Goal: Task Accomplishment & Management: Complete application form

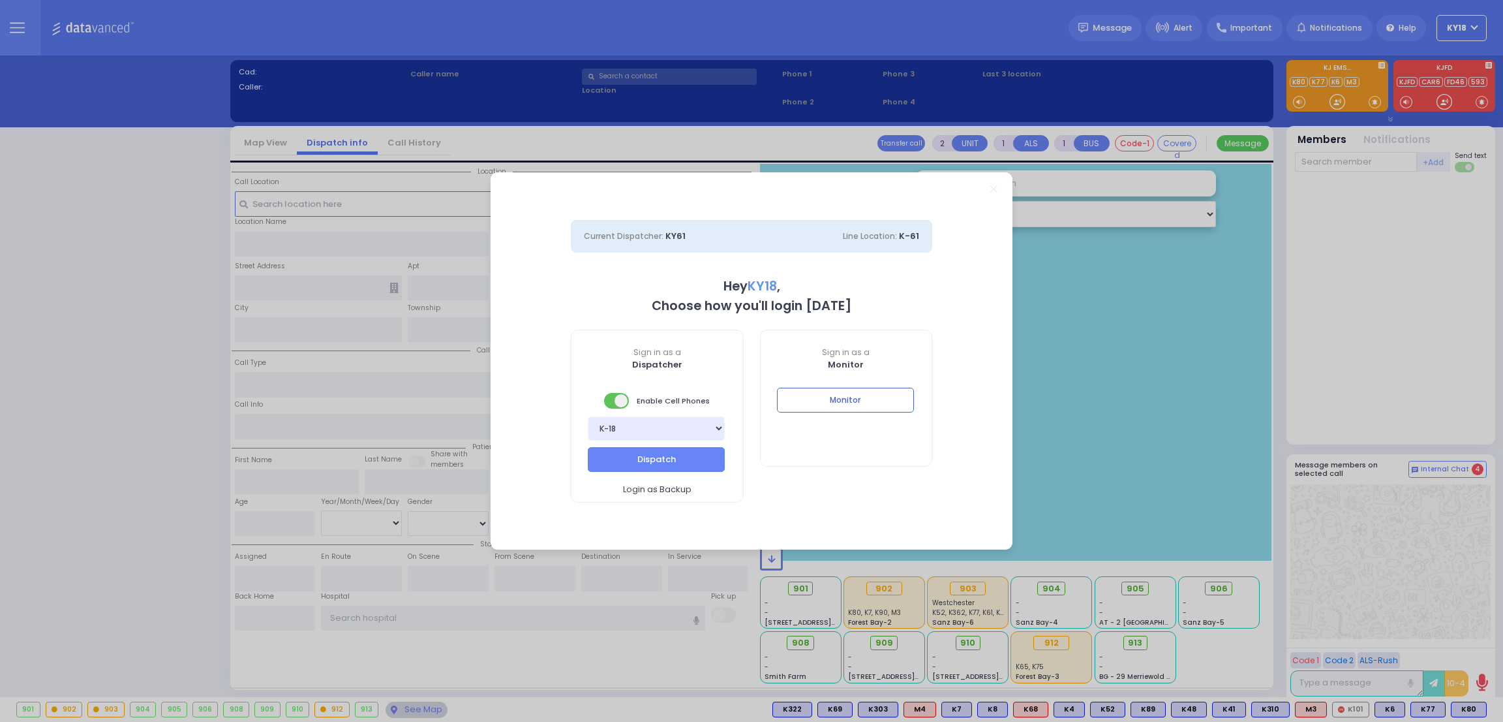
select select "4"
click at [801, 393] on button "Monitor" at bounding box center [845, 400] width 137 height 25
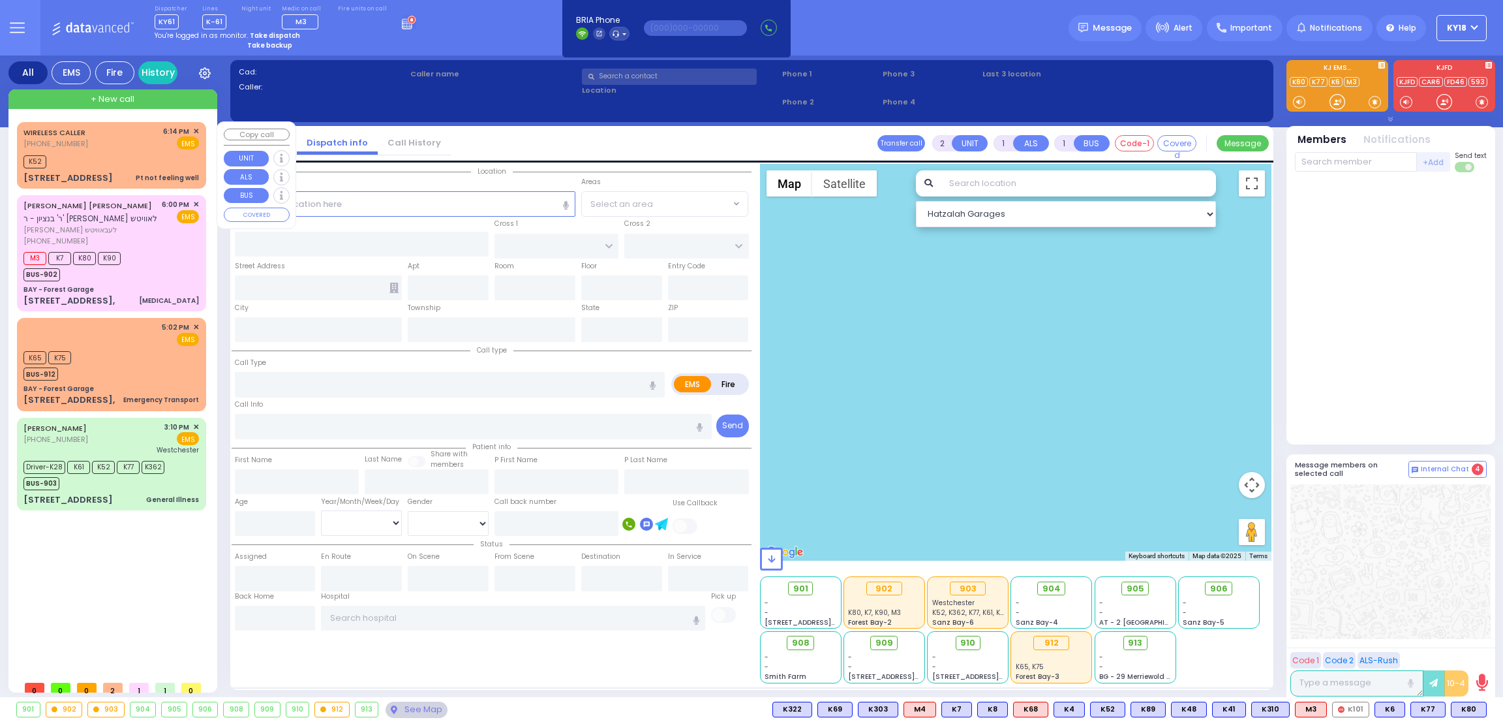
click at [169, 162] on div "K52" at bounding box center [111, 160] width 176 height 16
type input "1"
type input "0"
select select
type input "Pt not feeling well"
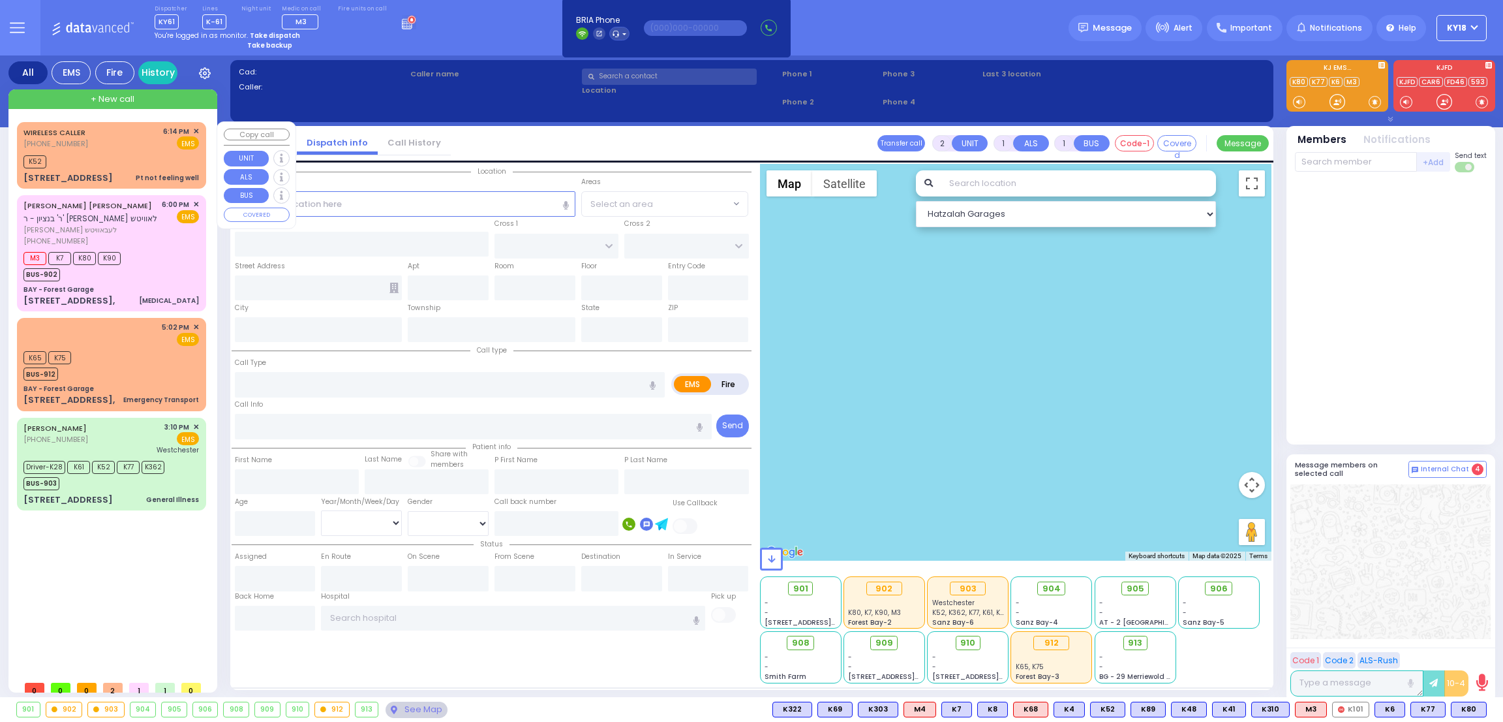
radio input "true"
type input "30"
select select "Year"
select select "[DEMOGRAPHIC_DATA]"
type input "18:14"
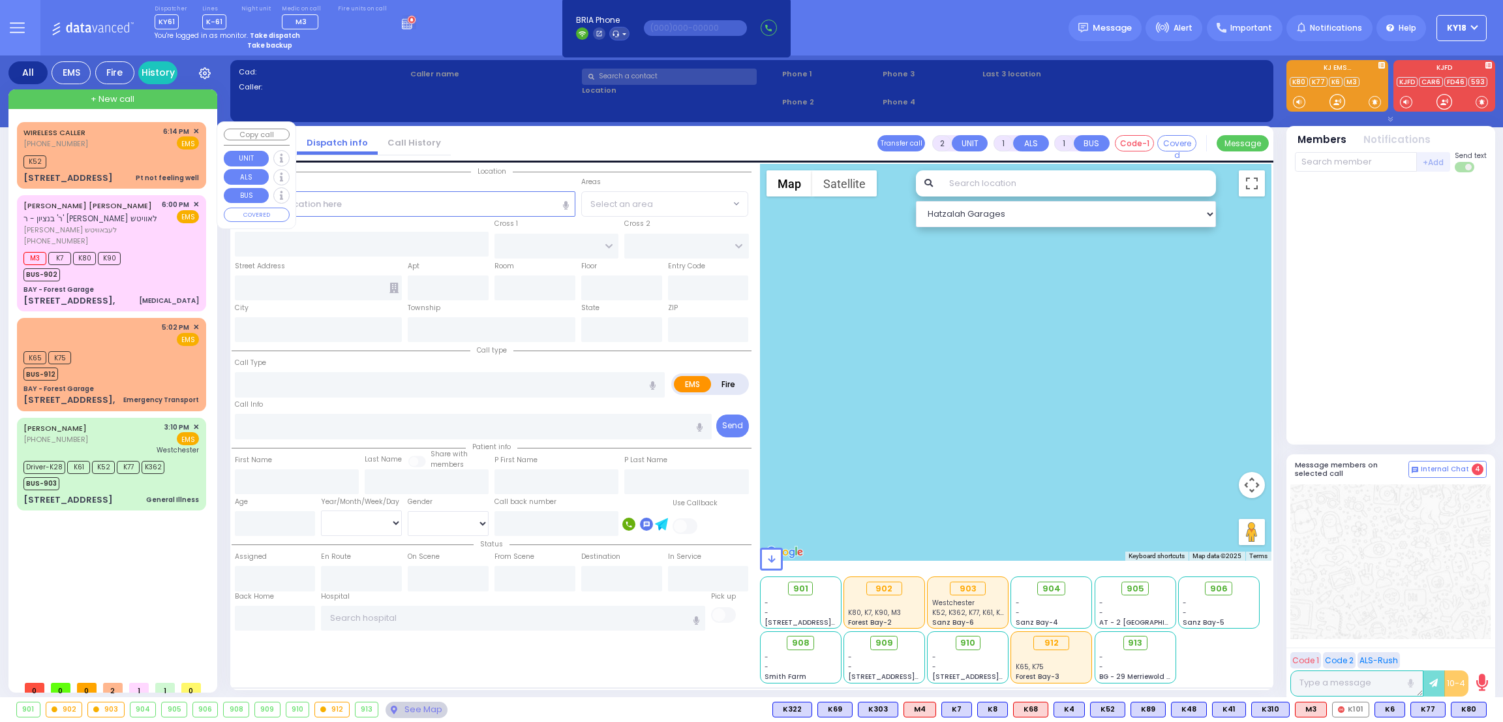
type input "18:15"
select select "Hatzalah Garages"
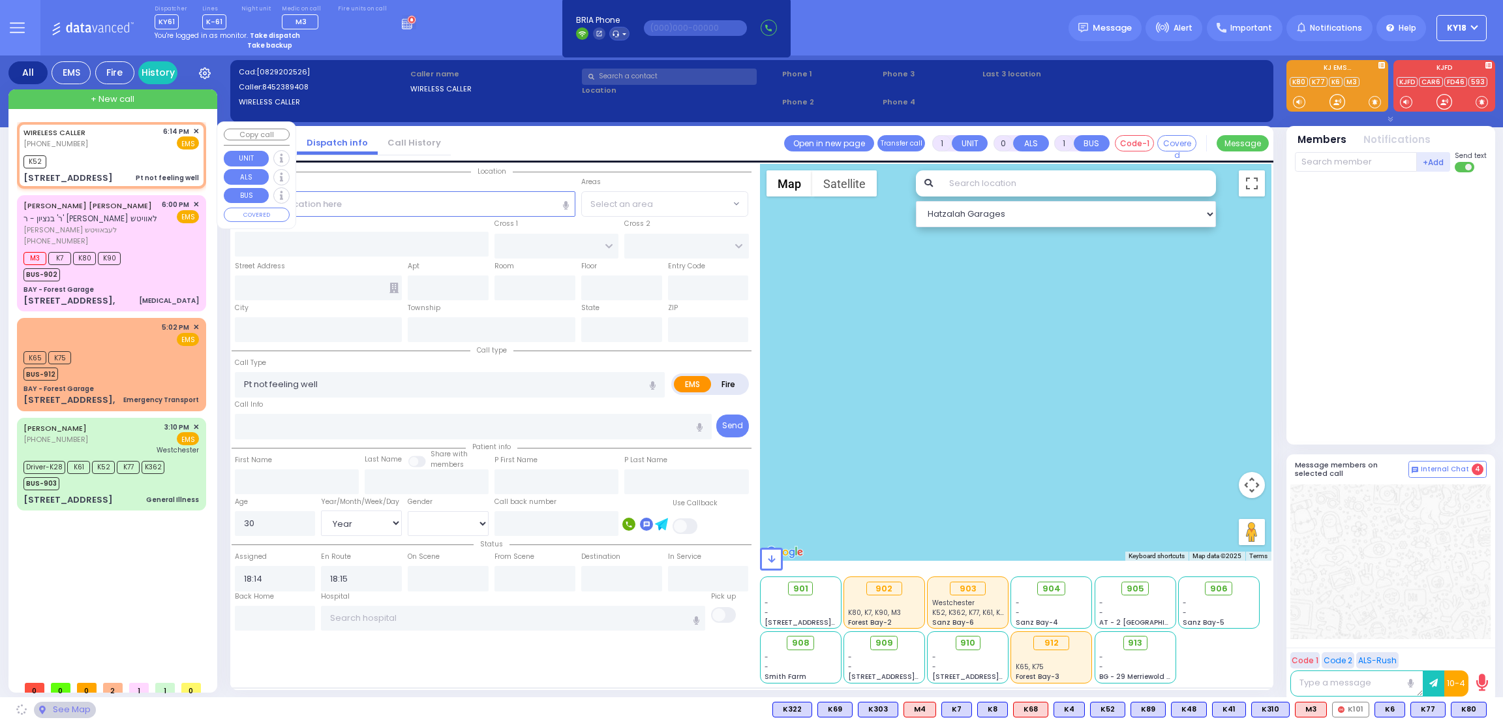
type input "[GEOGRAPHIC_DATA]"
type input "TOLTCHAV WAY"
type input "[STREET_ADDRESS]"
type input "001"
type input "Monroe"
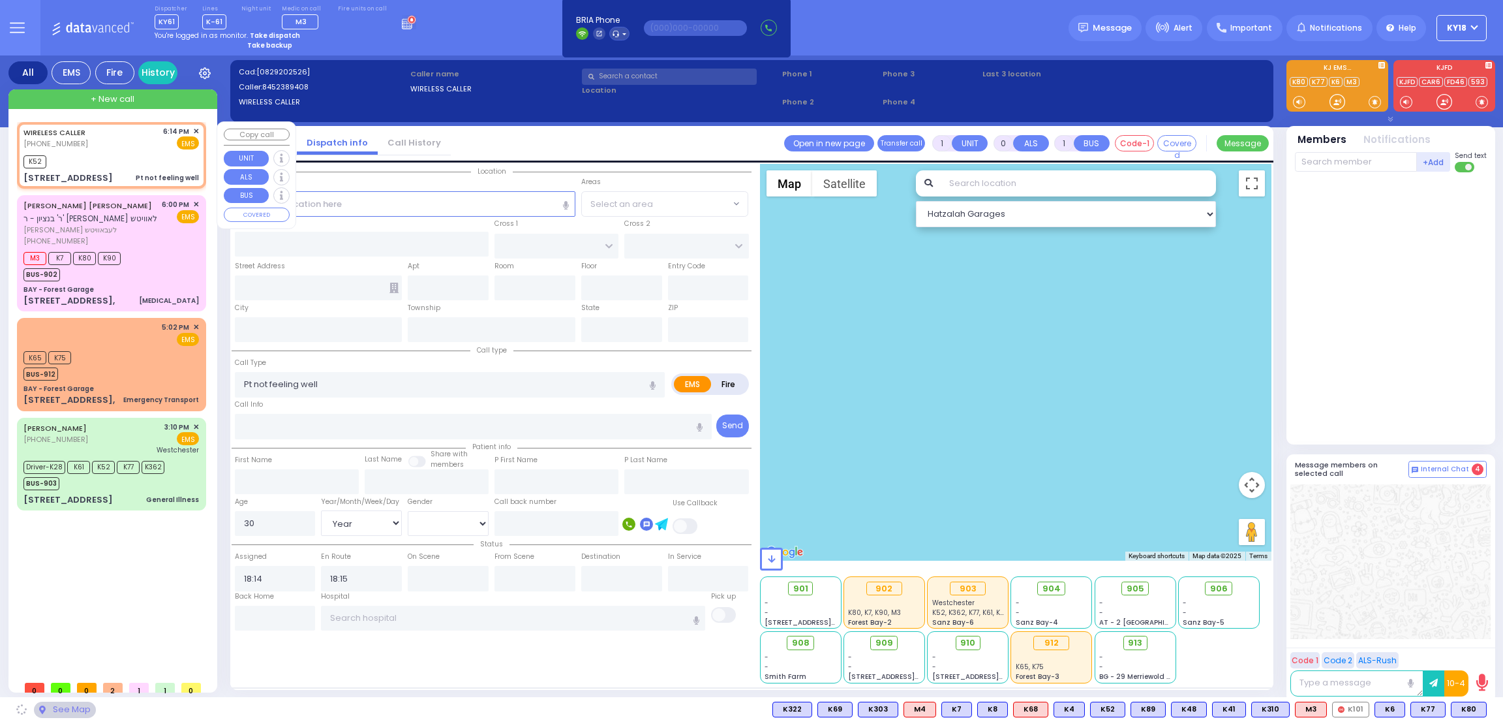
type input "[US_STATE]"
type input "10950"
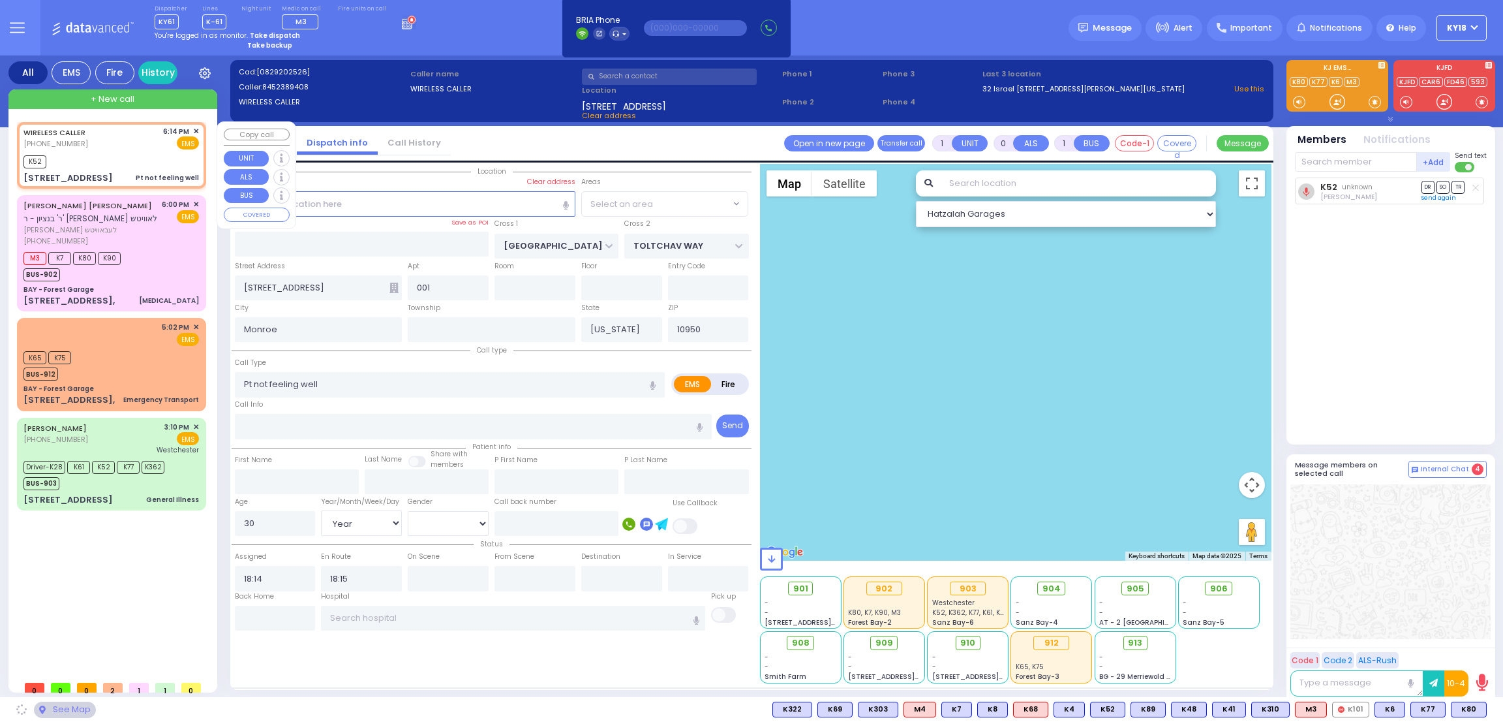
select select "BEIRECH MOSHE"
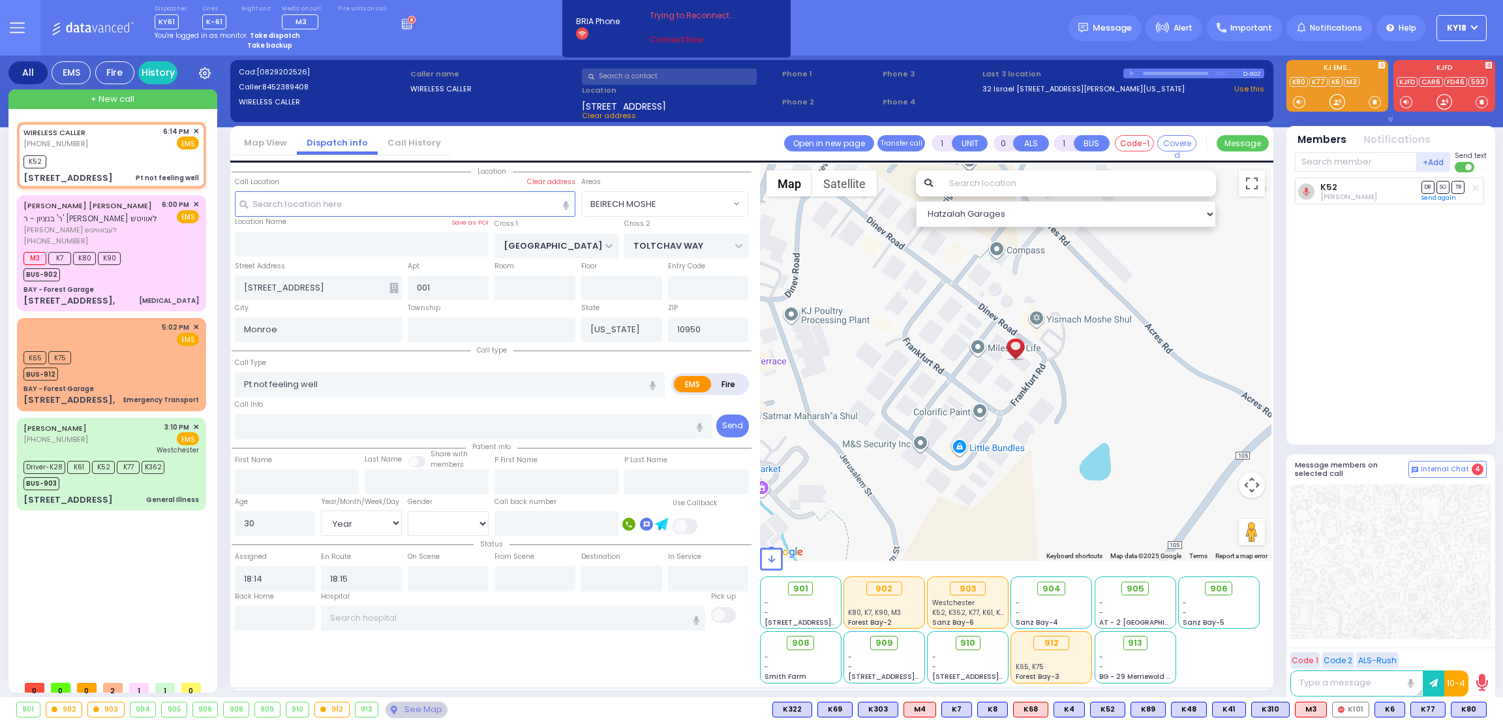
click at [652, 41] on link "Connect Now" at bounding box center [701, 40] width 103 height 12
click at [153, 291] on div "BAY - Forest Garage" at bounding box center [111, 289] width 176 height 10
type input "6"
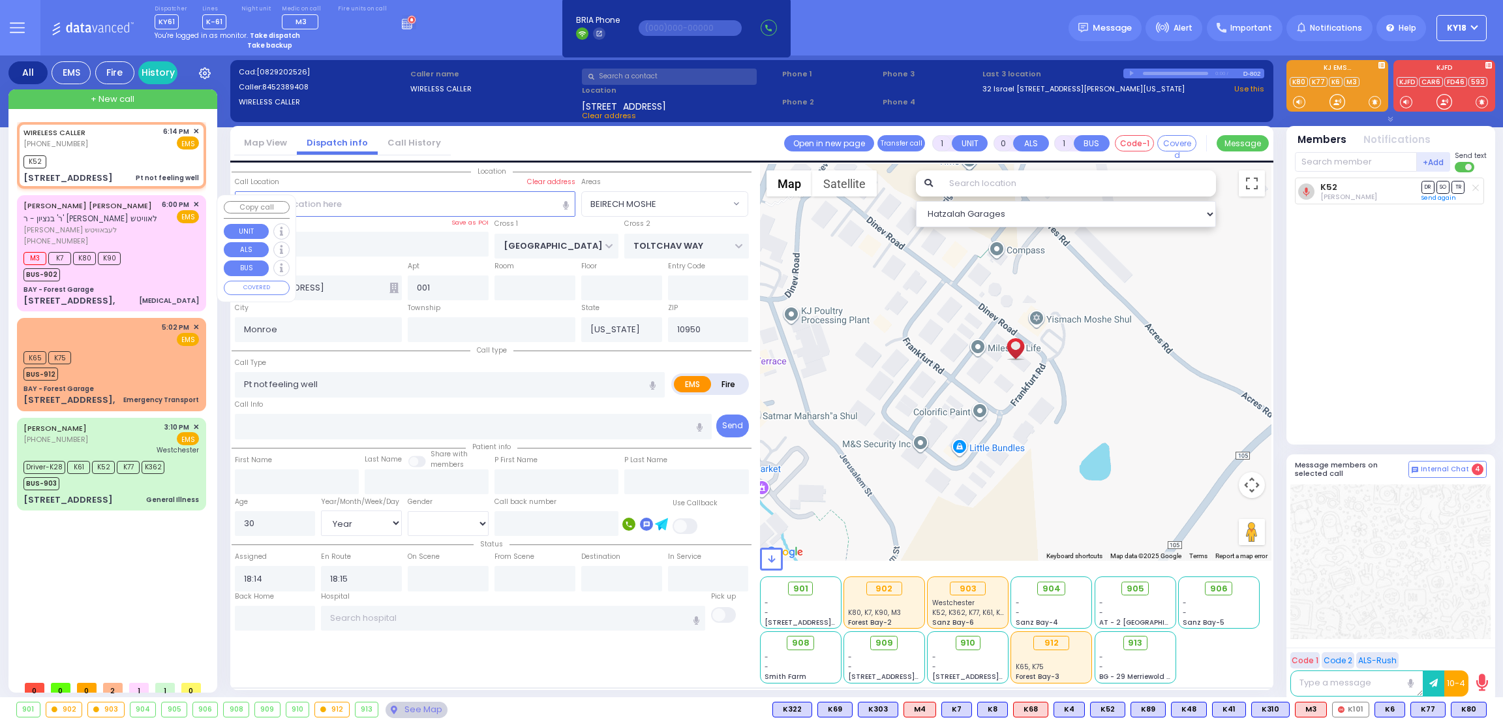
select select
type input "[MEDICAL_DATA]"
radio input "true"
type input "honda passport"
type input "[PERSON_NAME] URI"
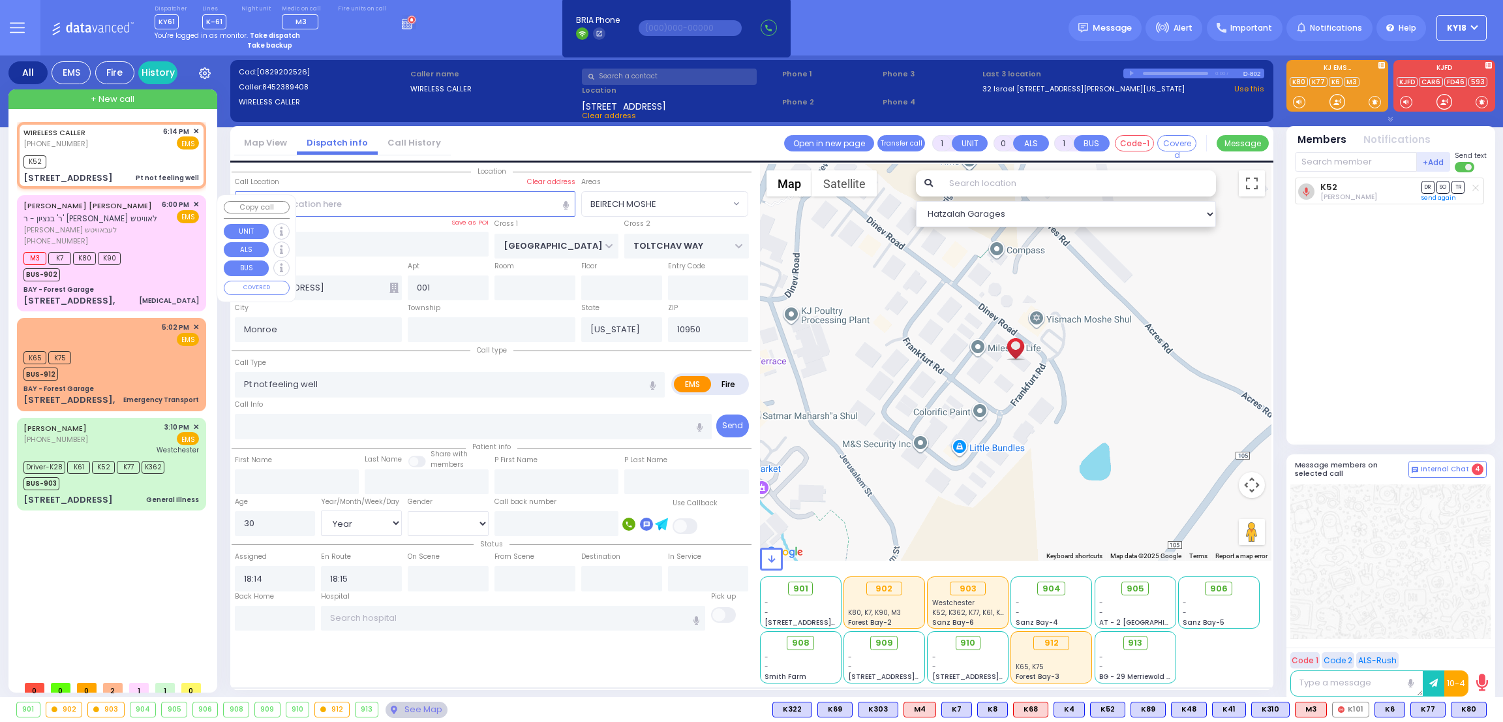
type input "[PERSON_NAME]"
type input "Chany"
type input "[PERSON_NAME]"
type input "23"
select select "Year"
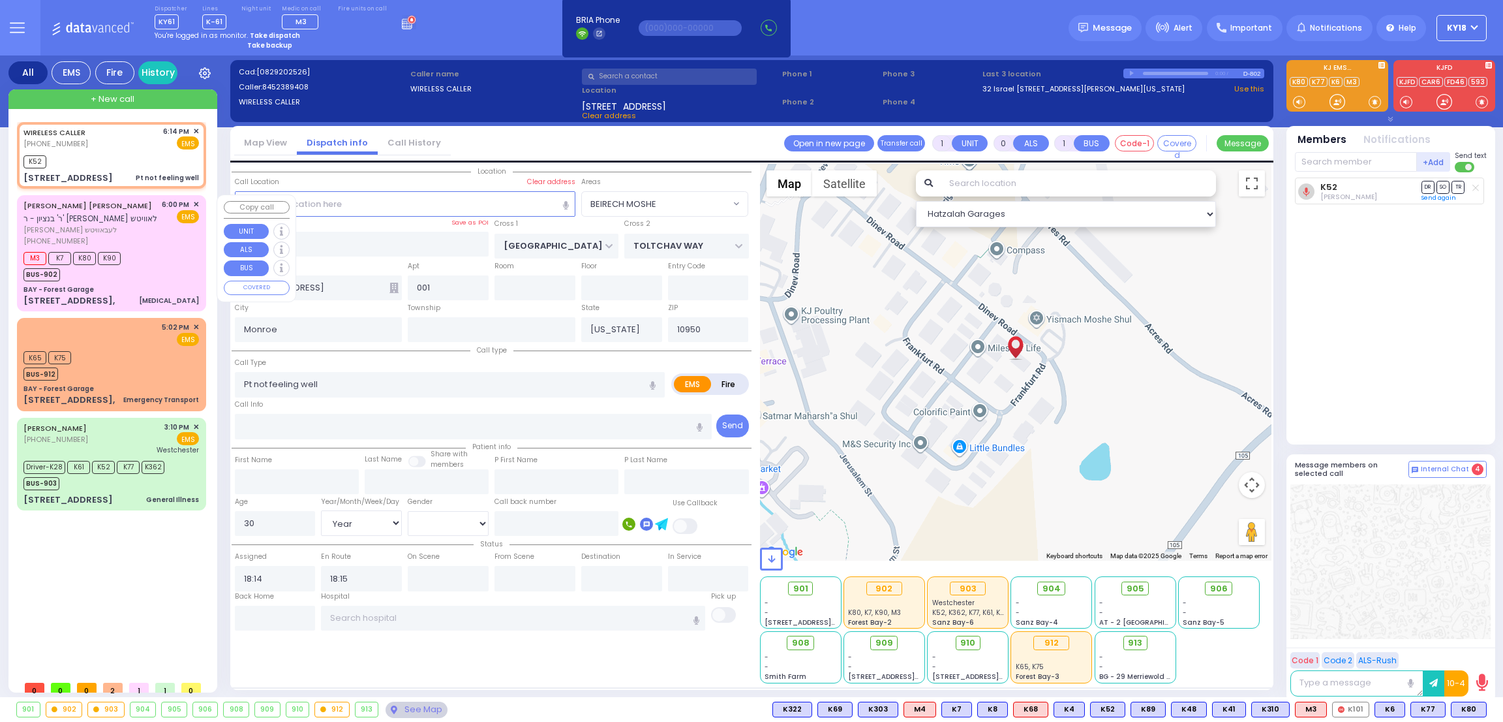
select select "[DEMOGRAPHIC_DATA]"
type input "18:00"
type input "18:03"
type input "18:07"
type input "18:47"
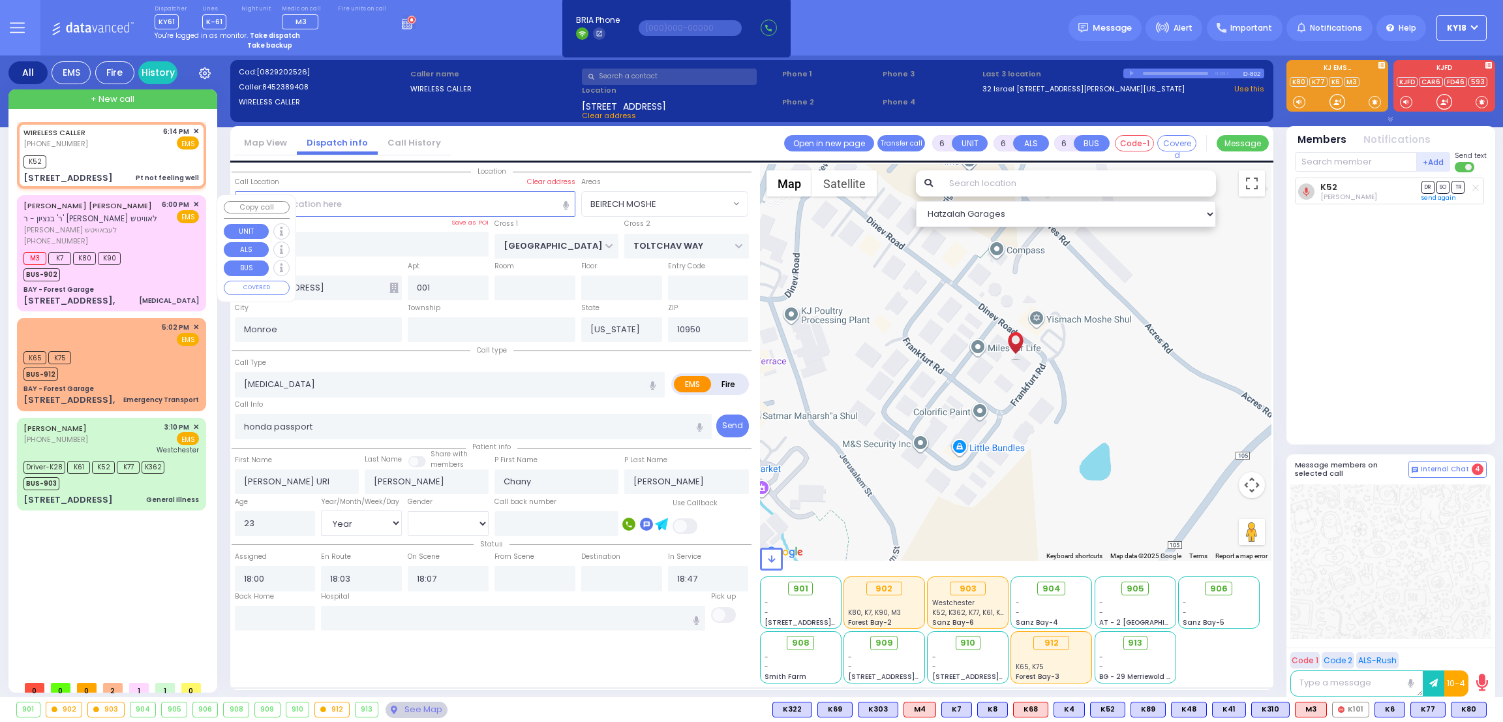
select select "Hatzalah Garages"
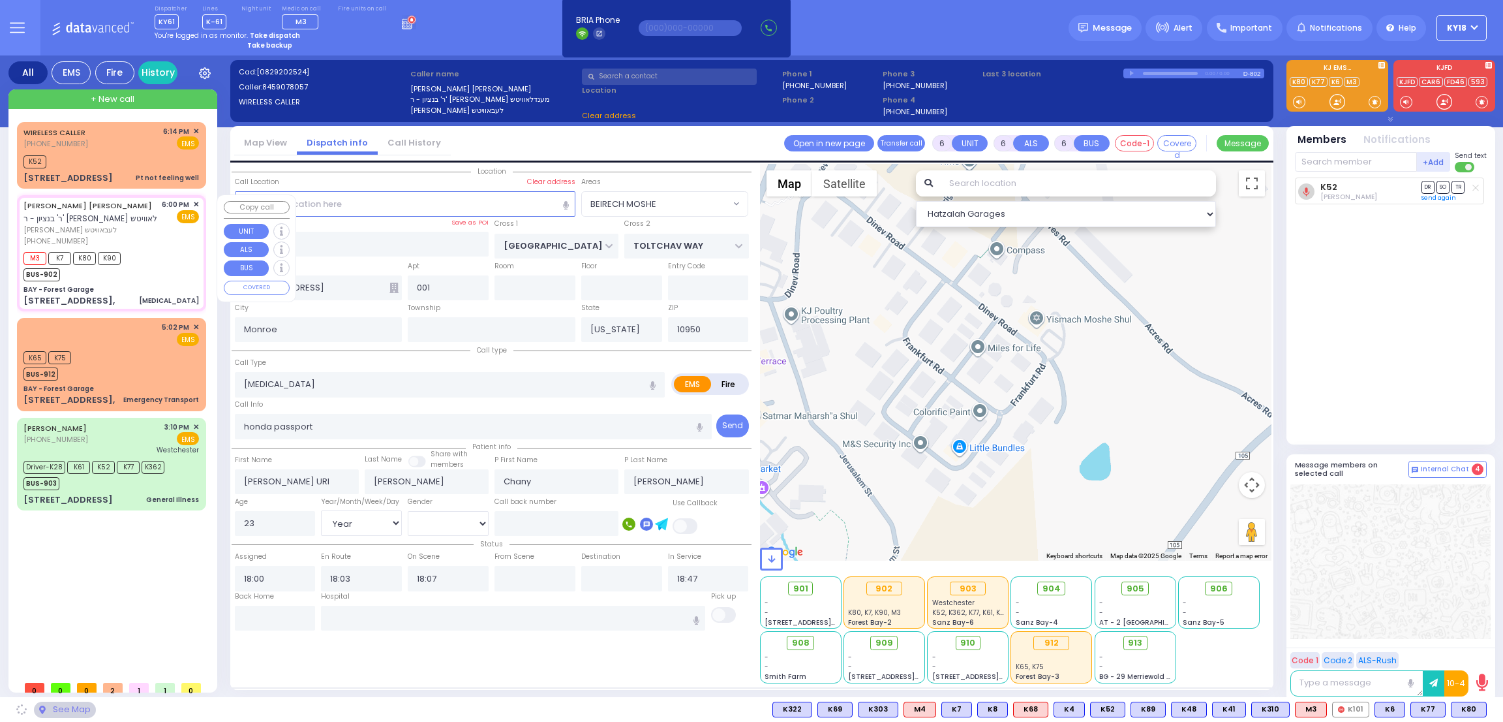
type input "BAY - Forest Garage"
type input "SANZ COURT"
type input "[PERSON_NAME] COURT"
type input "[STREET_ADDRESS],"
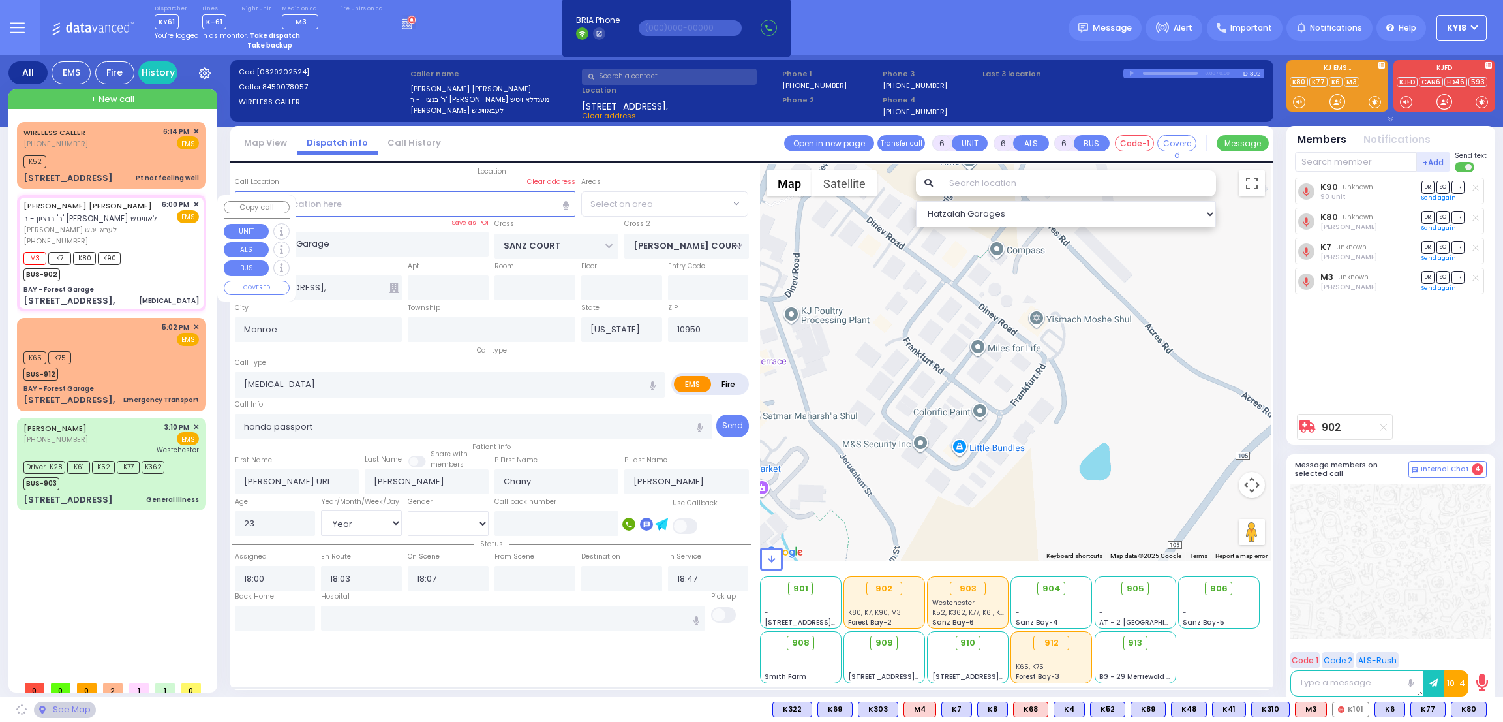
select select "SECTION 2"
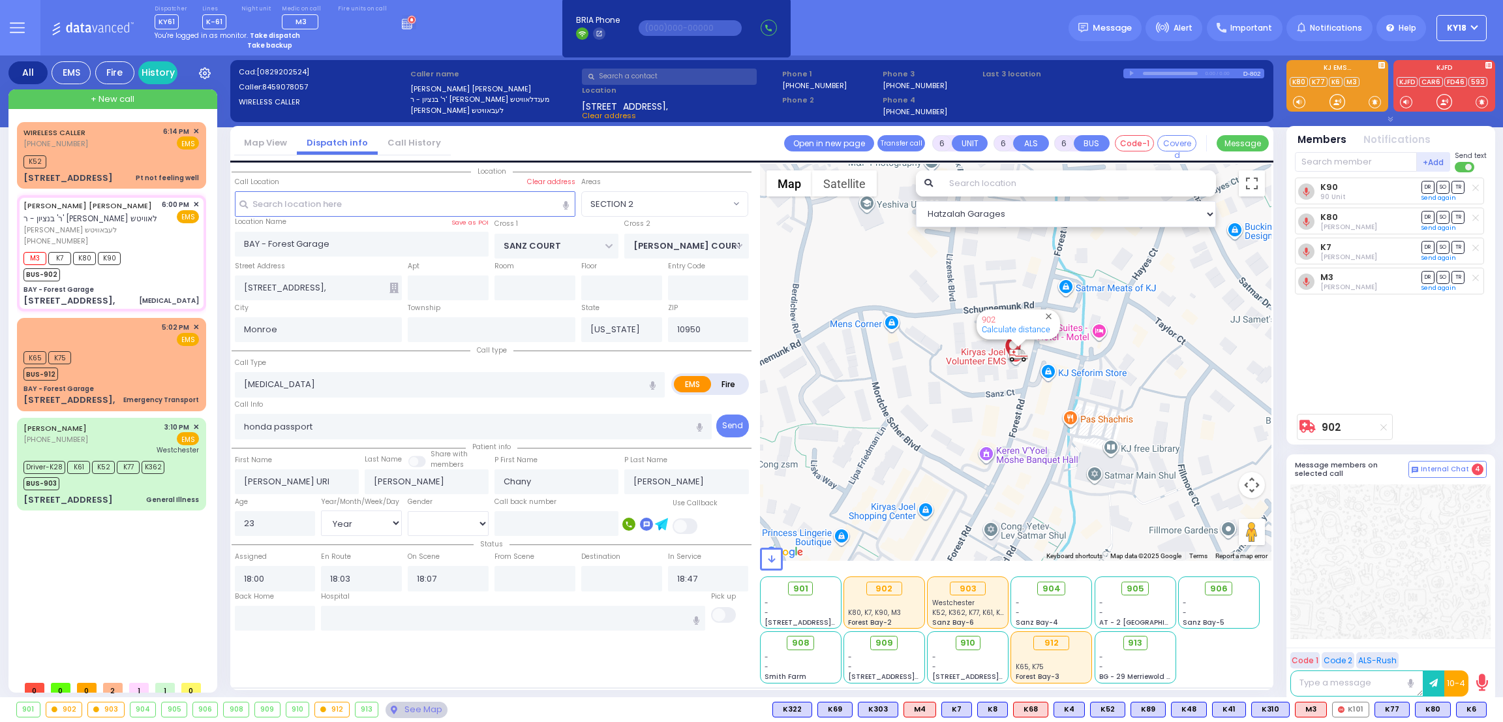
select select
radio input "true"
select select "Year"
select select "[DEMOGRAPHIC_DATA]"
select select "Hatzalah Garages"
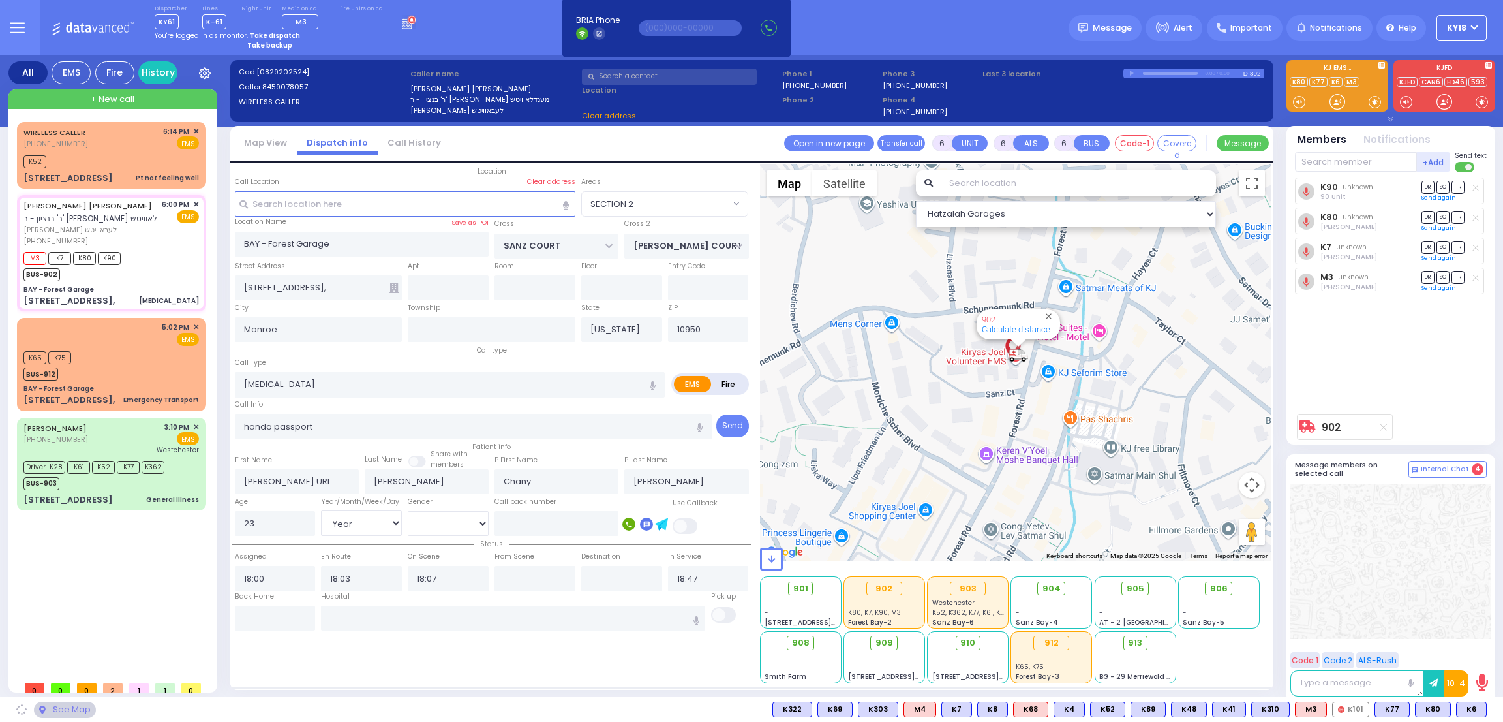
select select
radio input "true"
select select "Year"
select select "[DEMOGRAPHIC_DATA]"
select select "Hatzalah Garages"
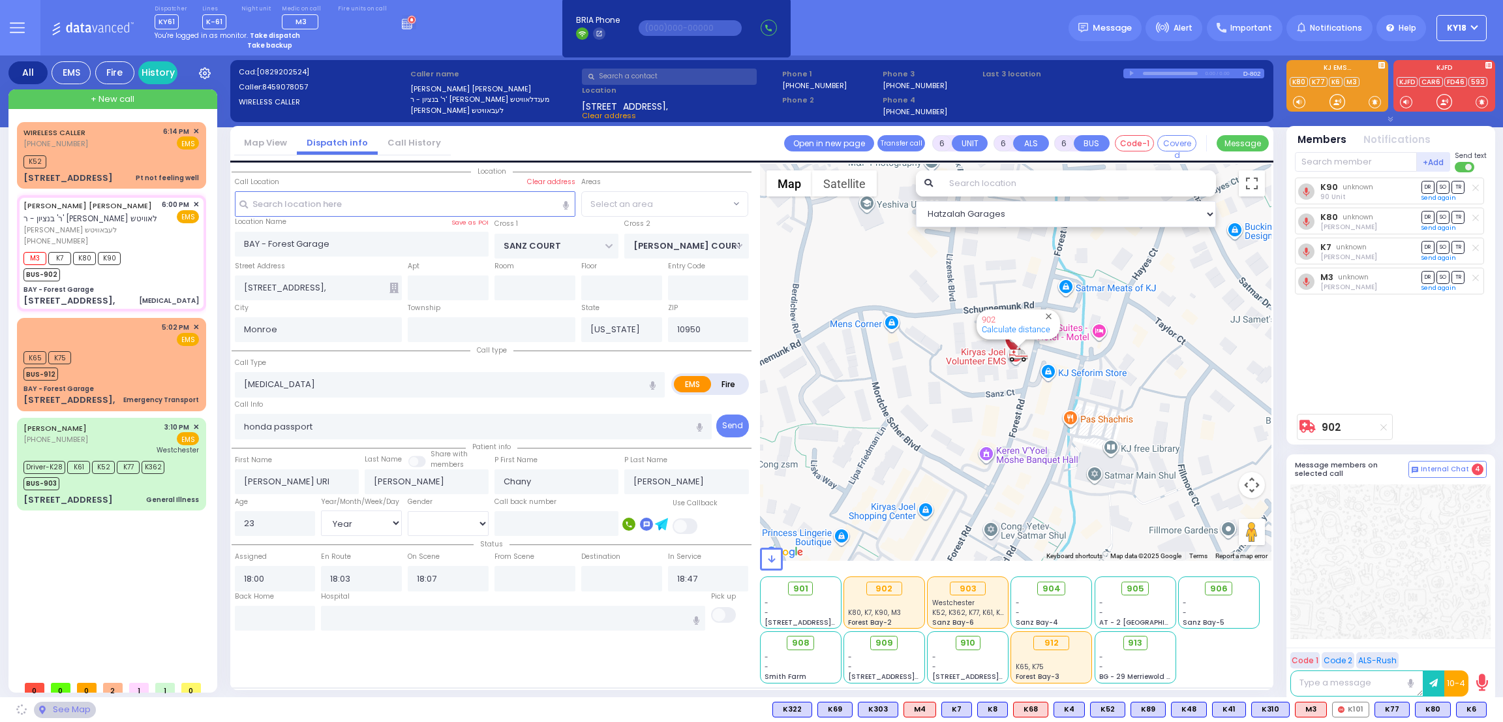
select select "SECTION 2"
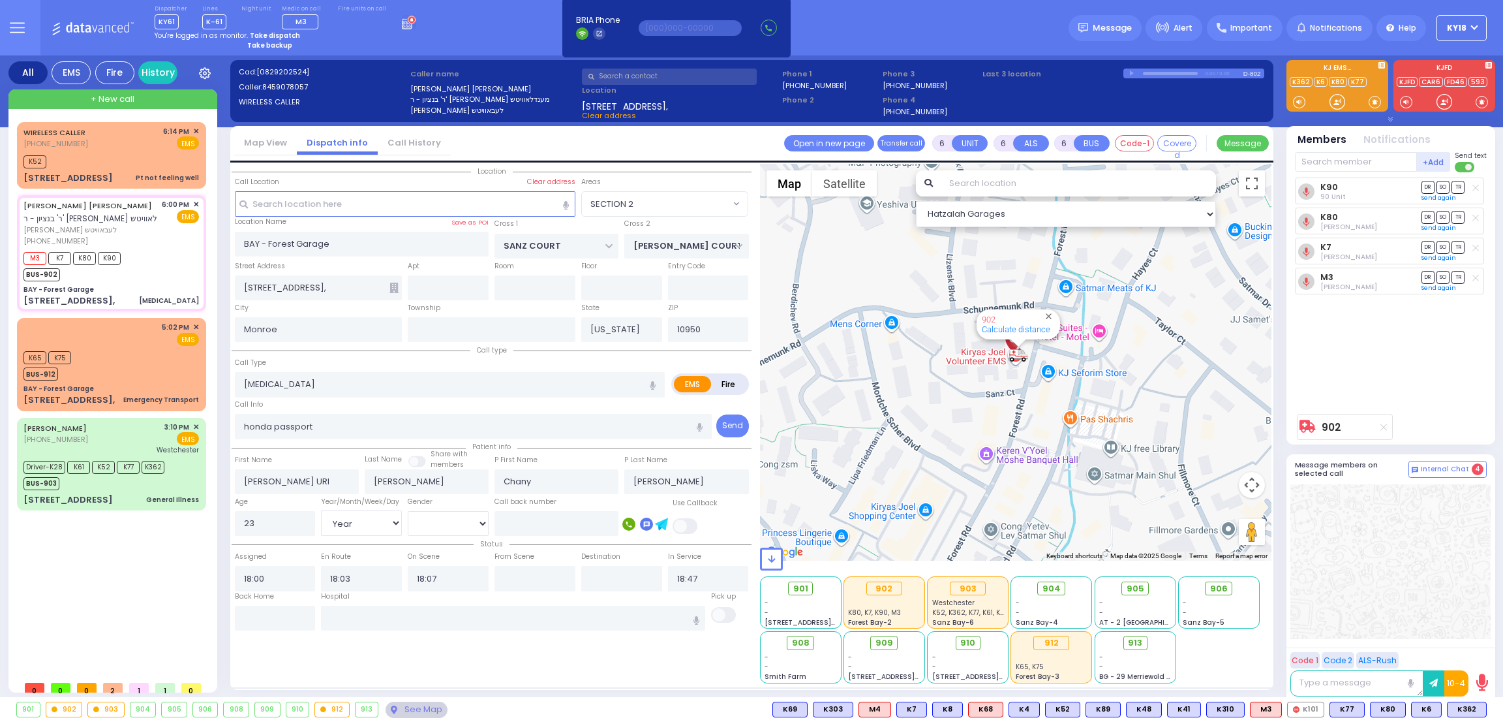
select select
radio input "true"
select select "Year"
select select "[DEMOGRAPHIC_DATA]"
select select "Hatzalah Garages"
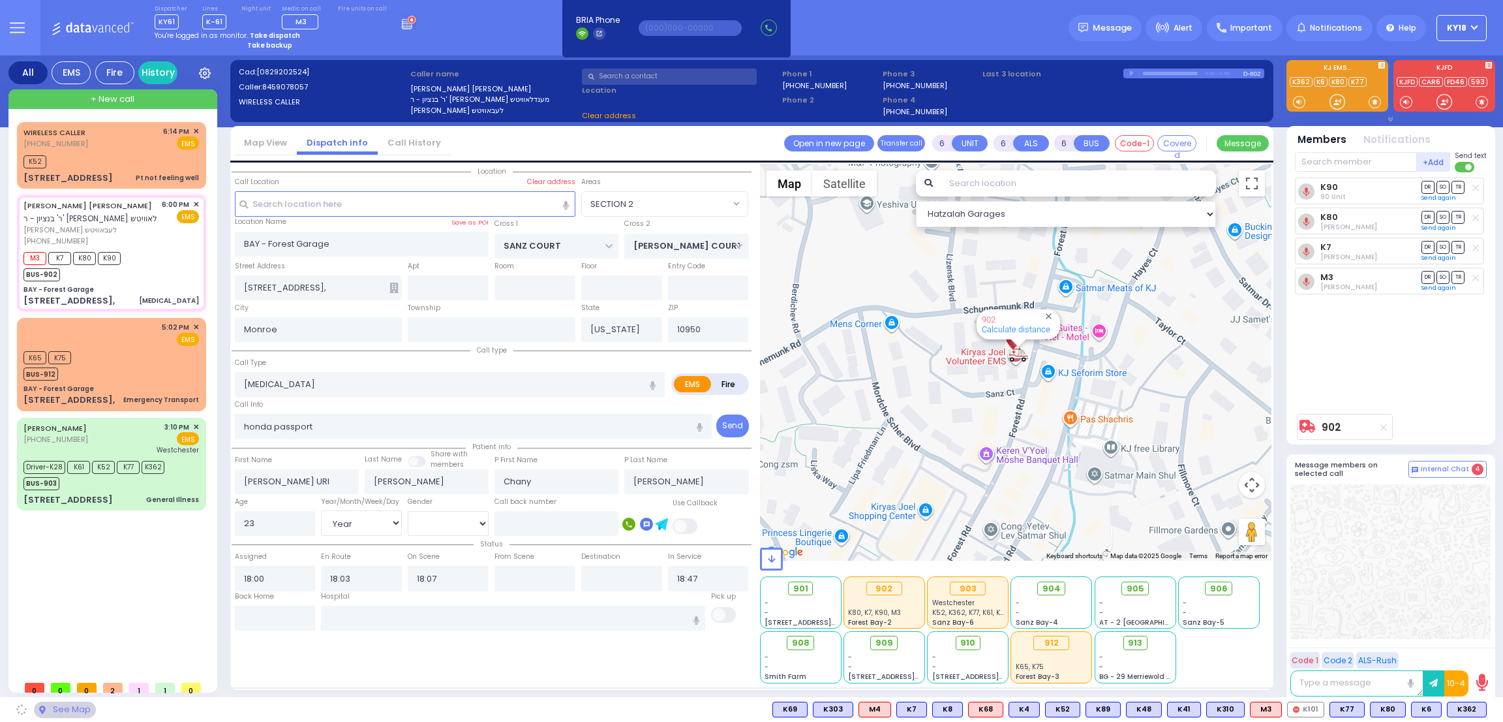
select select "SECTION 2"
select select
radio input "true"
select select "Year"
select select "[DEMOGRAPHIC_DATA]"
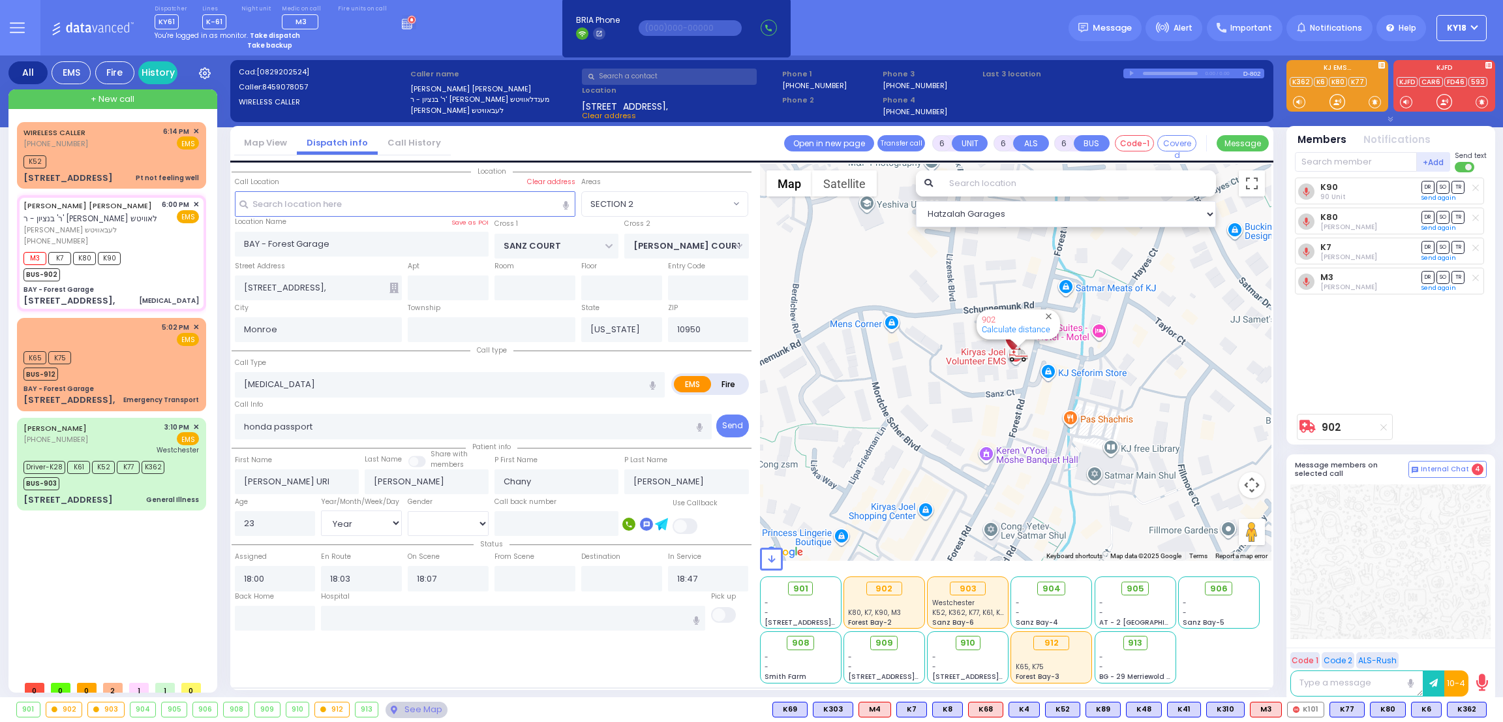
select select "Hatzalah Garages"
select select "SECTION 2"
select select
radio input "true"
select select "Year"
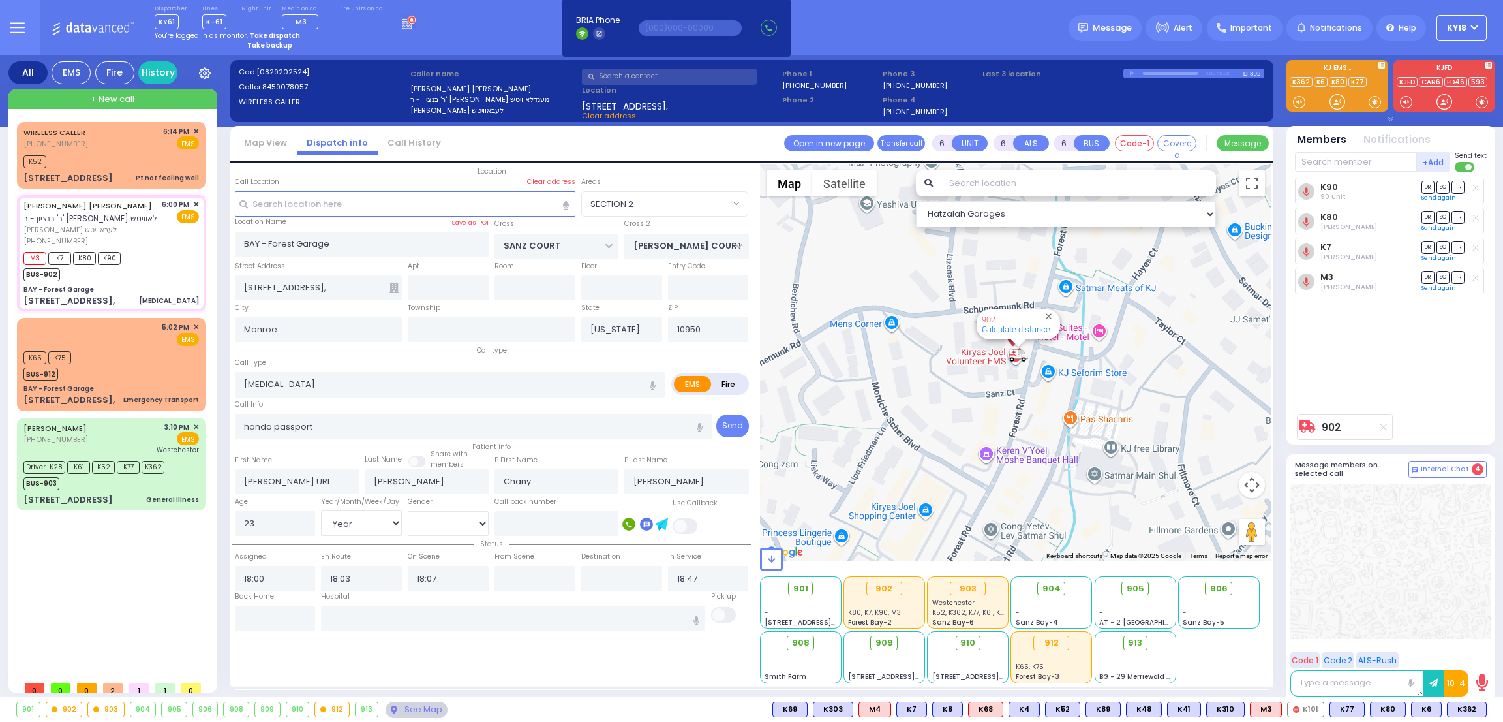
select select "[DEMOGRAPHIC_DATA]"
select select "Hatzalah Garages"
select select "SECTION 2"
select select
radio input "true"
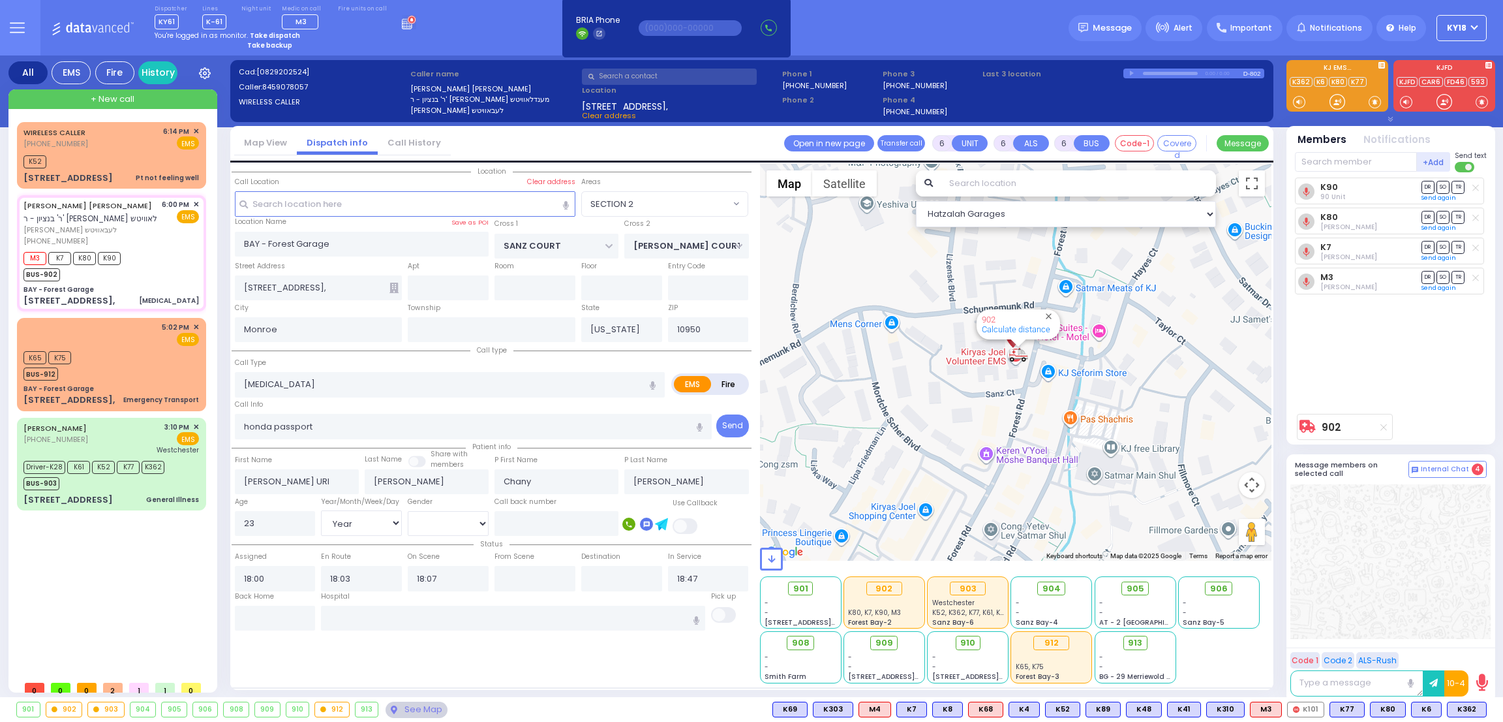
select select "Year"
select select "[DEMOGRAPHIC_DATA]"
select select "Hatzalah Garages"
radio input "true"
select select "Year"
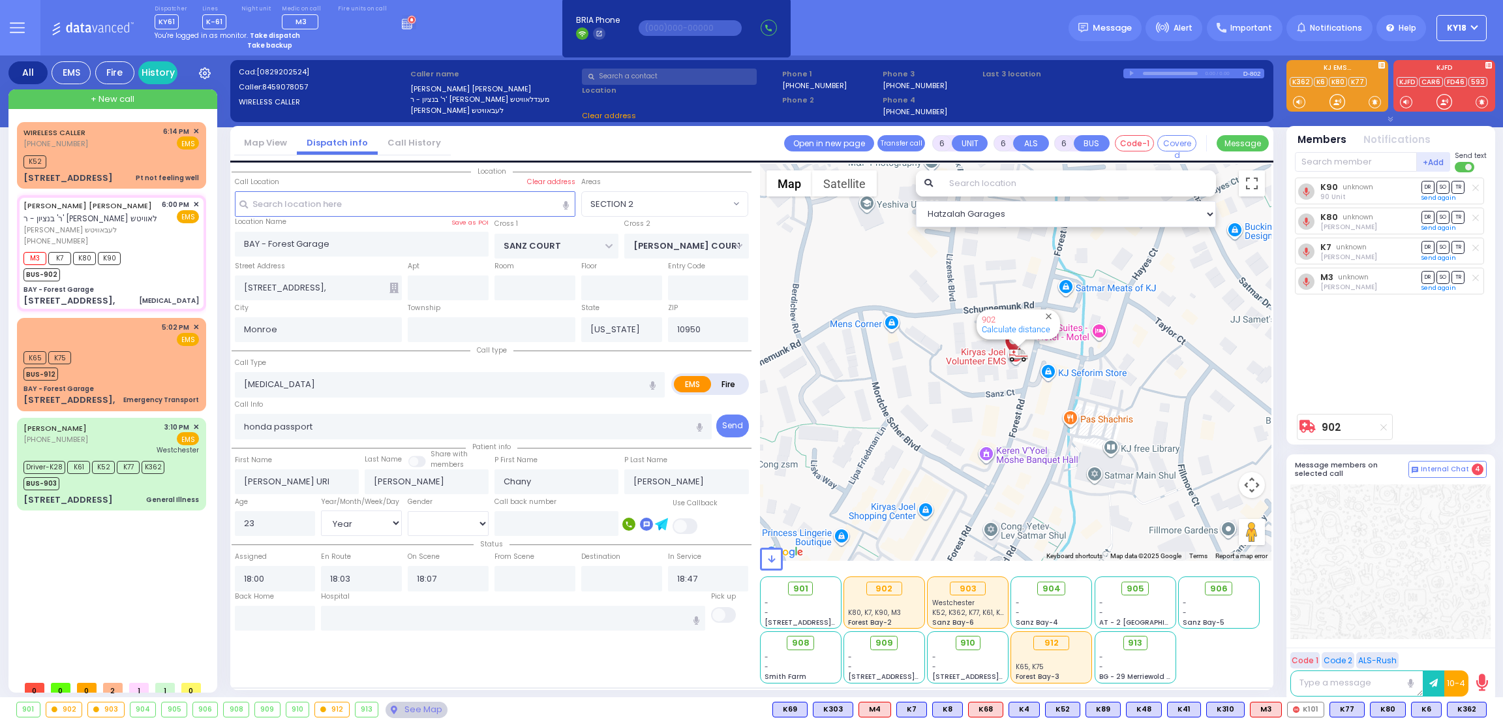
select select "[DEMOGRAPHIC_DATA]"
select select
select select "Hatzalah Garages"
select select "SECTION 2"
select select
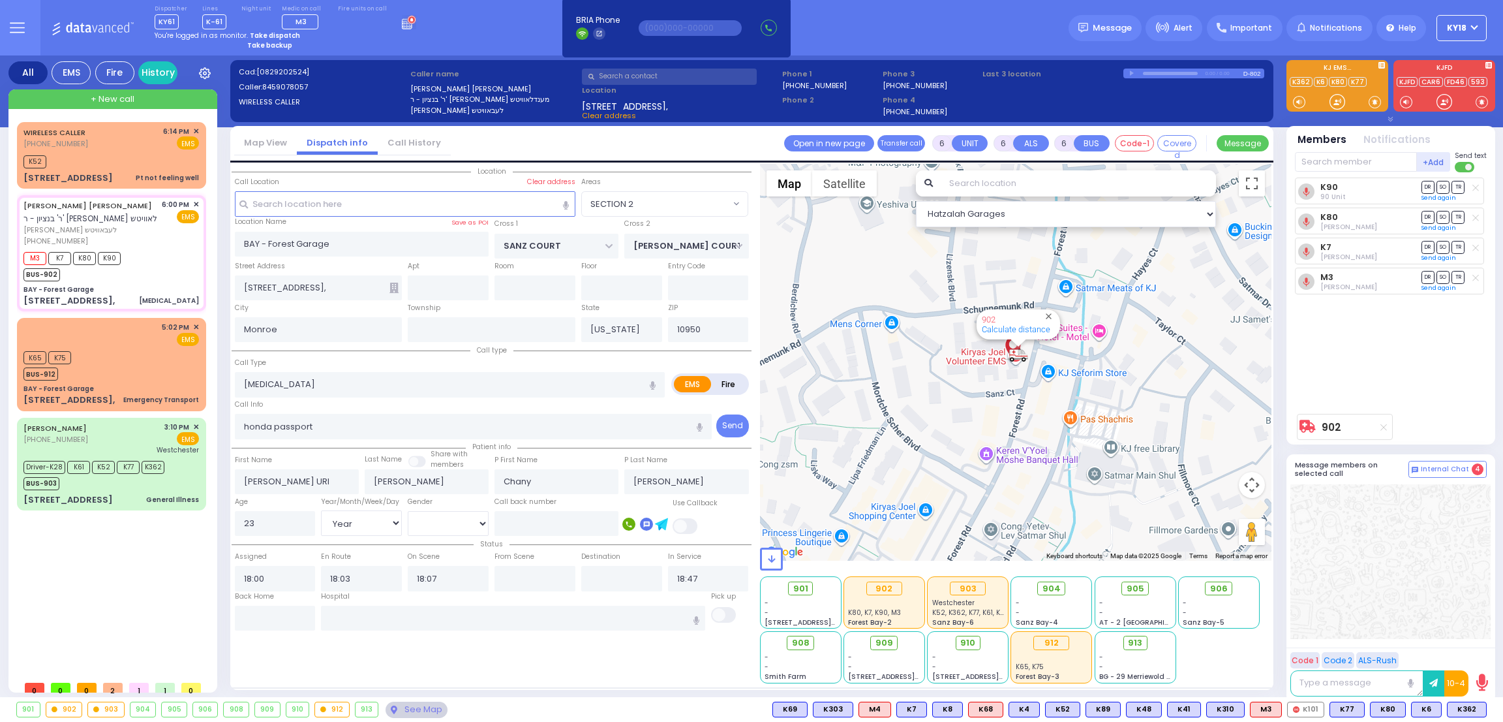
radio input "true"
select select "Year"
select select "[DEMOGRAPHIC_DATA]"
select select "Hatzalah Garages"
select select "SECTION 2"
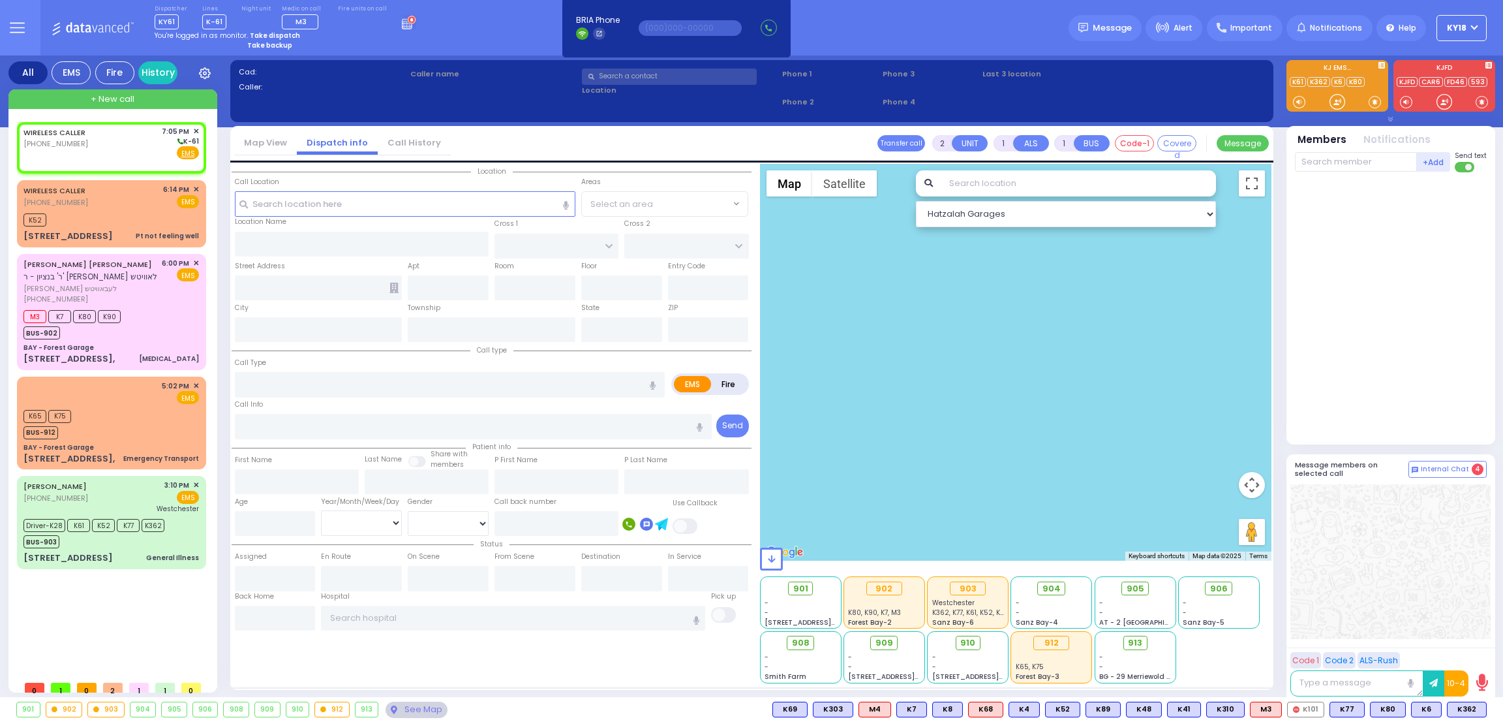
select select
radio input "true"
select select
type input "19:05"
select select "Hatzalah Garages"
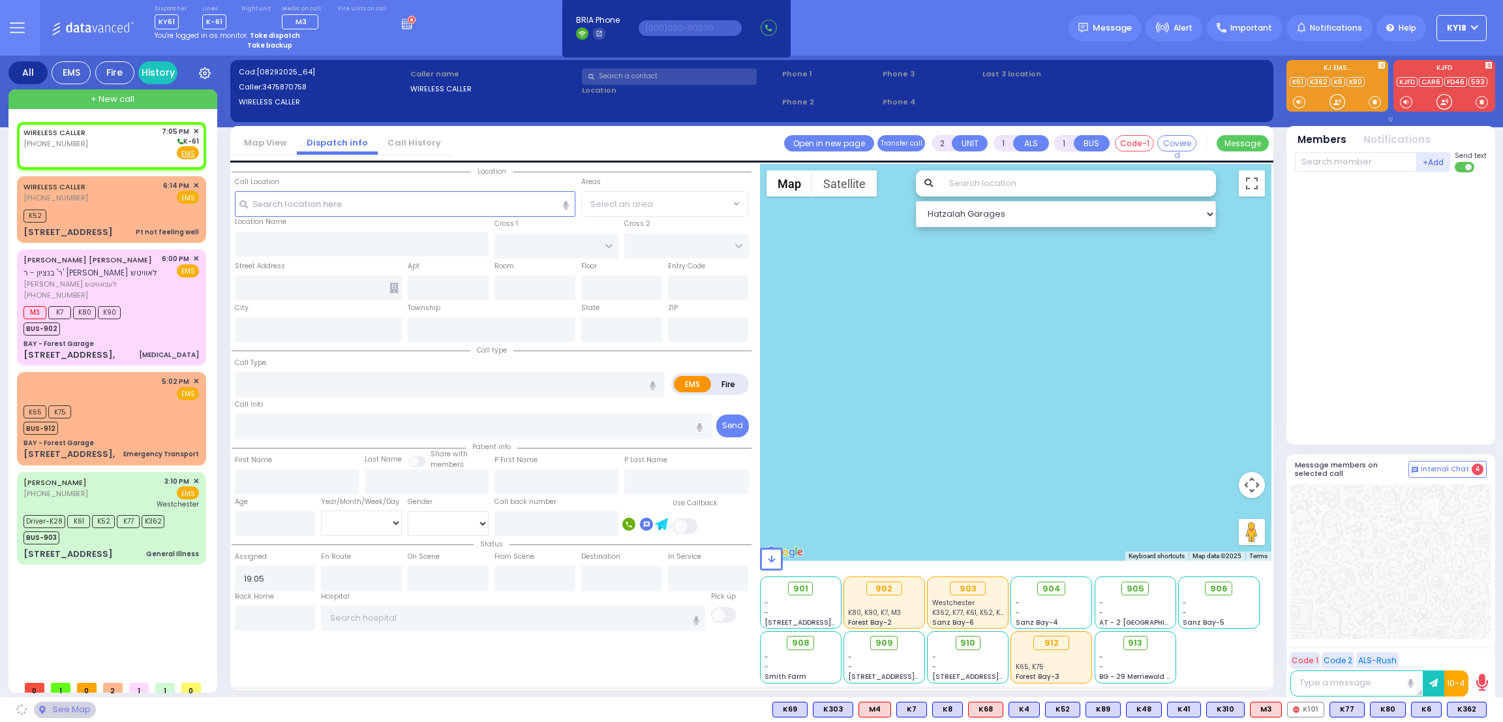
select select
radio input "true"
select select
select select "Hatzalah Garages"
click at [945, 46] on div "Dispatcher KY61 shift has started. Are you ? Lines K-61" at bounding box center [751, 27] width 1503 height 55
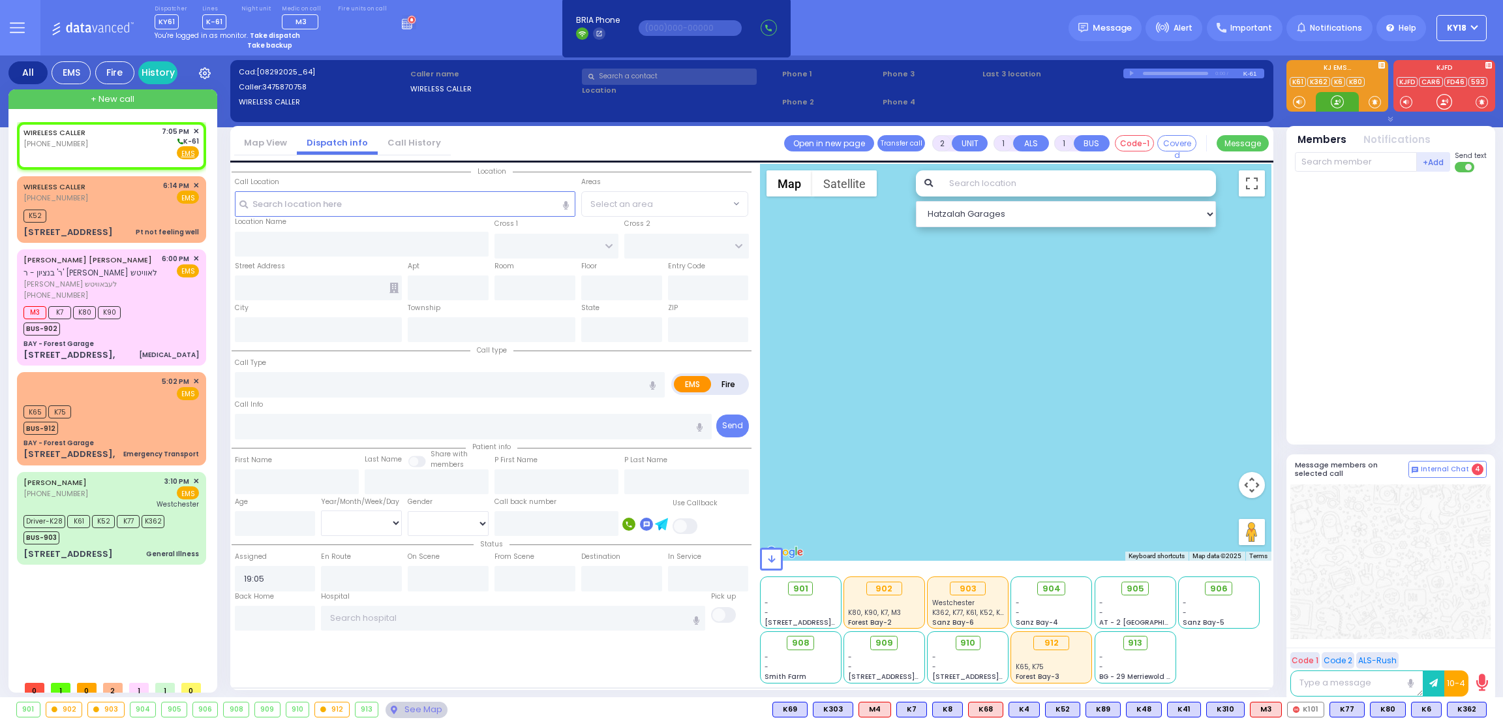
click at [1340, 98] on div at bounding box center [1337, 101] width 13 height 13
click at [1349, 574] on div at bounding box center [1391, 561] width 200 height 155
click at [1282, 702] on button at bounding box center [1278, 709] width 7 height 14
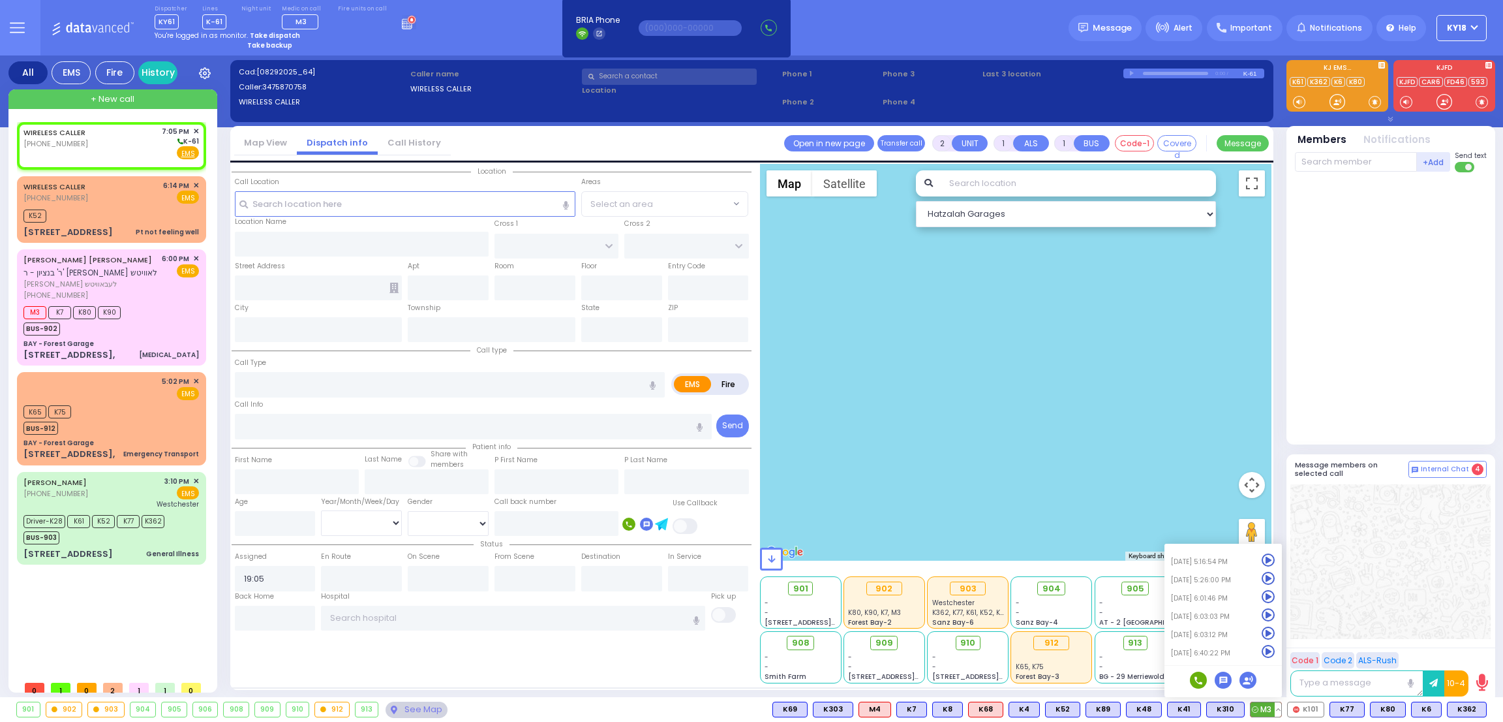
click at [1276, 628] on icon at bounding box center [1269, 633] width 14 height 14
click at [1338, 411] on div at bounding box center [1392, 305] width 194 height 256
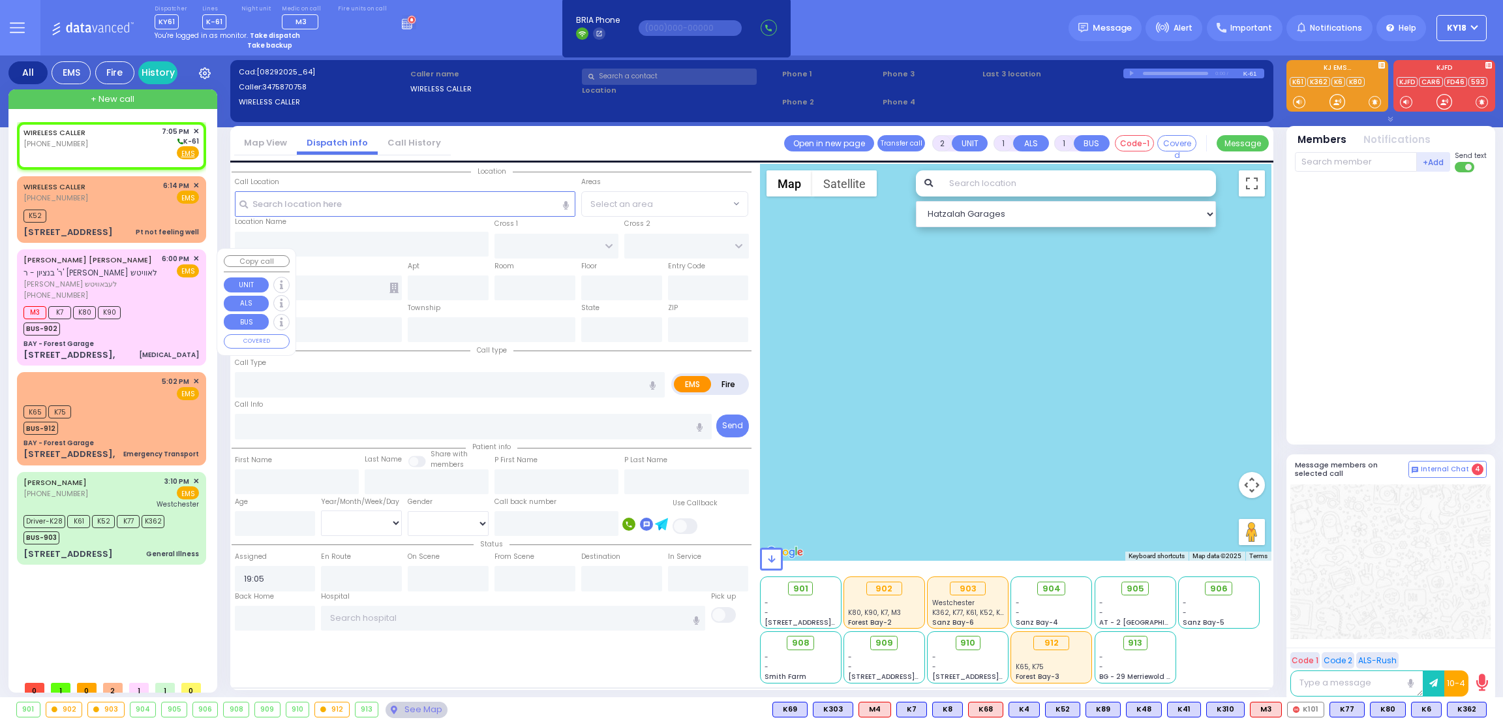
click at [72, 326] on div "BUS-902" at bounding box center [71, 327] width 97 height 16
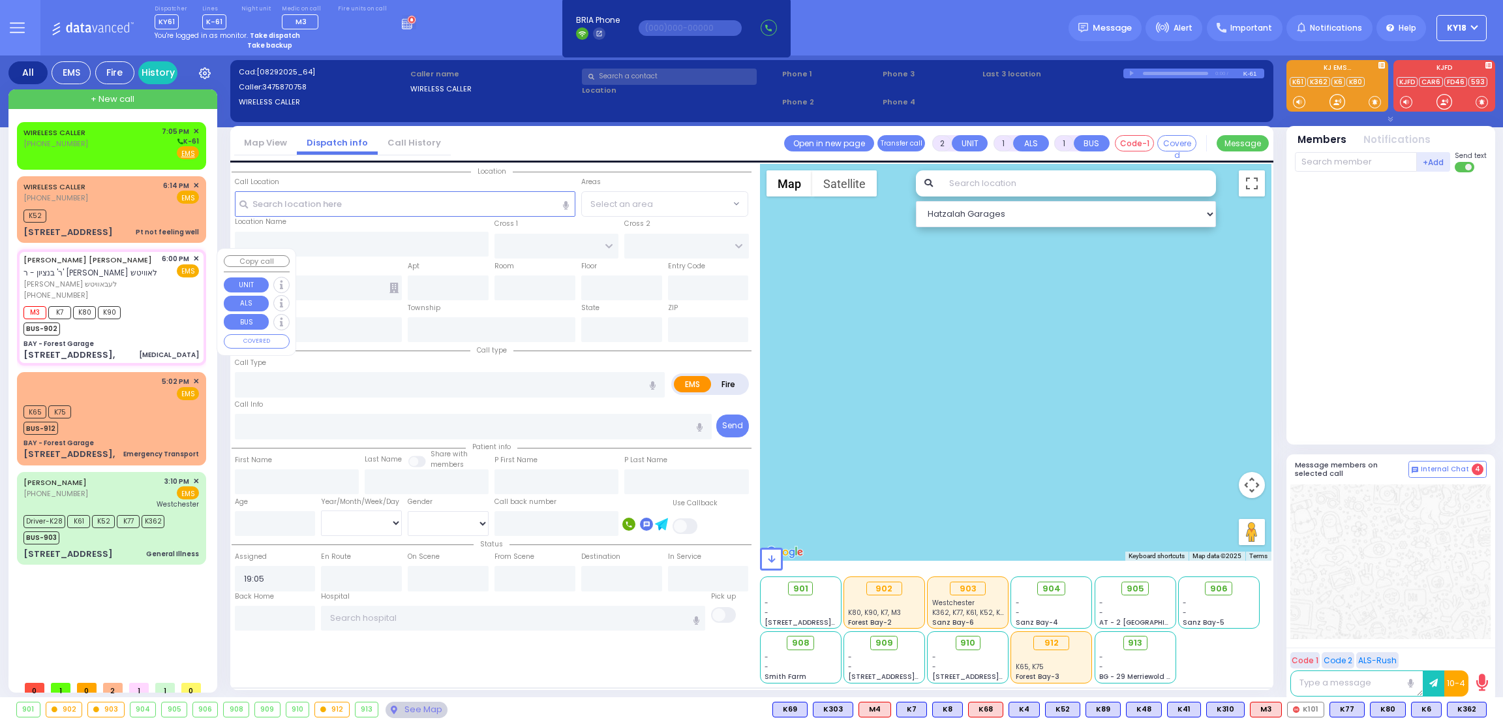
type input "6"
select select
type input "[MEDICAL_DATA]"
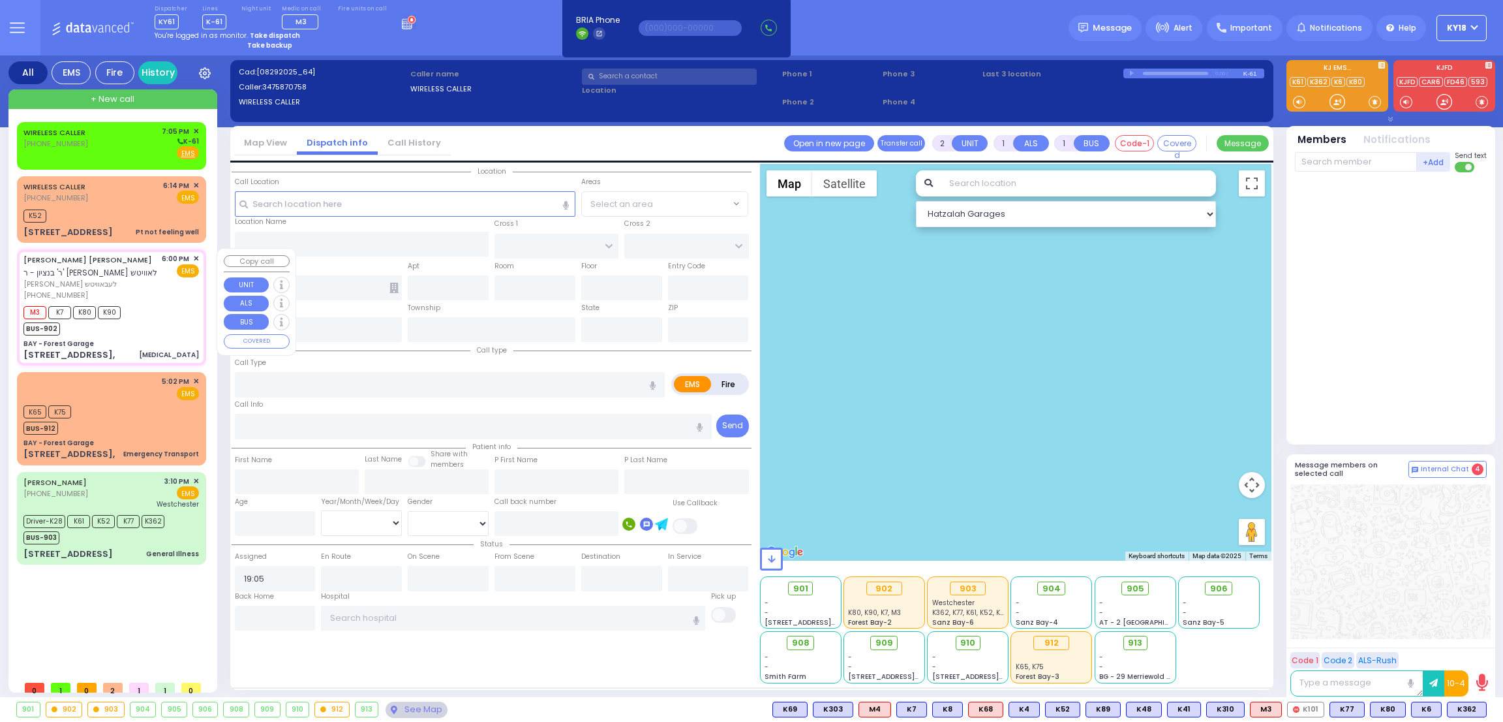
radio input "true"
type input "honda passport"
type input "[PERSON_NAME] URI"
type input "[PERSON_NAME]"
type input "Chany"
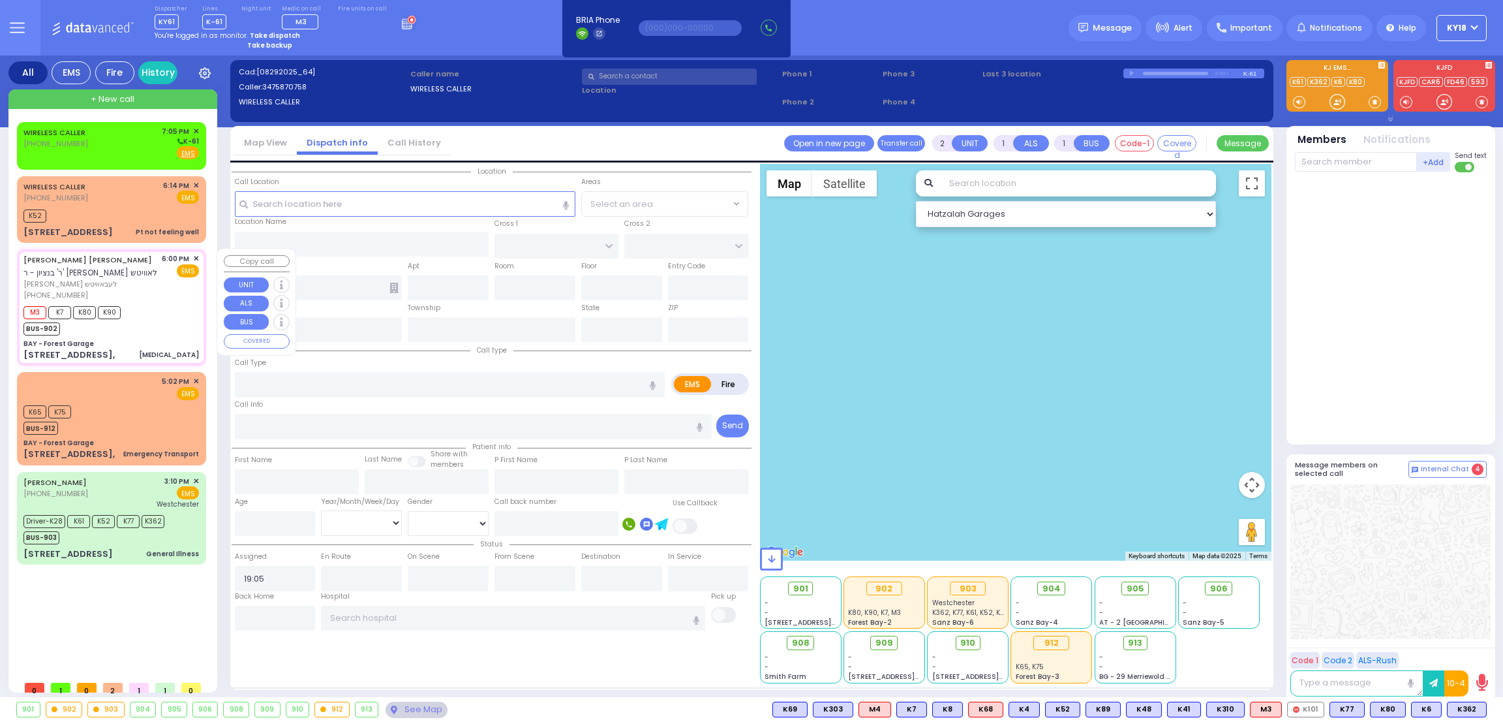
type input "[PERSON_NAME]"
type input "23"
select select "Year"
select select "[DEMOGRAPHIC_DATA]"
type input "18:00"
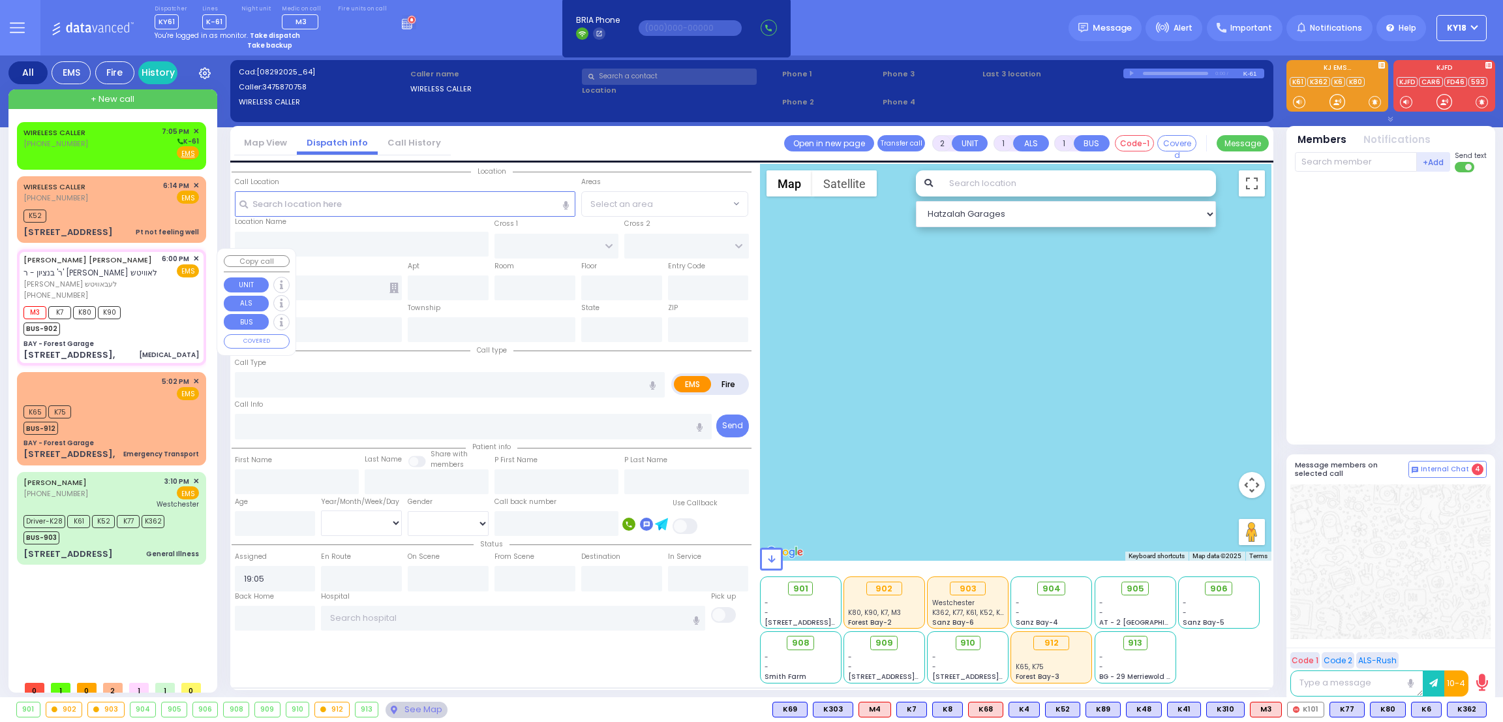
type input "18:03"
type input "18:07"
type input "18:47"
select select "Hatzalah Garages"
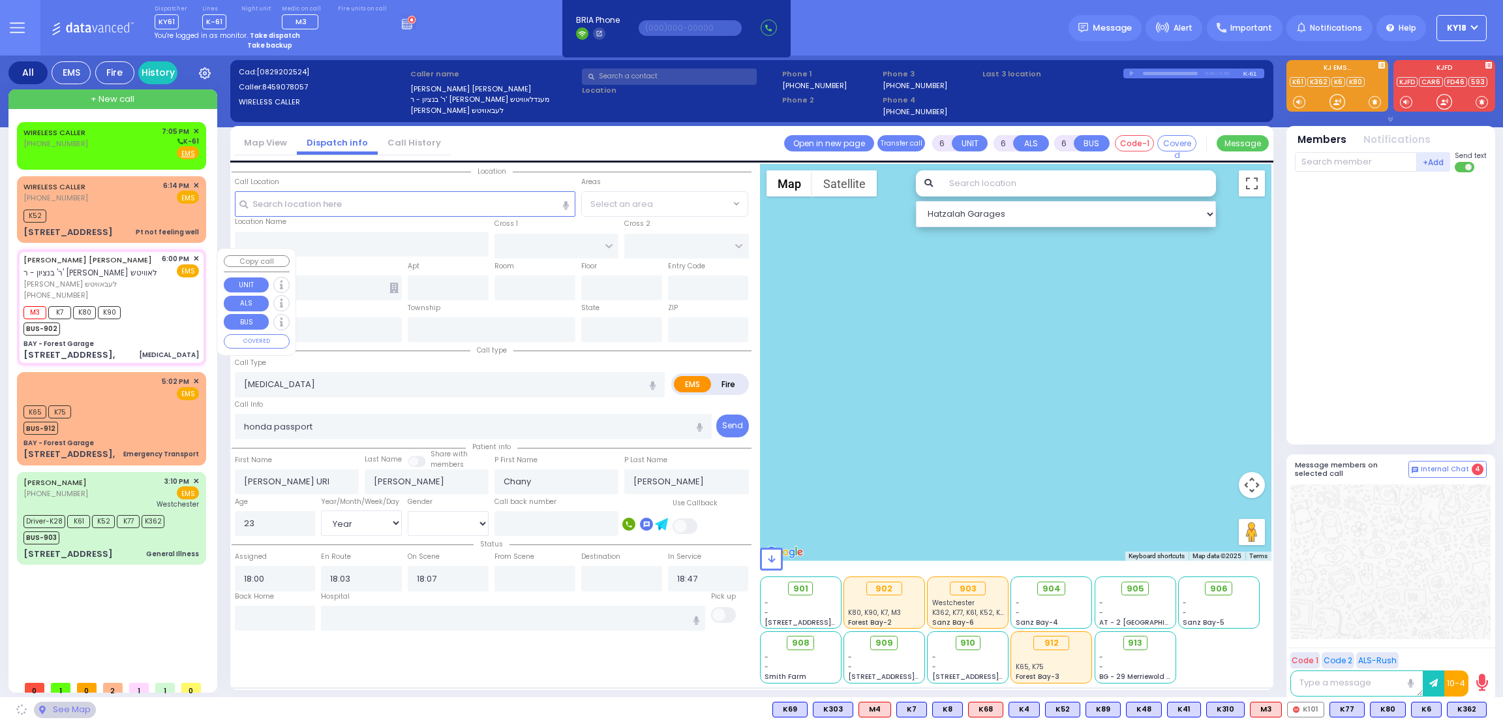
type input "BAY - Forest Garage"
type input "SANZ COURT"
type input "[PERSON_NAME] COURT"
type input "[STREET_ADDRESS],"
type input "Monroe"
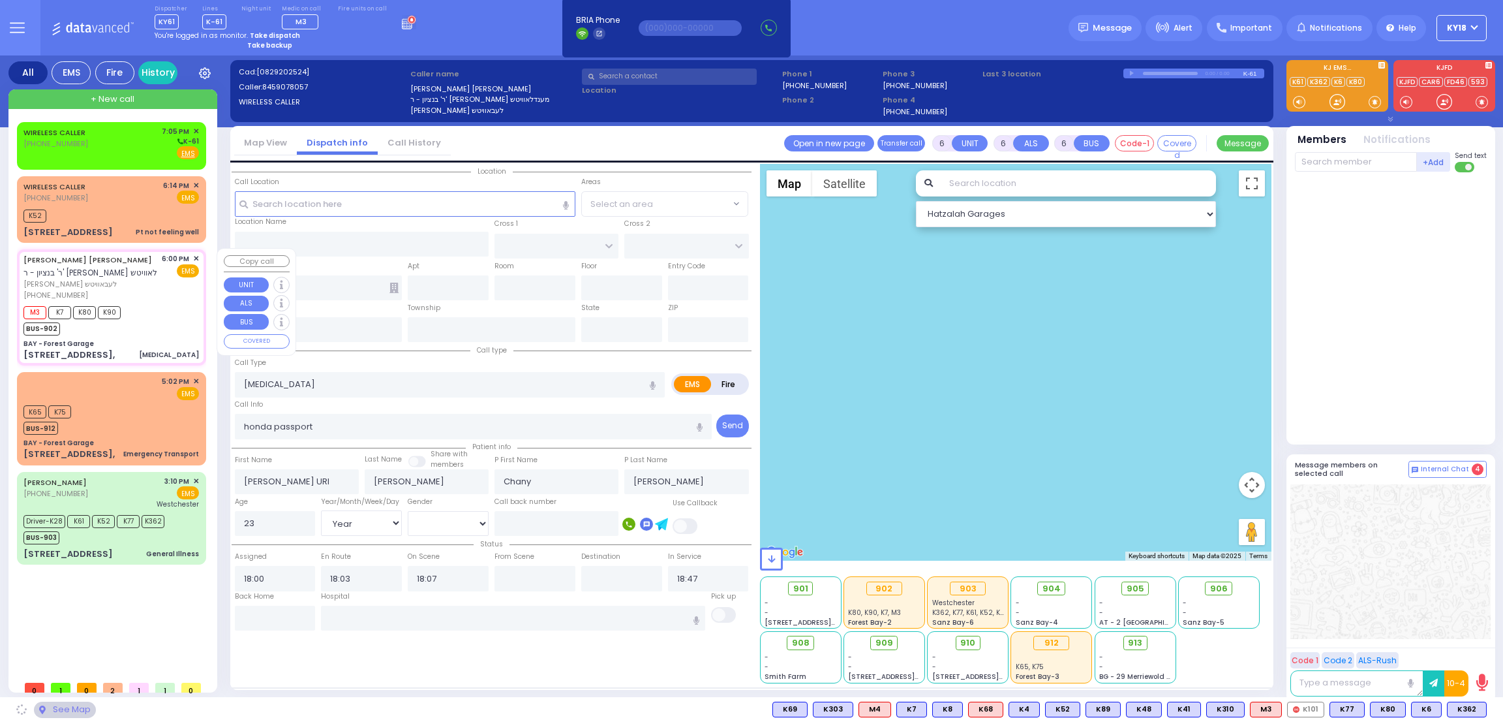
type input "[US_STATE]"
type input "10950"
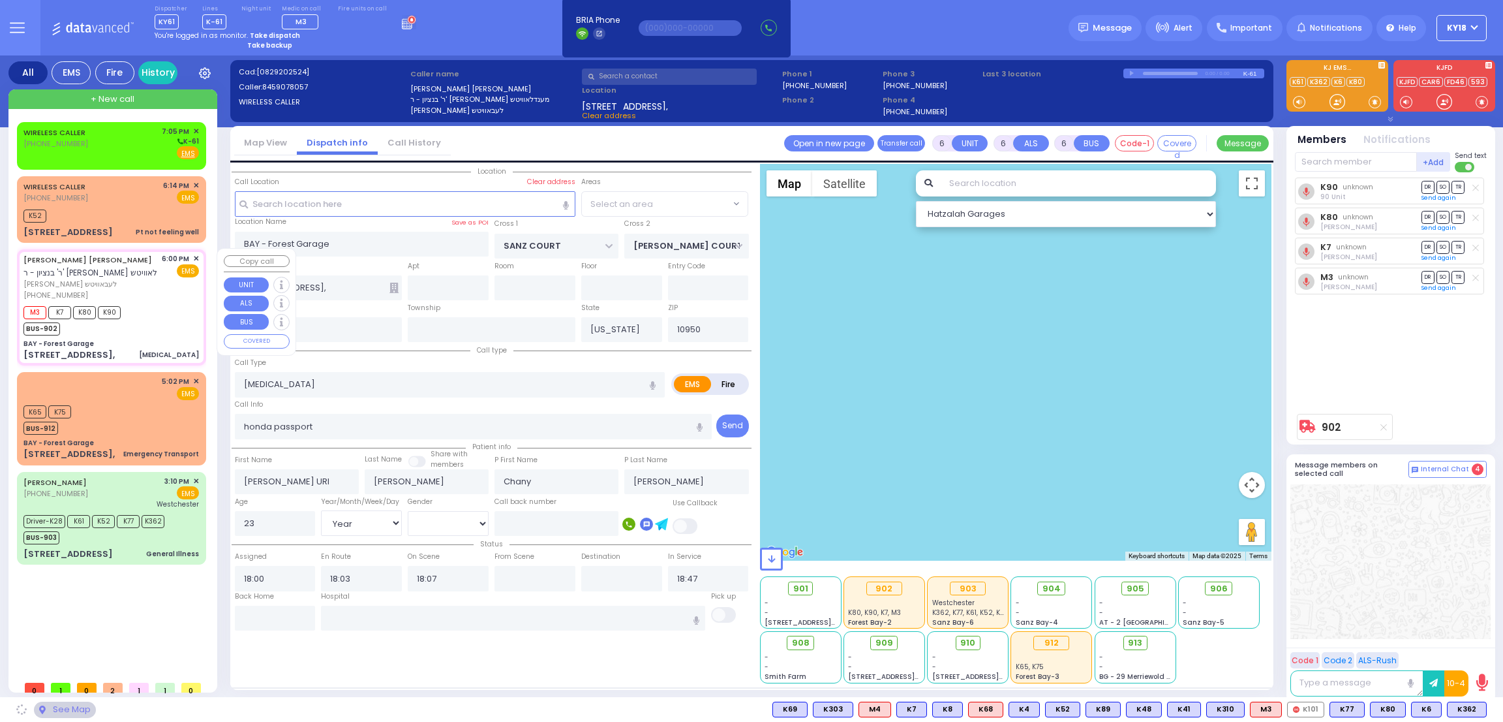
select select "SECTION 2"
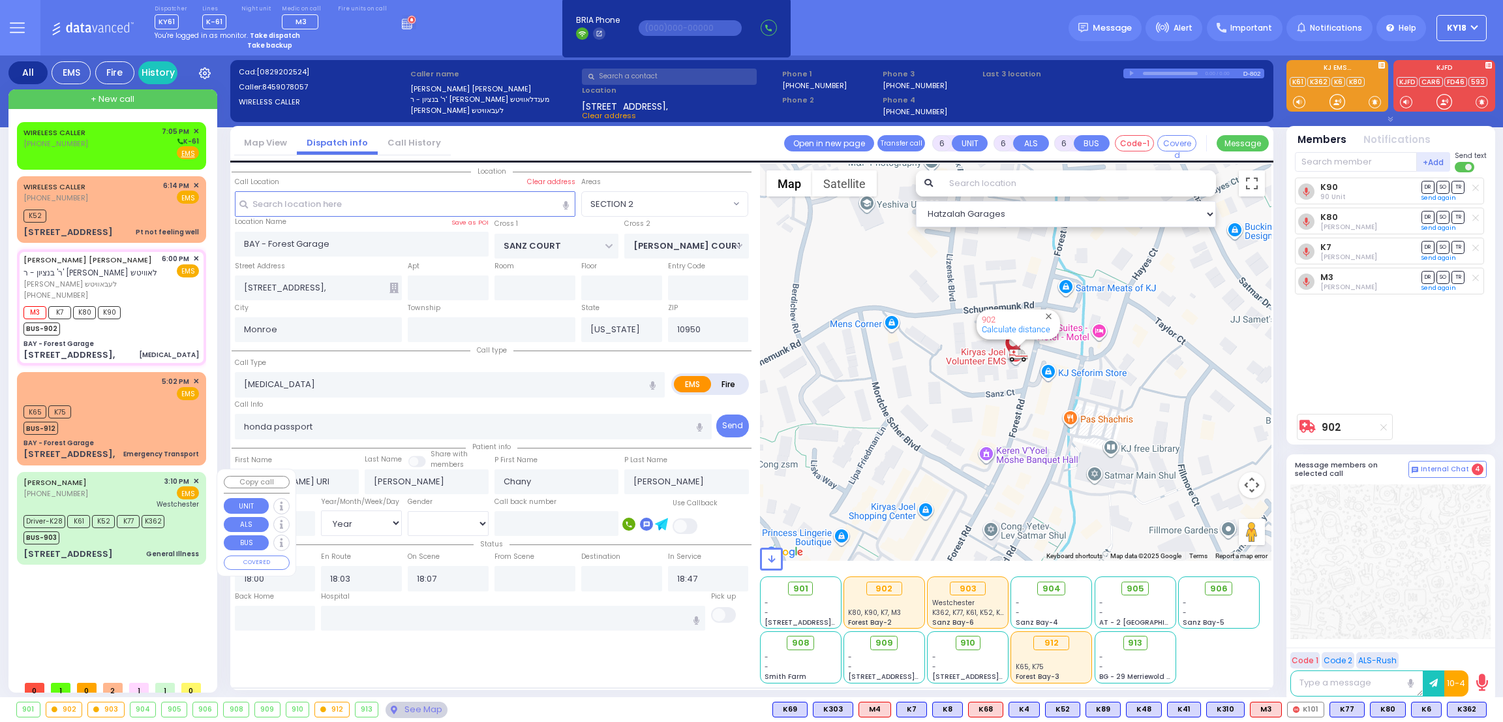
click at [135, 554] on div "[STREET_ADDRESS] General Illness" at bounding box center [111, 553] width 176 height 13
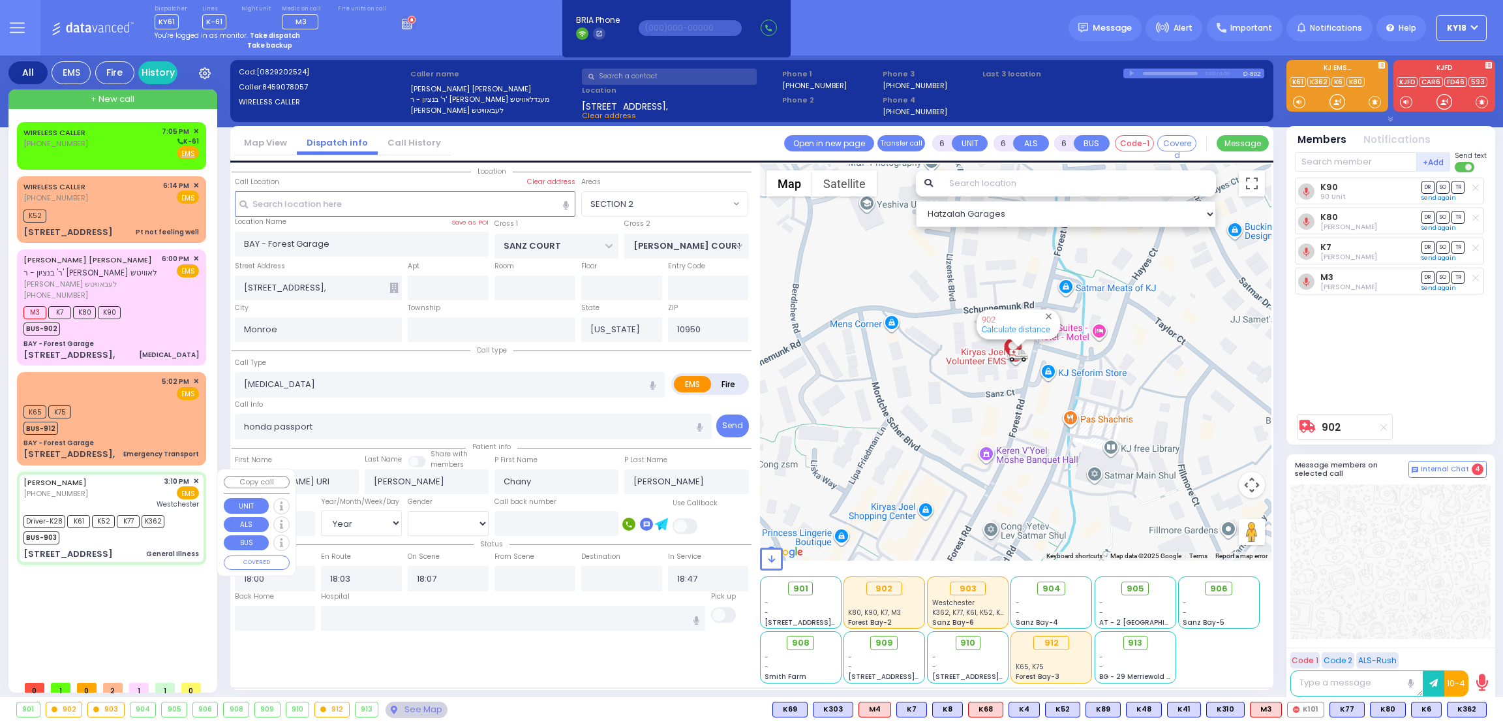
select select
type input "General Illness"
radio input "true"
type input "[PERSON_NAME]"
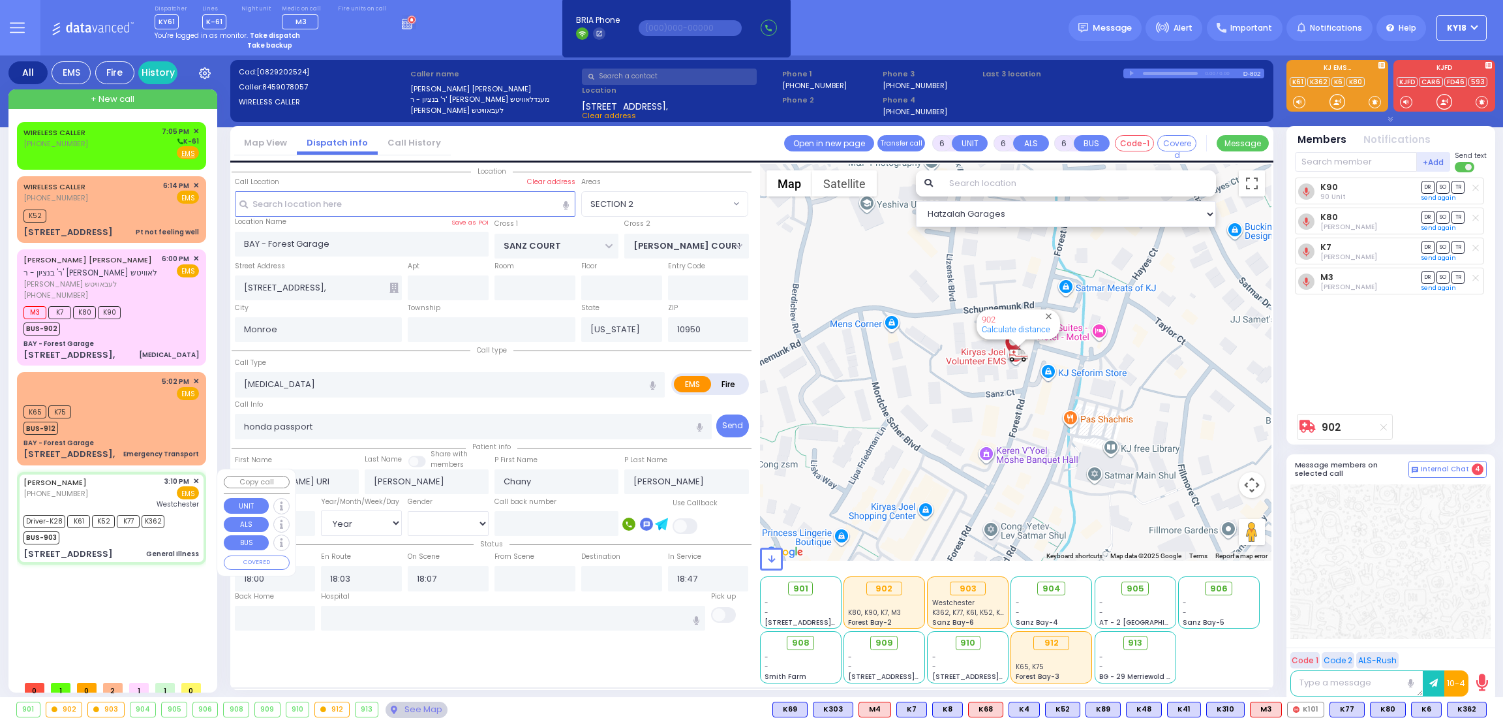
type input "32"
select select "Year"
select select "[DEMOGRAPHIC_DATA]"
type input "15:10"
type input "15:13"
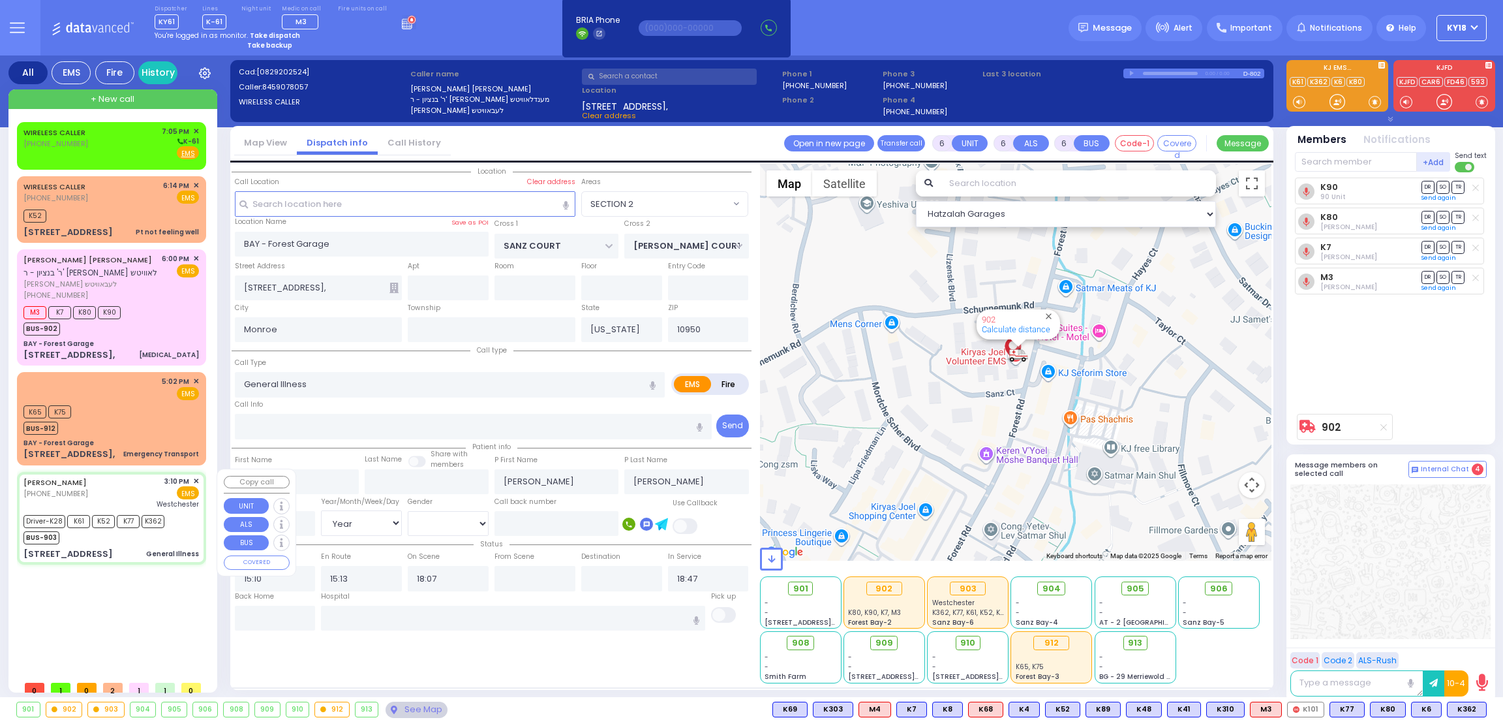
type input "15:20"
type input "16:50"
type input "17:25"
type input "17:51"
type input "[GEOGRAPHIC_DATA]-[PERSON_NAME][GEOGRAPHIC_DATA]"
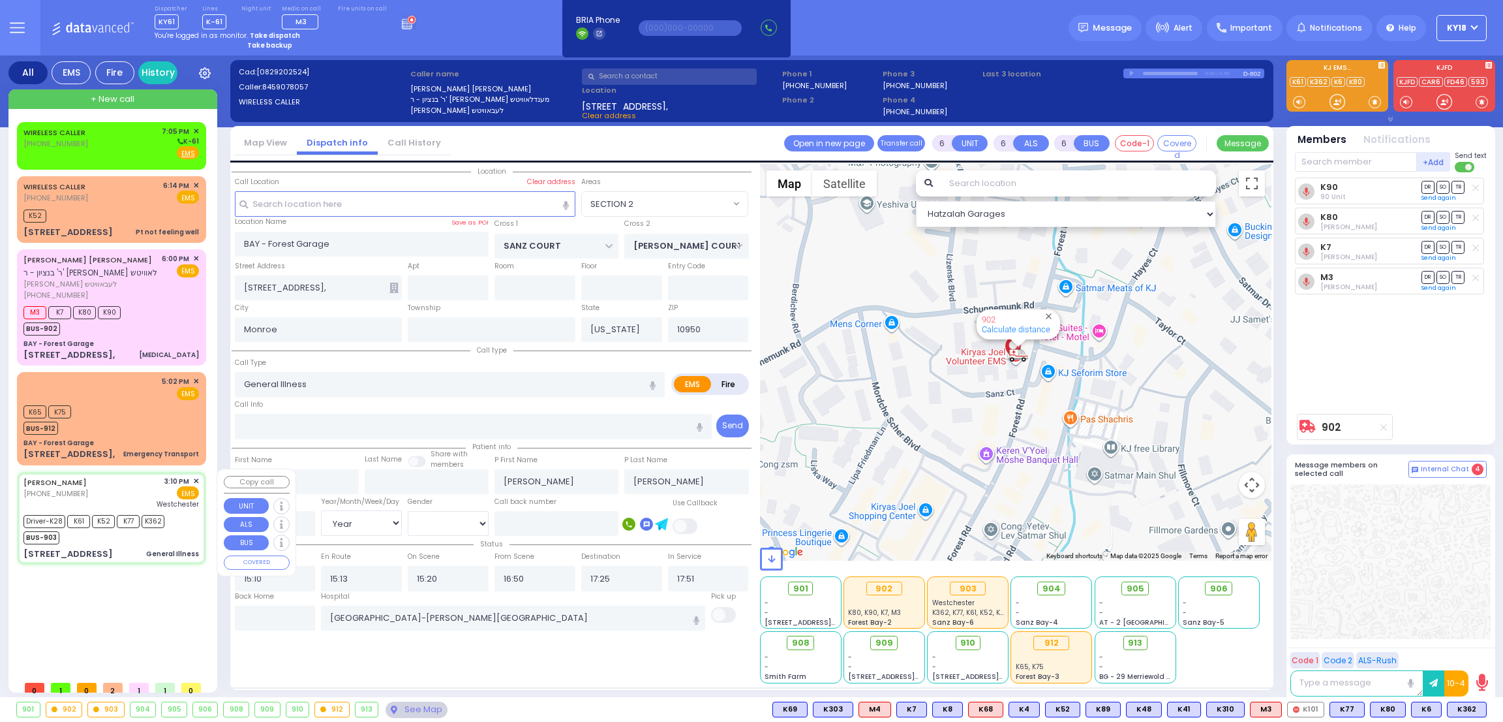
select select "Hatzalah Garages"
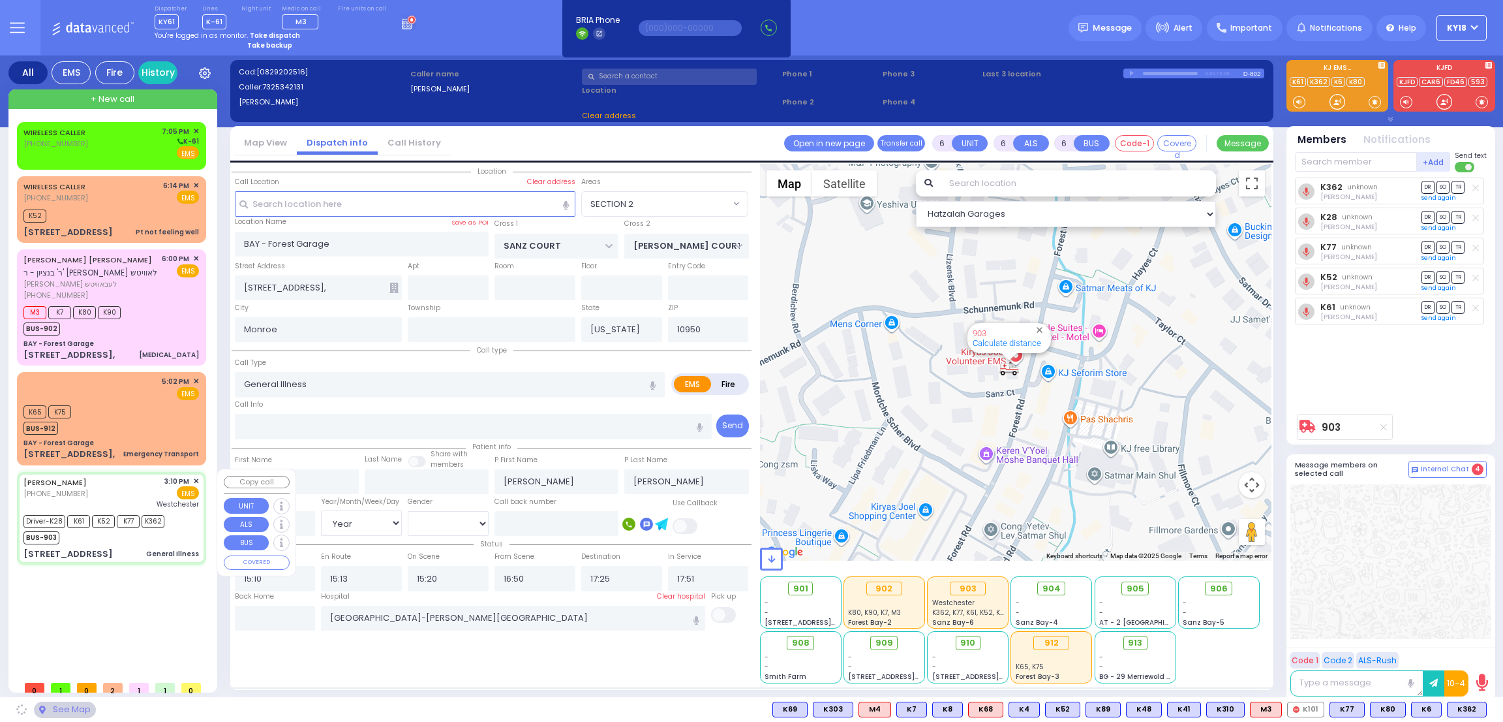
type input "PROSPECT RD"
type input "HARDSCRABBLE RD"
type input "[STREET_ADDRESS]"
type input "[PERSON_NAME]"
type input "10918"
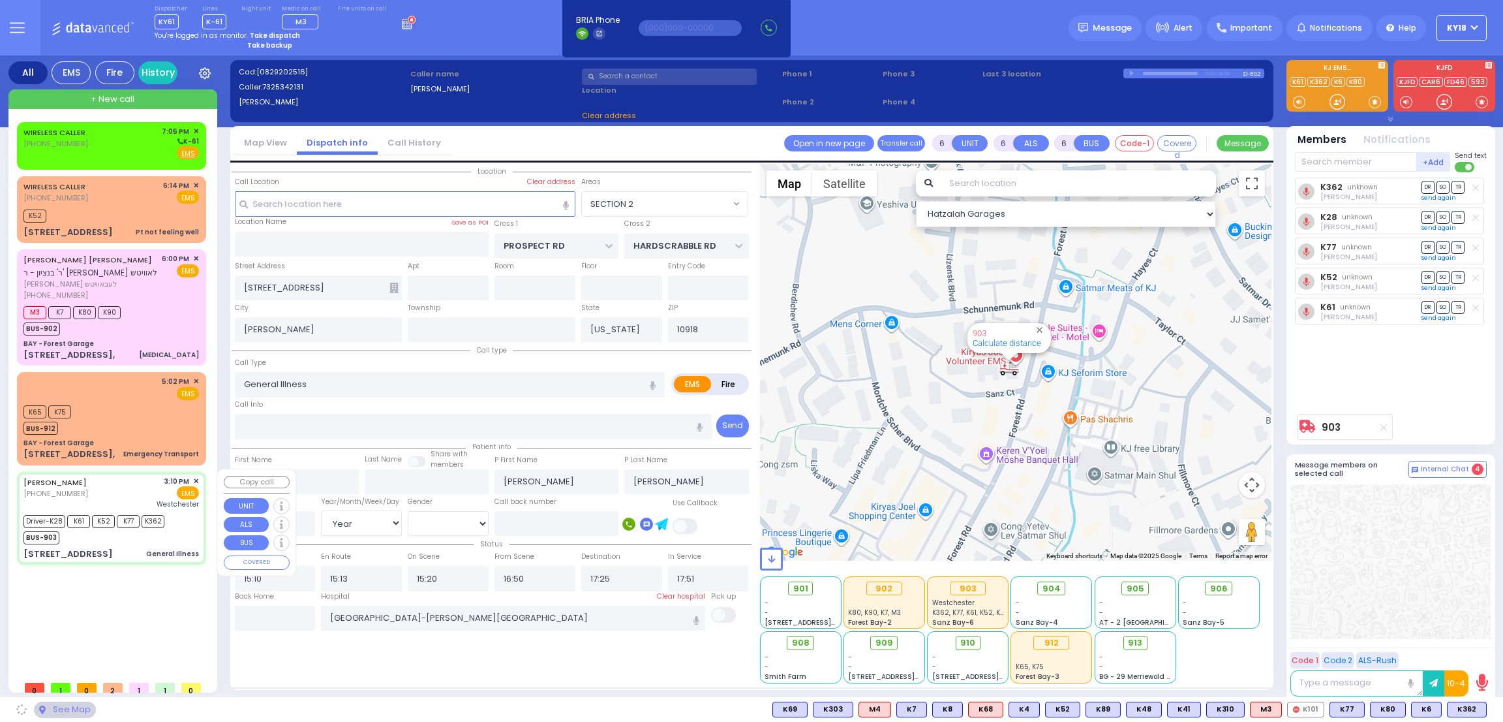
select select "[GEOGRAPHIC_DATA]"
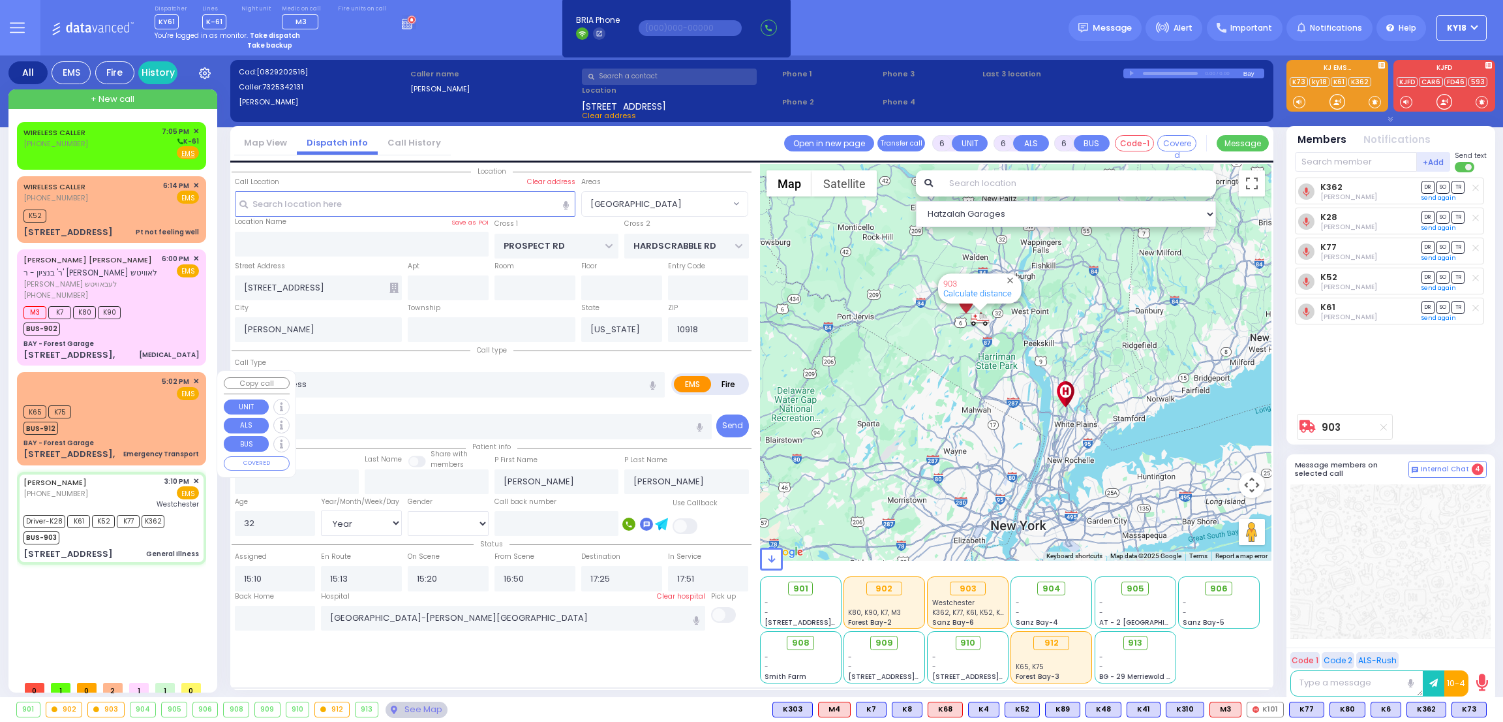
click at [181, 435] on div "5:02 PM ✕ EMS K65 K75" at bounding box center [112, 418] width 184 height 89
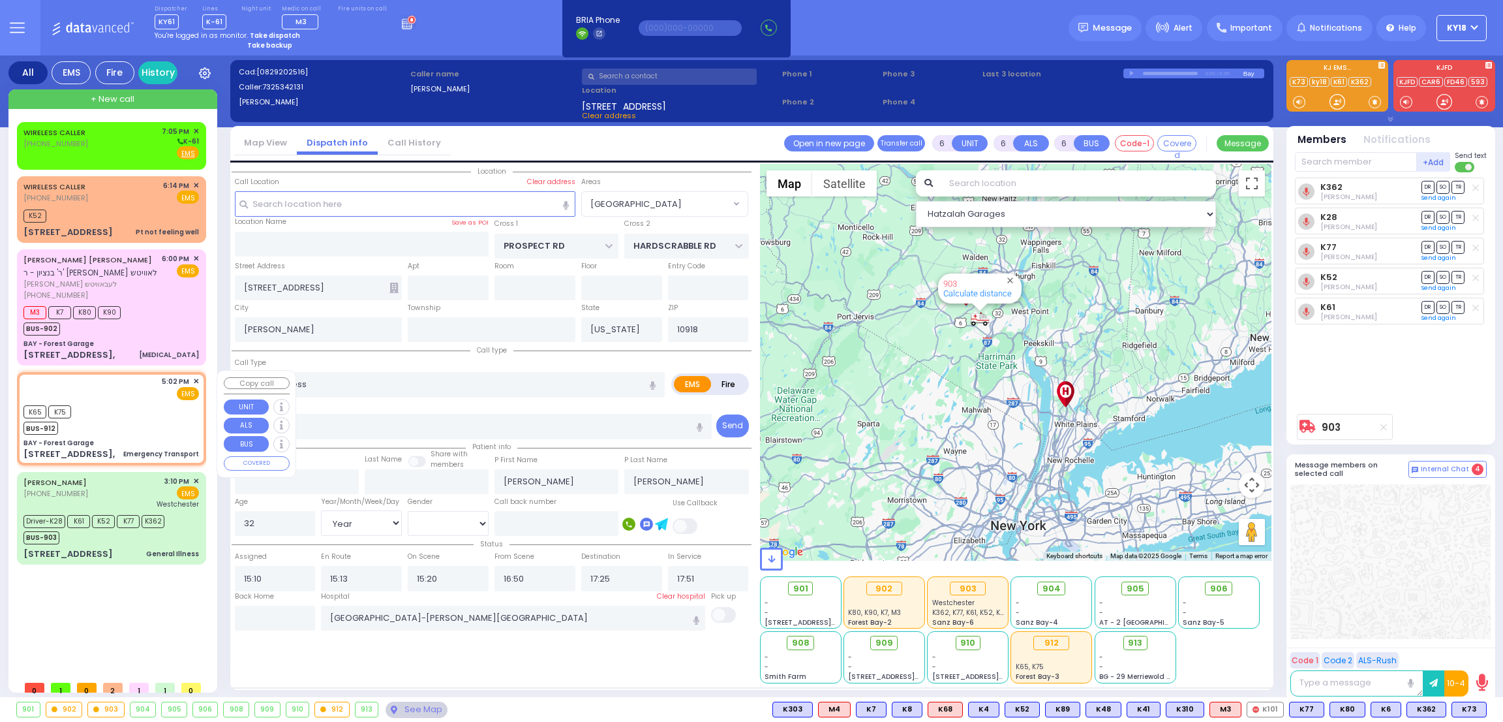
type input "1"
select select
type input "Emergency Transport"
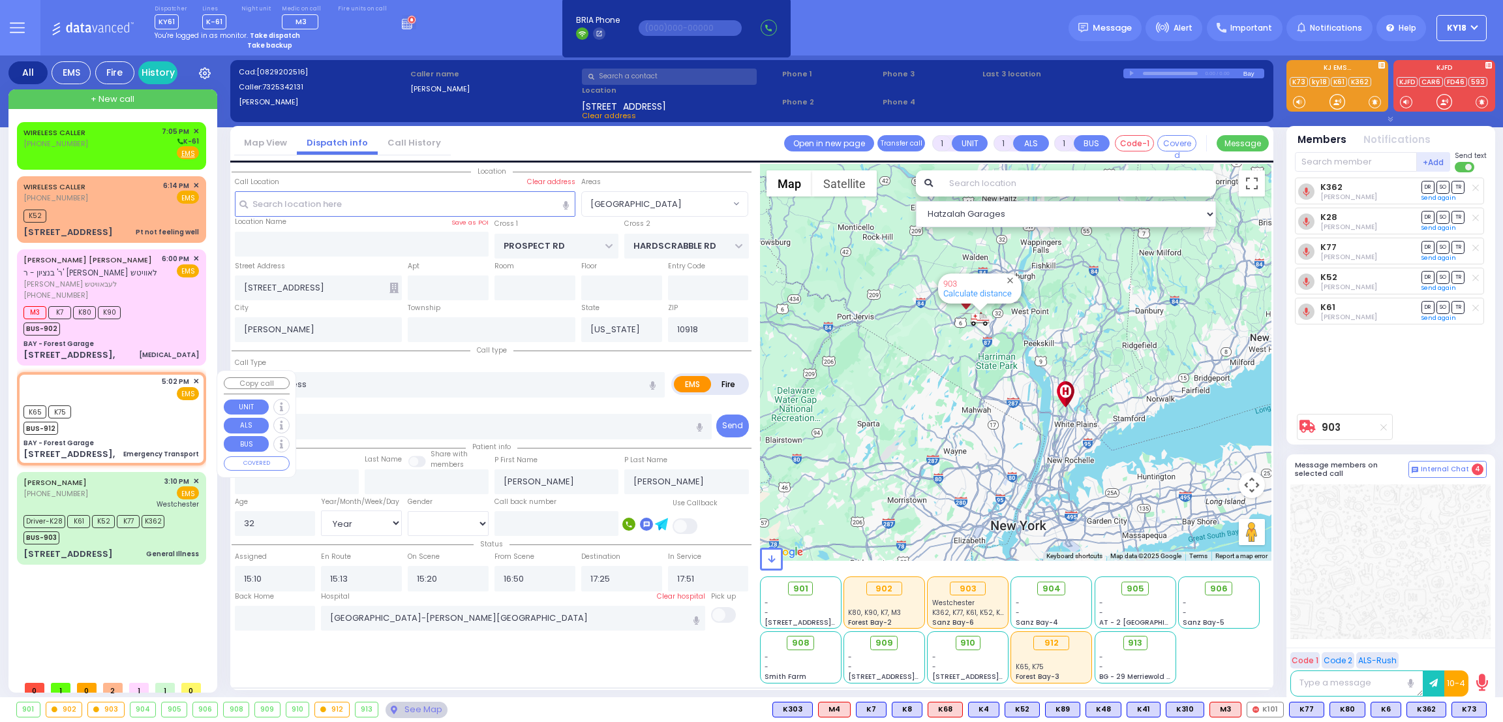
radio input "true"
select select
type input "17:02"
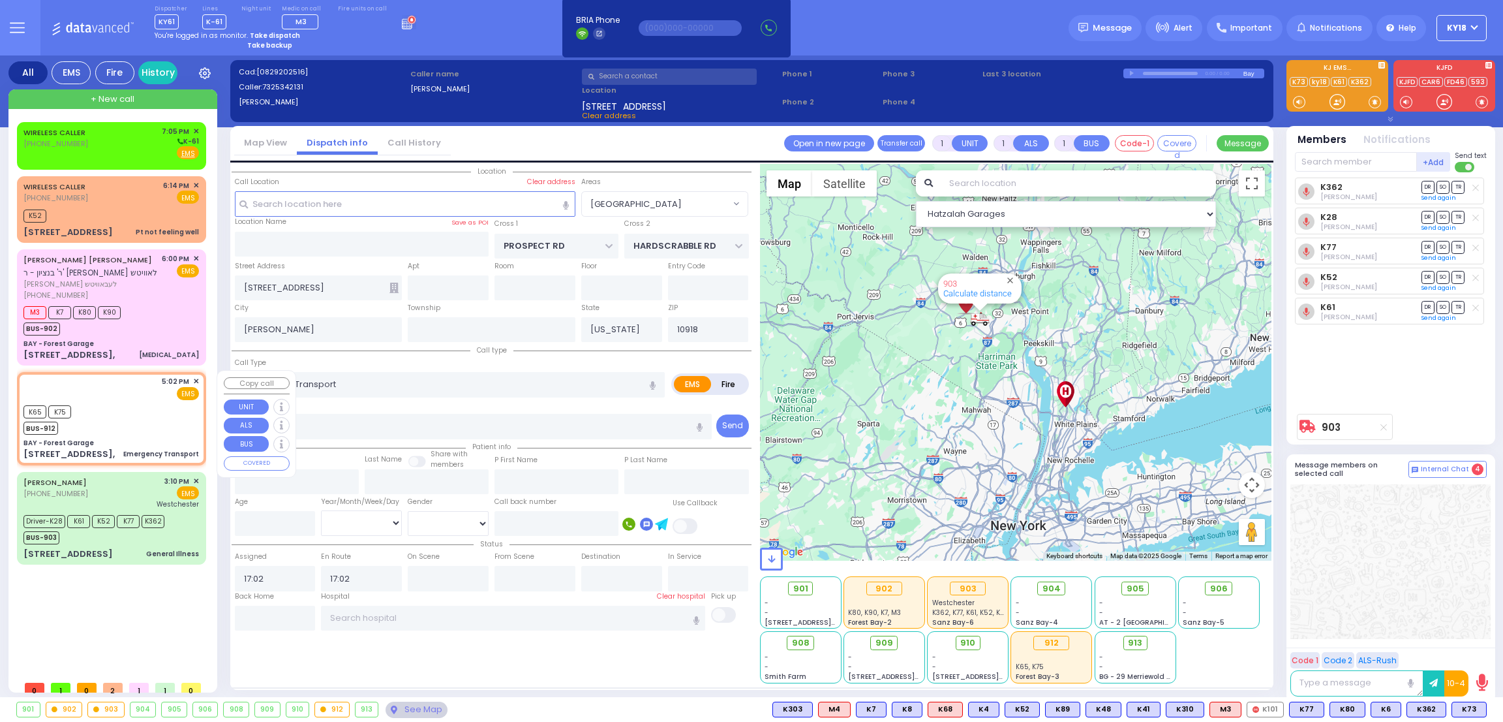
select select "Hatzalah Garages"
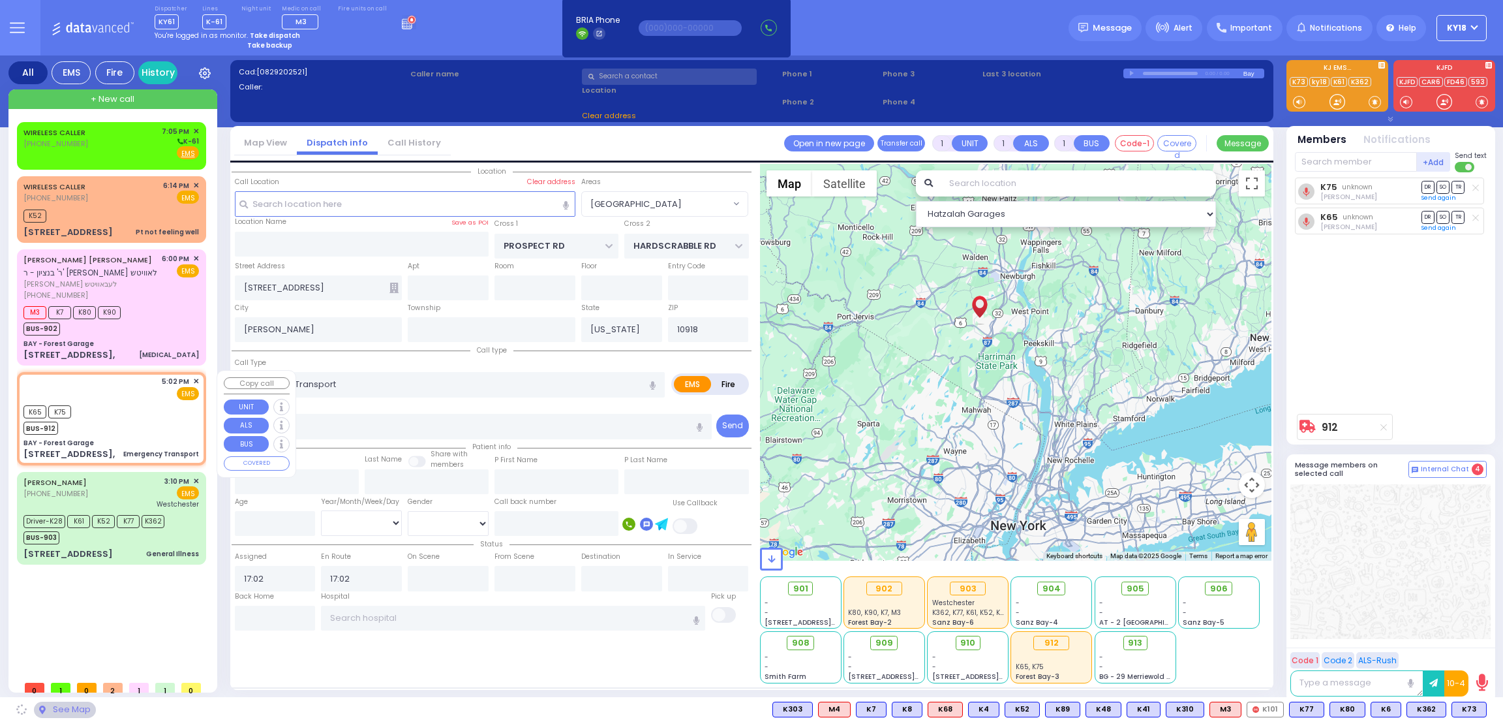
type input "BAY - Forest Garage"
type input "SANZ COURT"
type input "[PERSON_NAME] COURT"
type input "[STREET_ADDRESS],"
type input "Monroe"
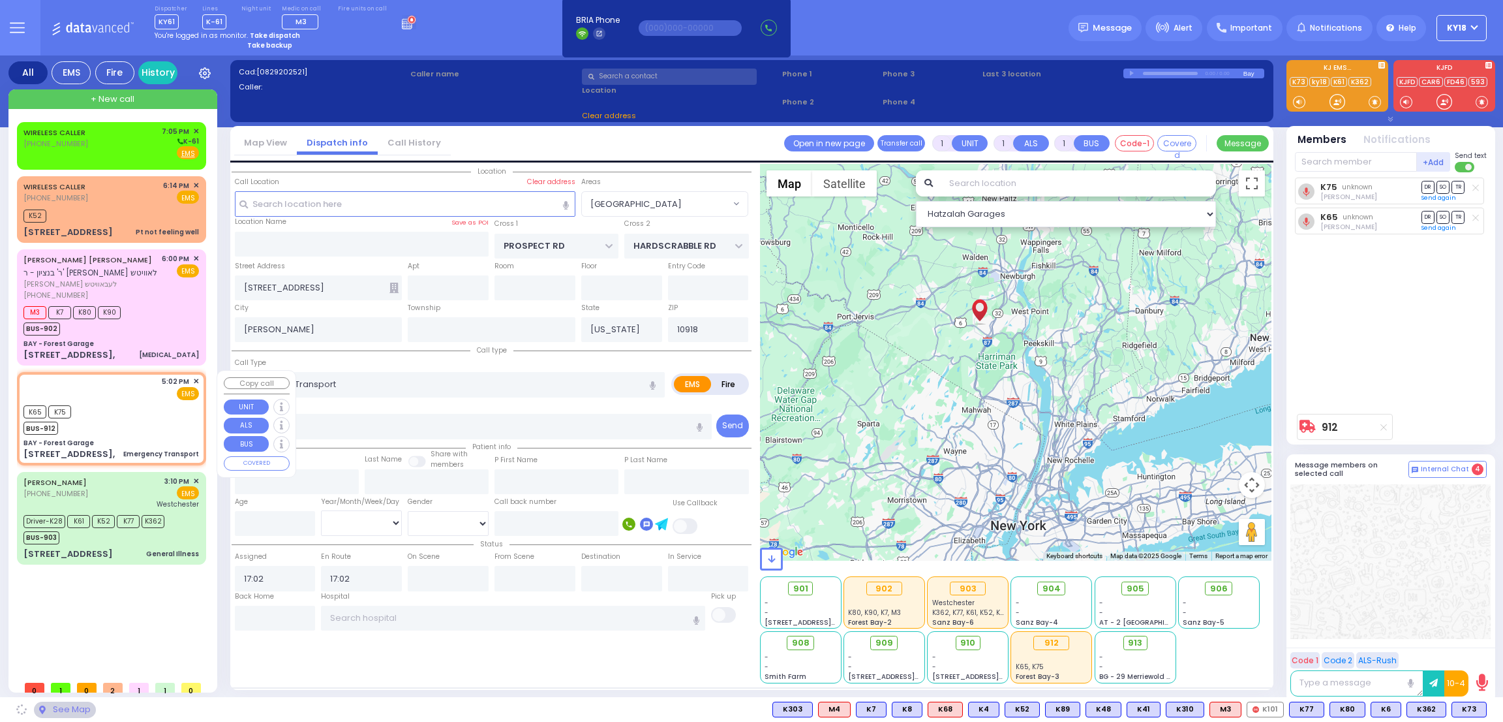
type input "10950"
select select "SECTION 2"
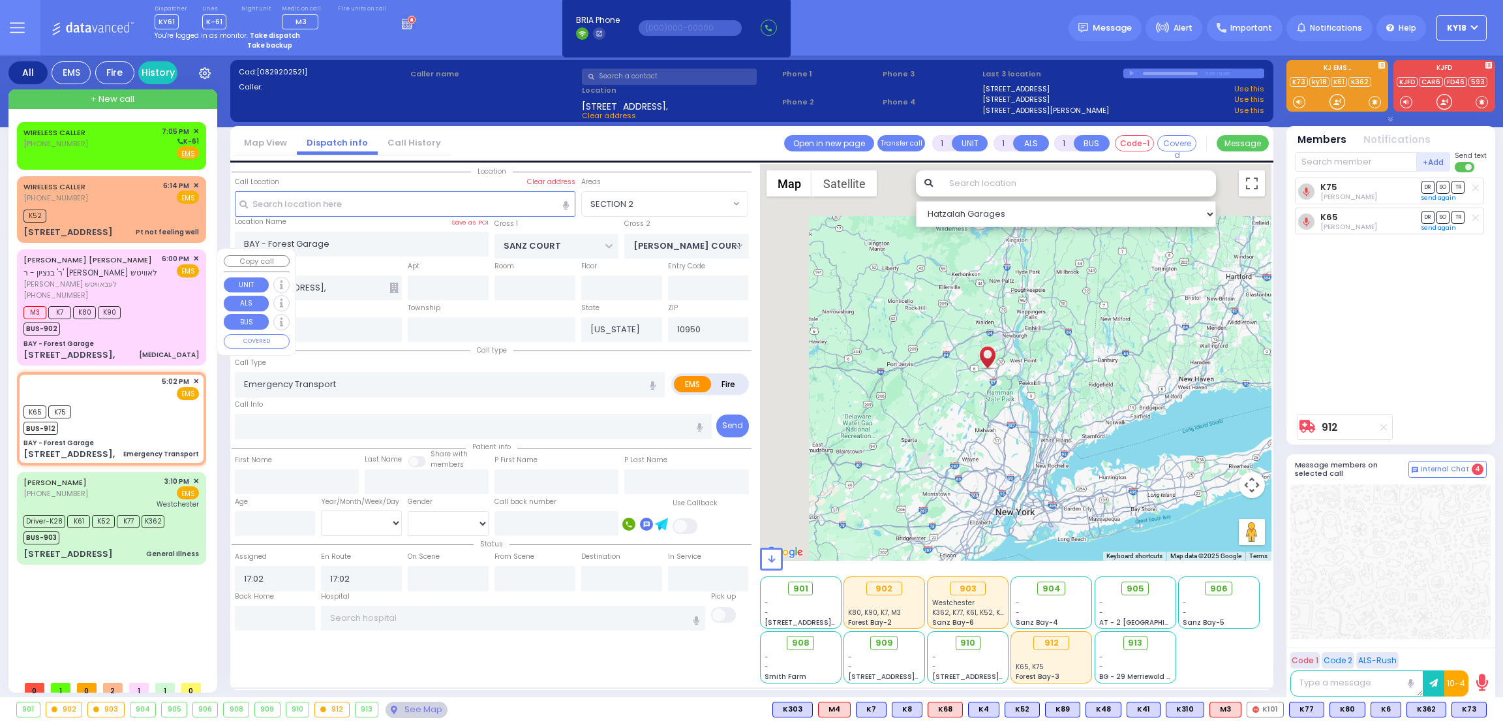
click at [157, 322] on div "M3 K7 K80 K90 BUS-902" at bounding box center [111, 319] width 176 height 33
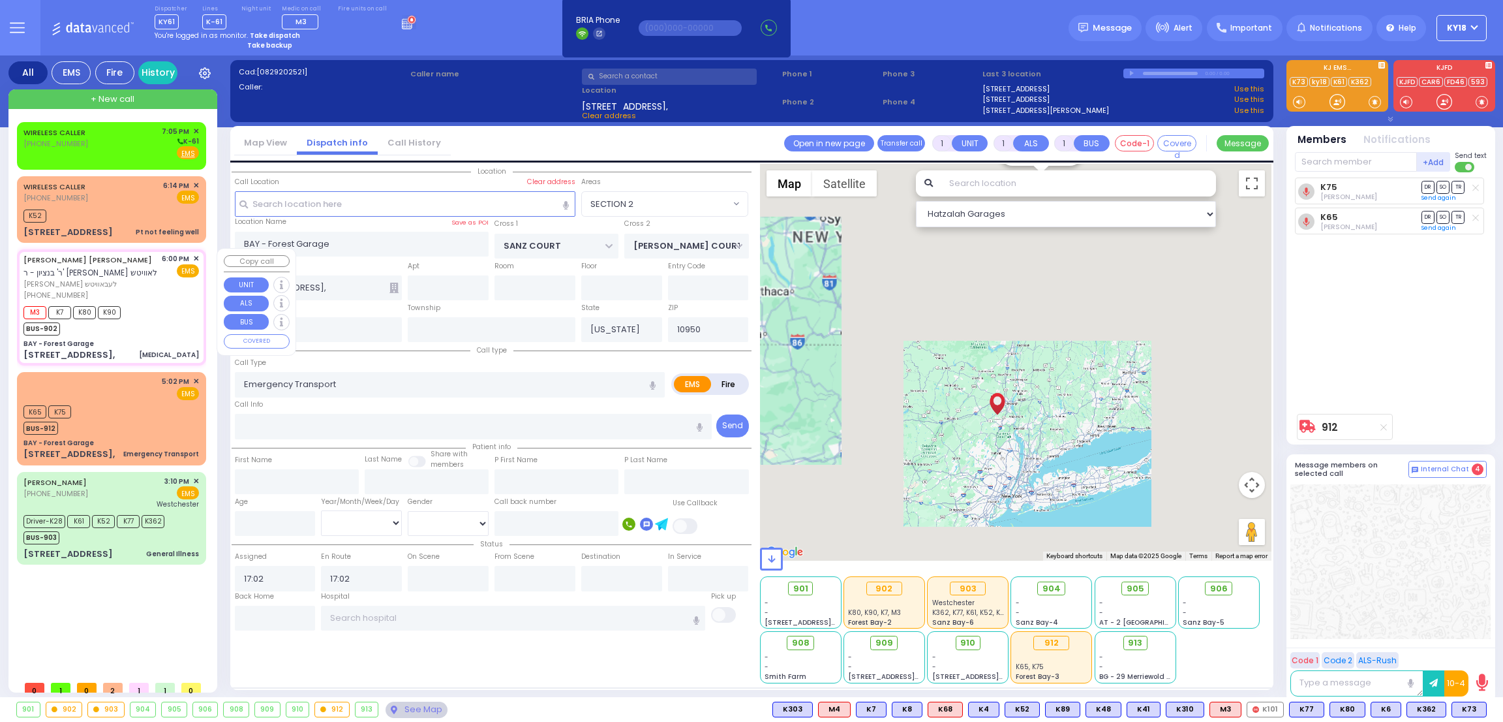
type input "6"
select select
type input "[MEDICAL_DATA]"
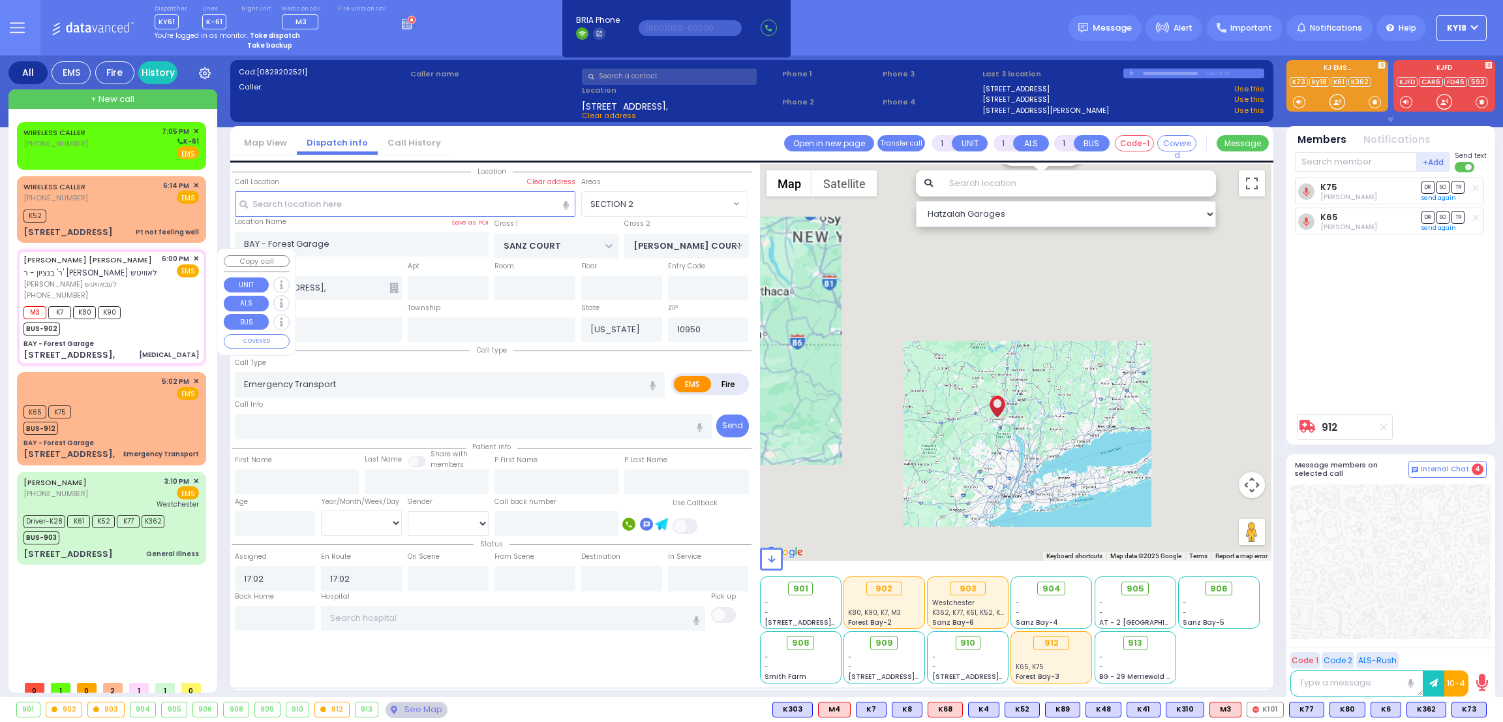
radio input "true"
type input "honda passport"
type input "[PERSON_NAME] URI"
type input "[PERSON_NAME]"
type input "Chany"
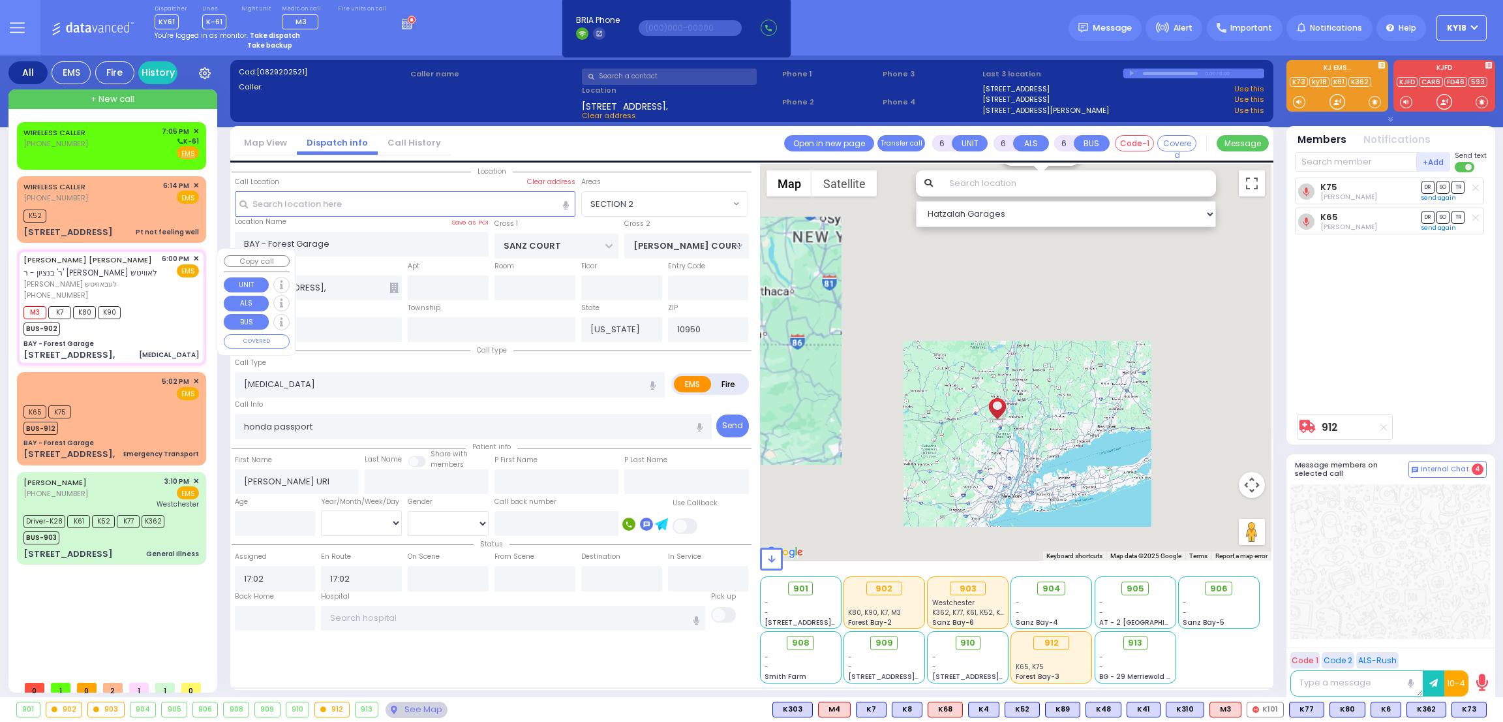
type input "[PERSON_NAME]"
type input "23"
select select "Year"
select select "[DEMOGRAPHIC_DATA]"
type input "18:00"
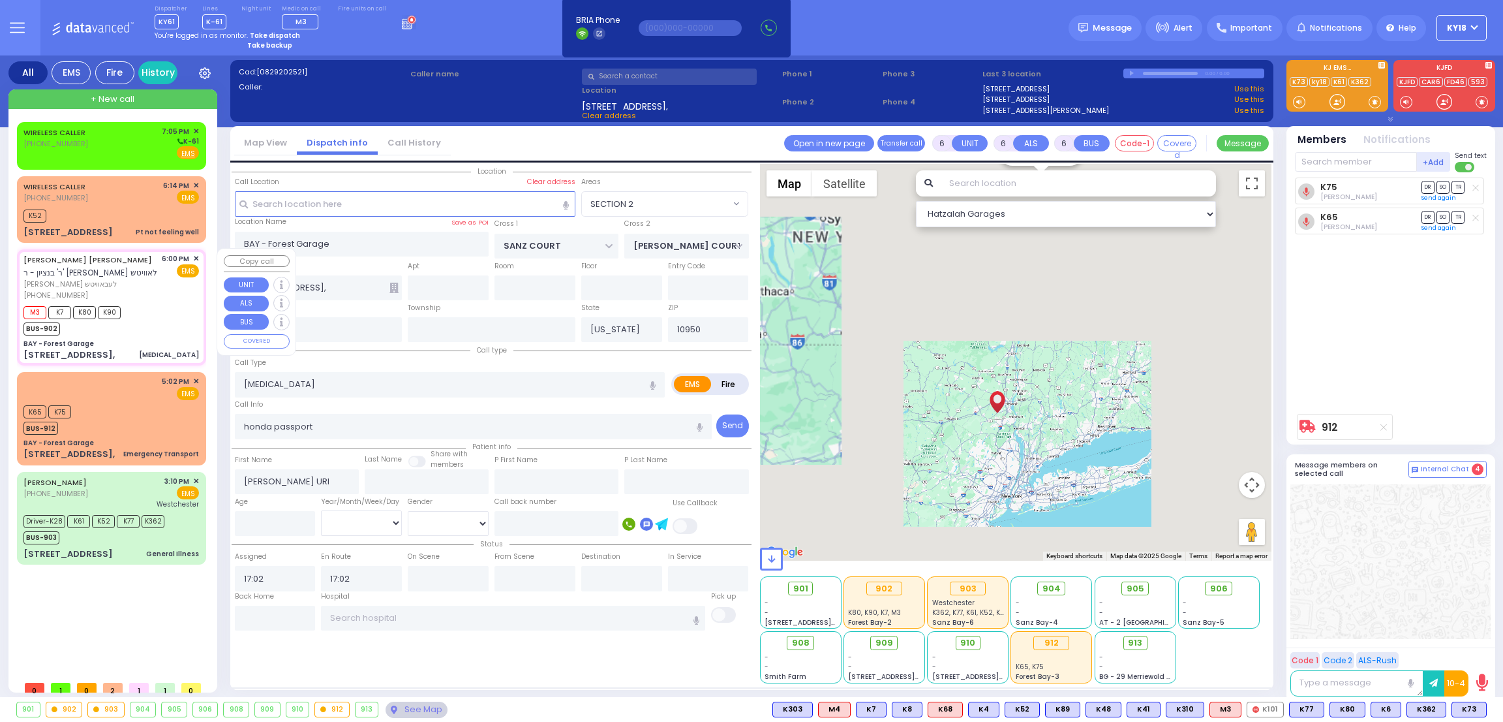
type input "18:03"
type input "18:07"
type input "18:47"
select select "Hatzalah Garages"
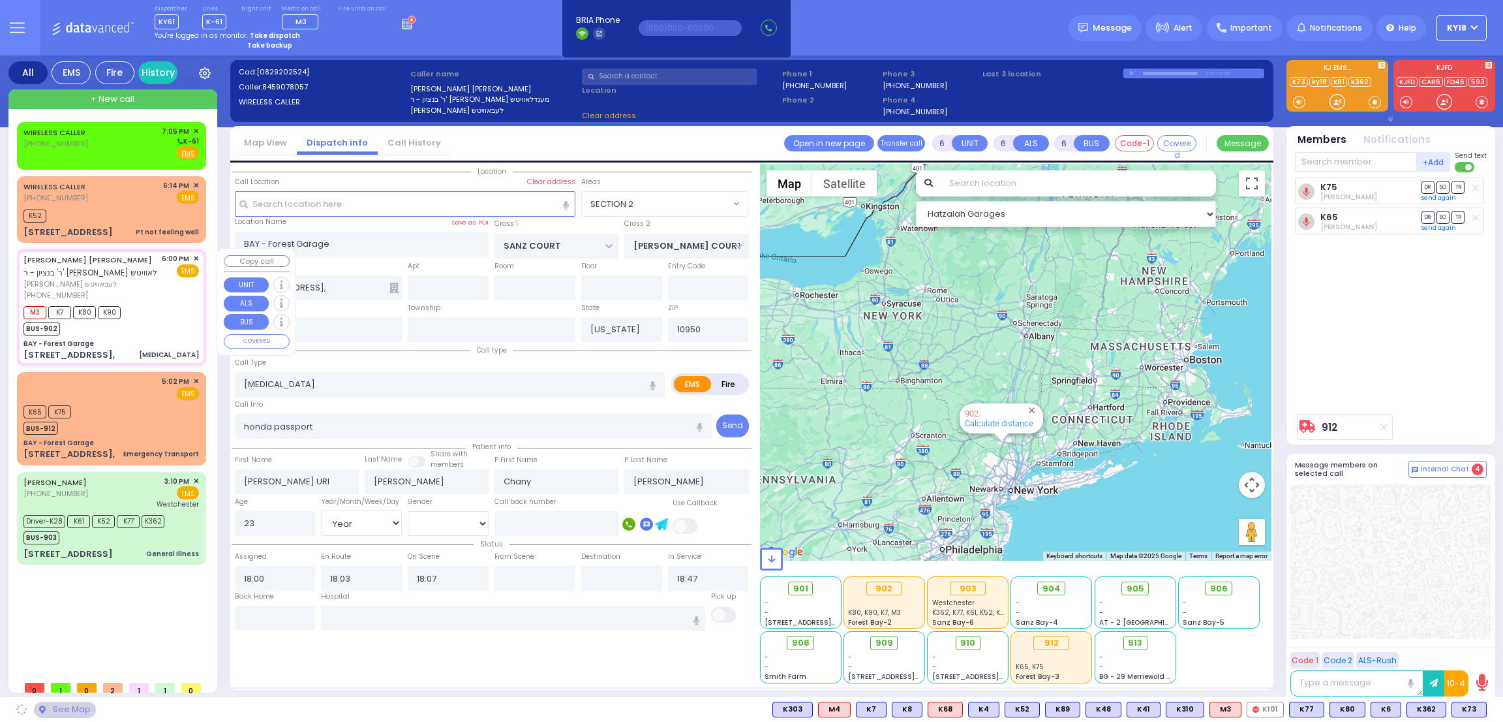
select select "SECTION 2"
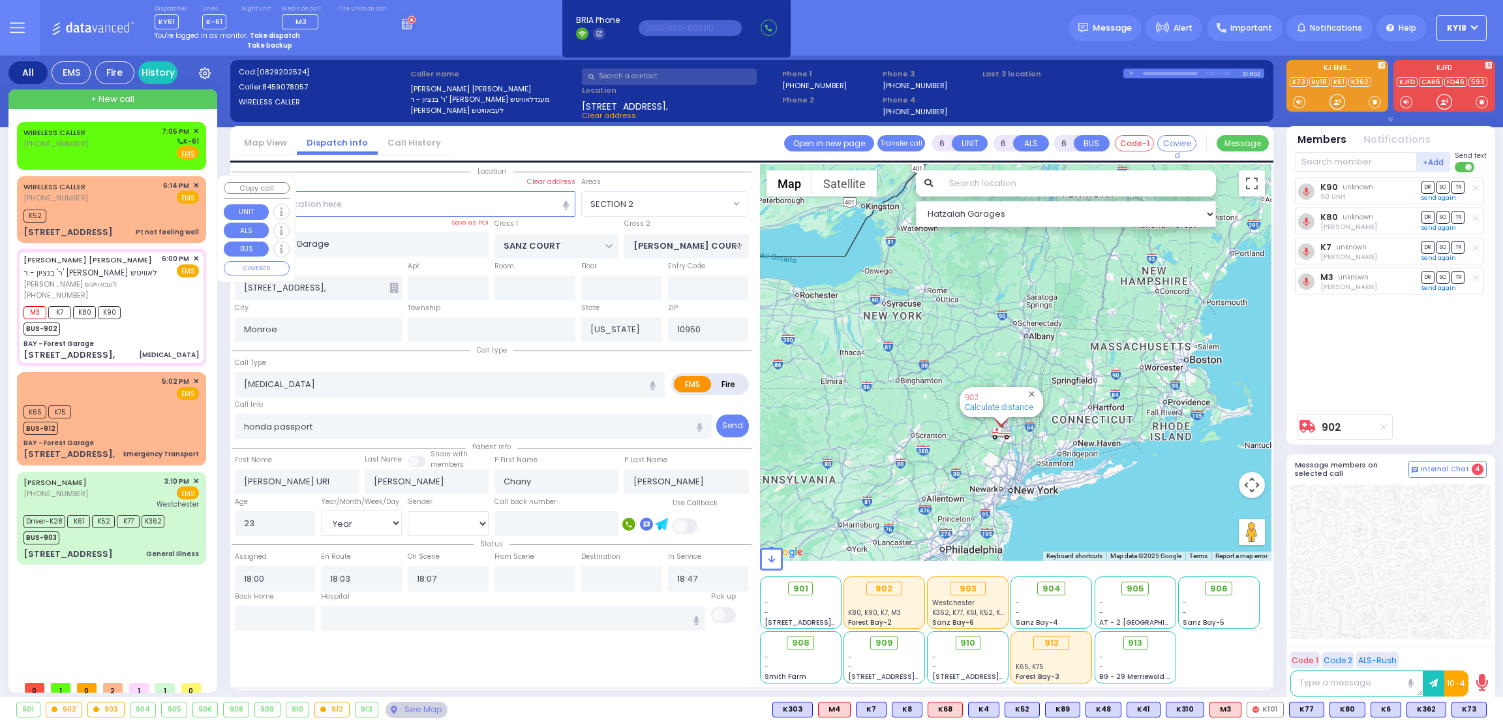
click at [151, 217] on div "K52" at bounding box center [111, 214] width 176 height 16
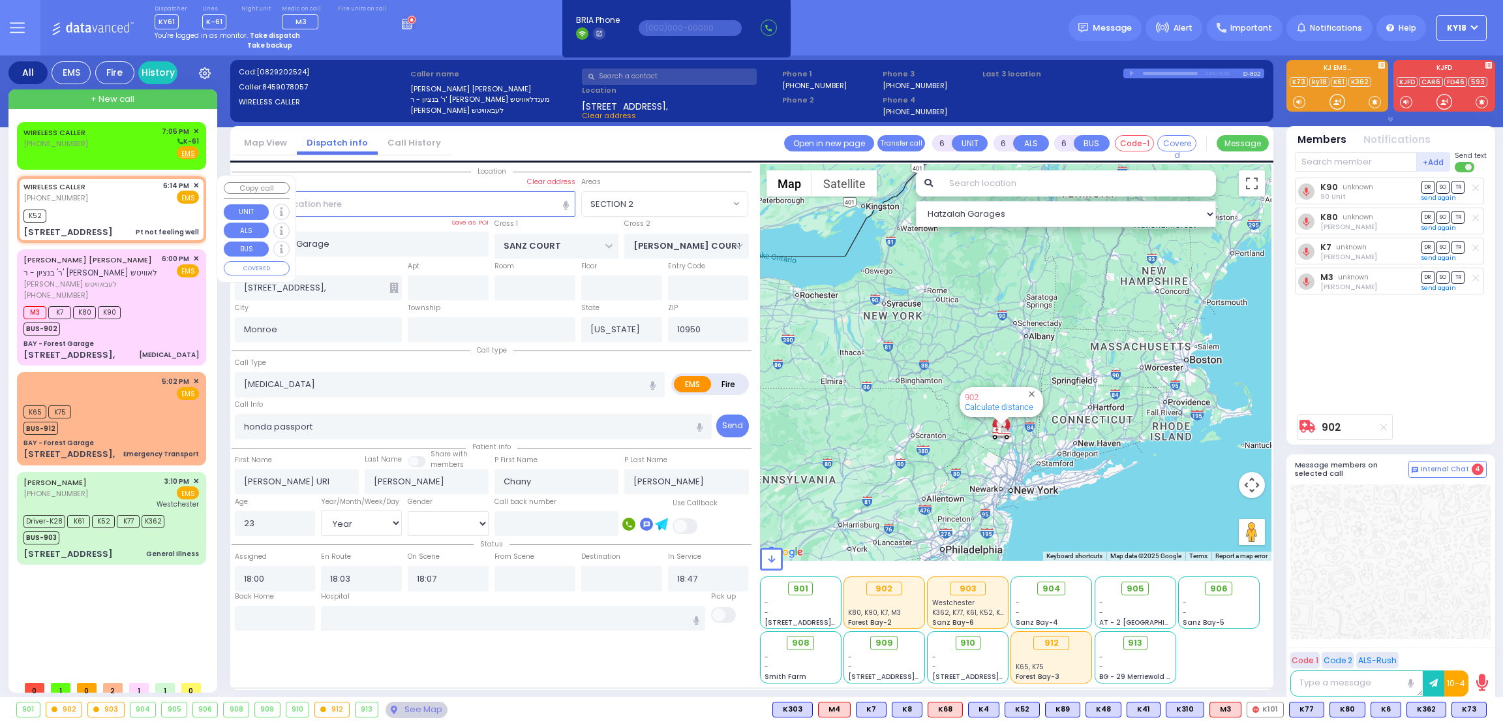
type input "1"
type input "0"
type input "1"
select select
type input "Pt not feeling well"
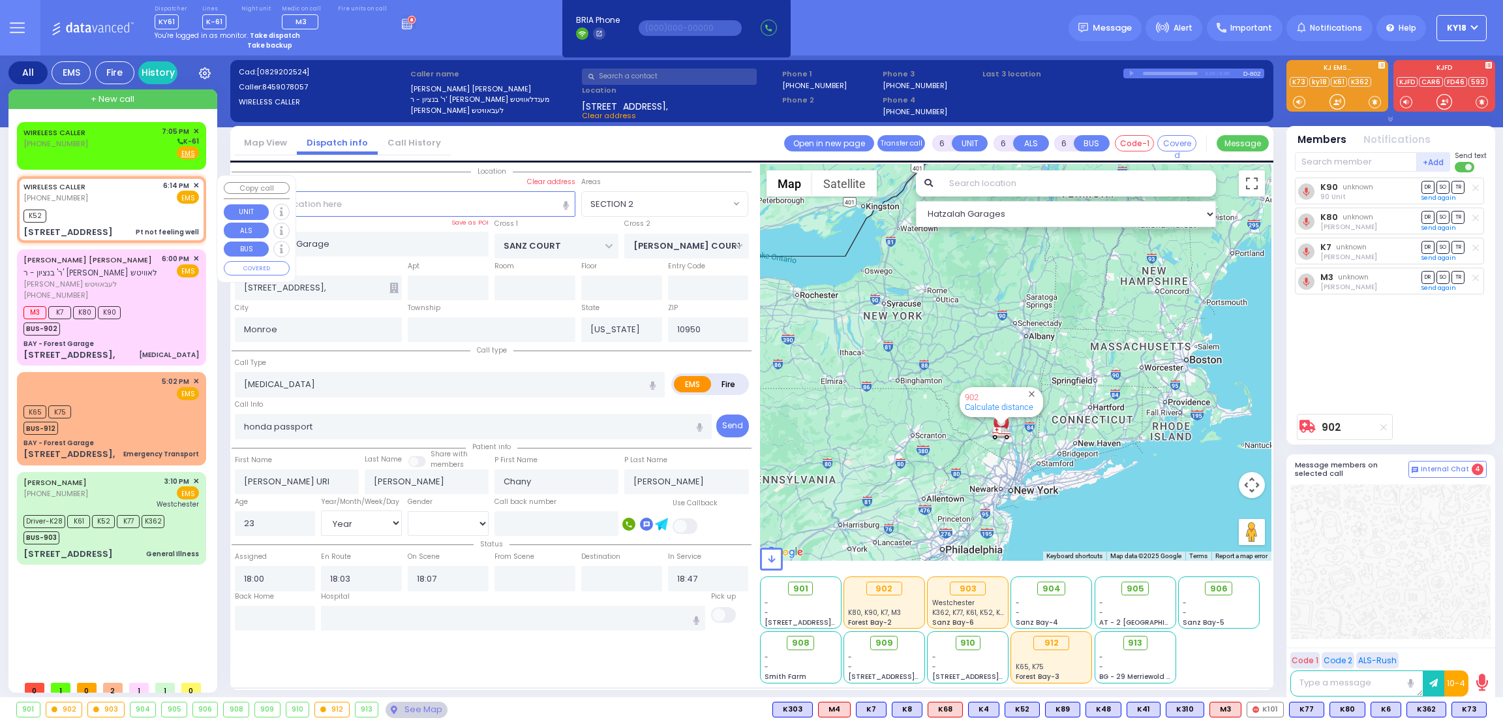
radio input "true"
type input "30"
select select "Year"
select select "[DEMOGRAPHIC_DATA]"
type input "18:14"
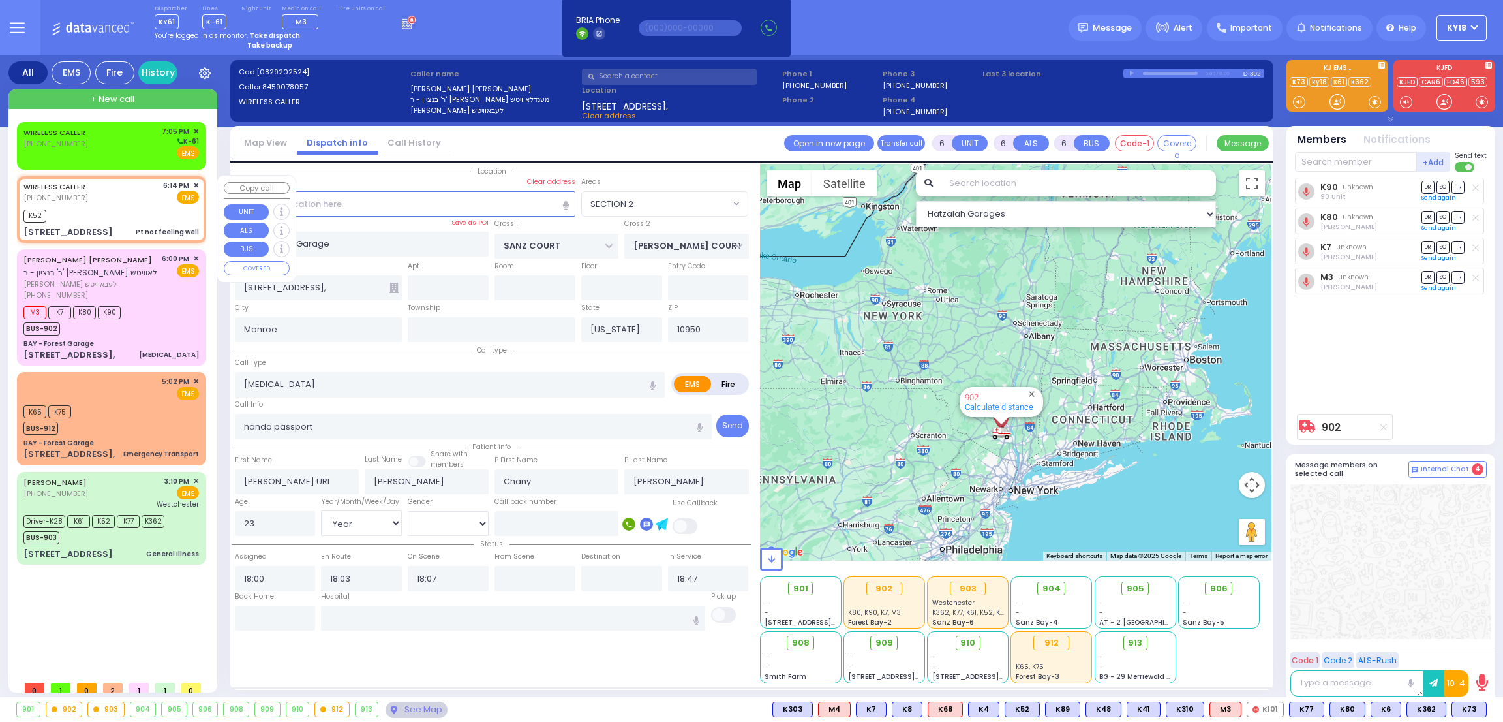
type input "18:15"
select select "Hatzalah Garages"
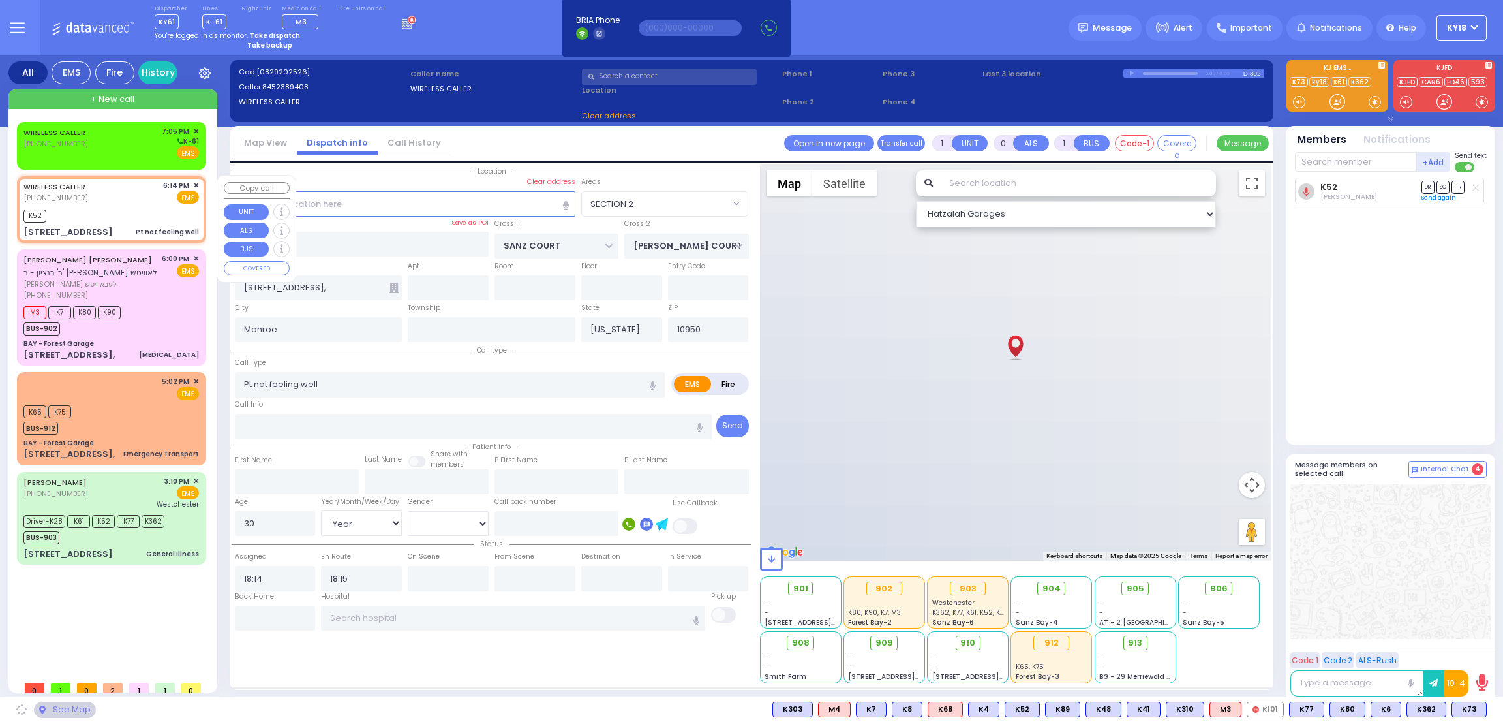
type input "[GEOGRAPHIC_DATA]"
type input "TOLTCHAV WAY"
type input "[STREET_ADDRESS]"
type input "001"
select select "BEIRECH MOSHE"
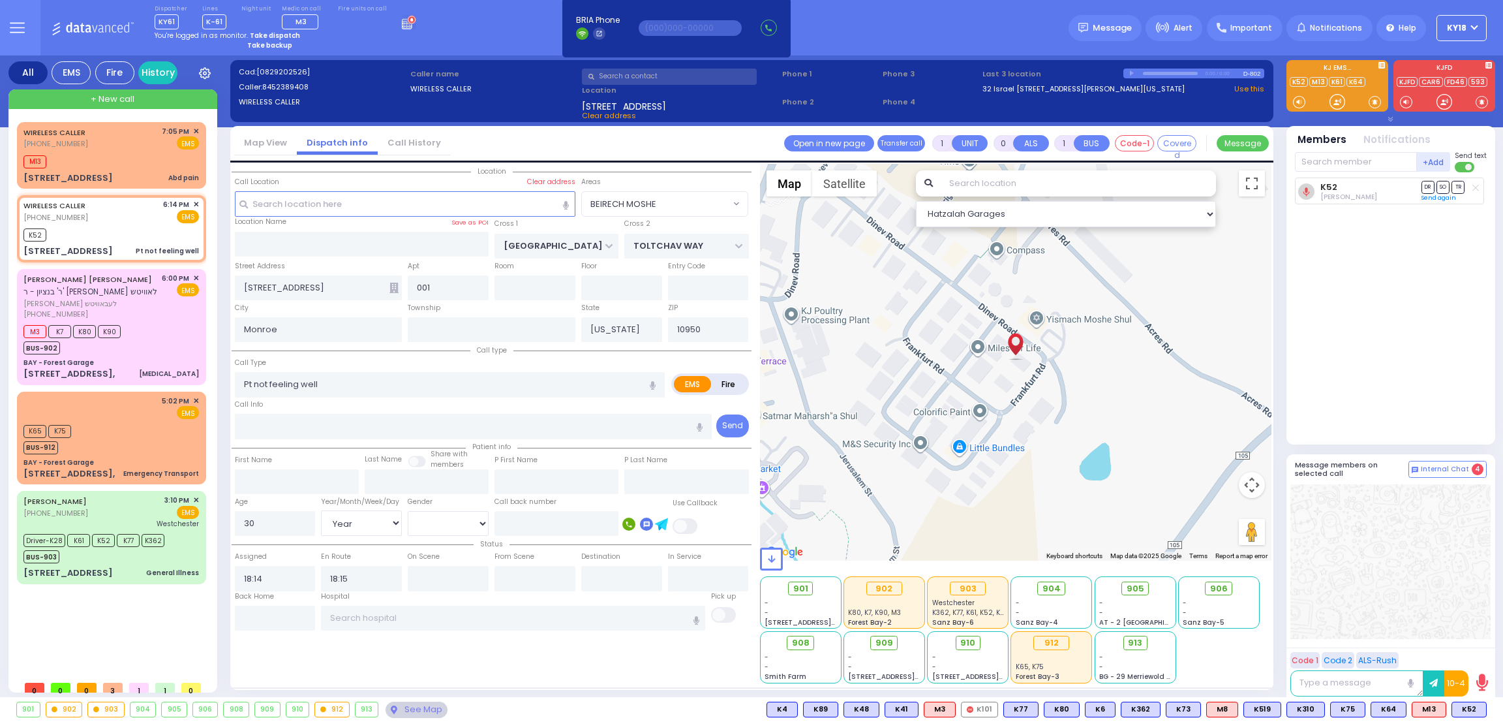
click at [1330, 584] on div at bounding box center [1391, 561] width 200 height 155
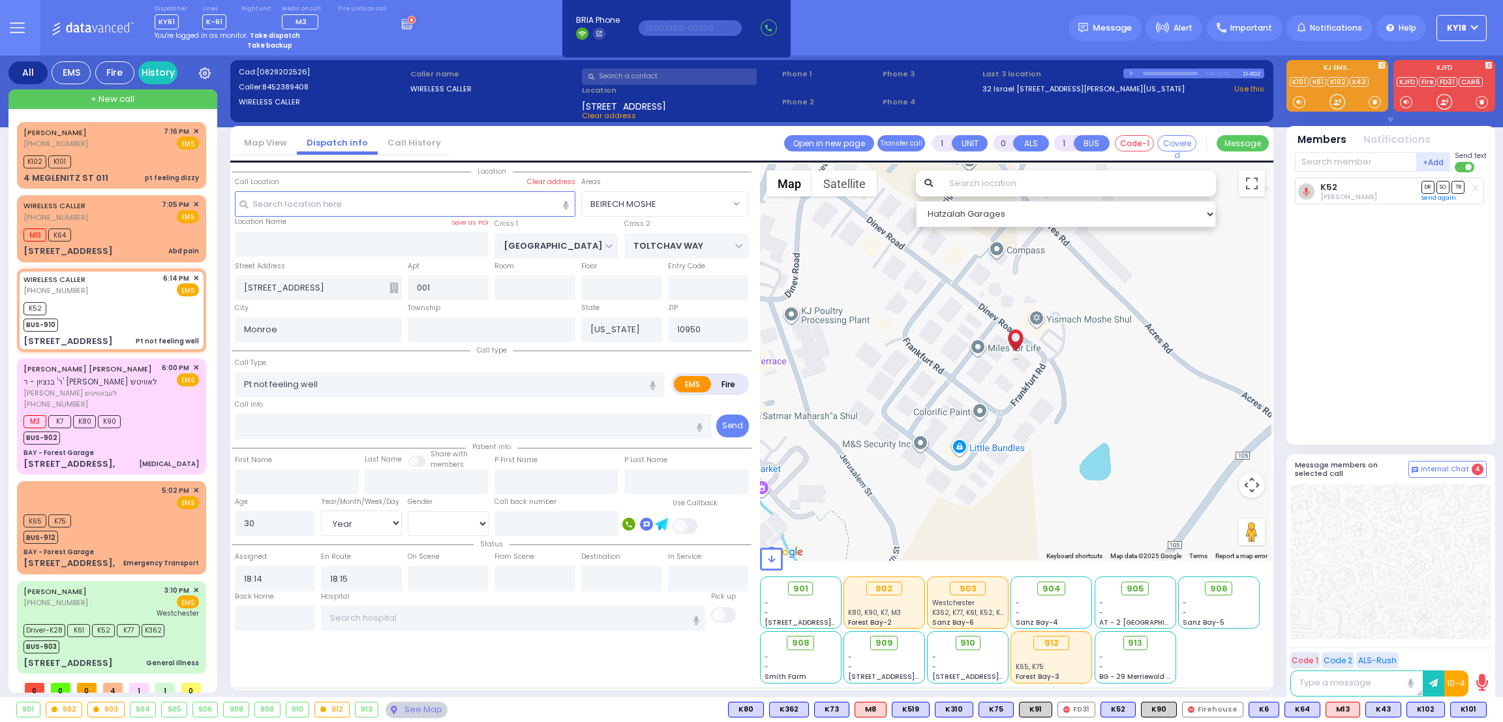
select select
radio input "true"
select select "Year"
select select "[DEMOGRAPHIC_DATA]"
select select "Hatzalah Garages"
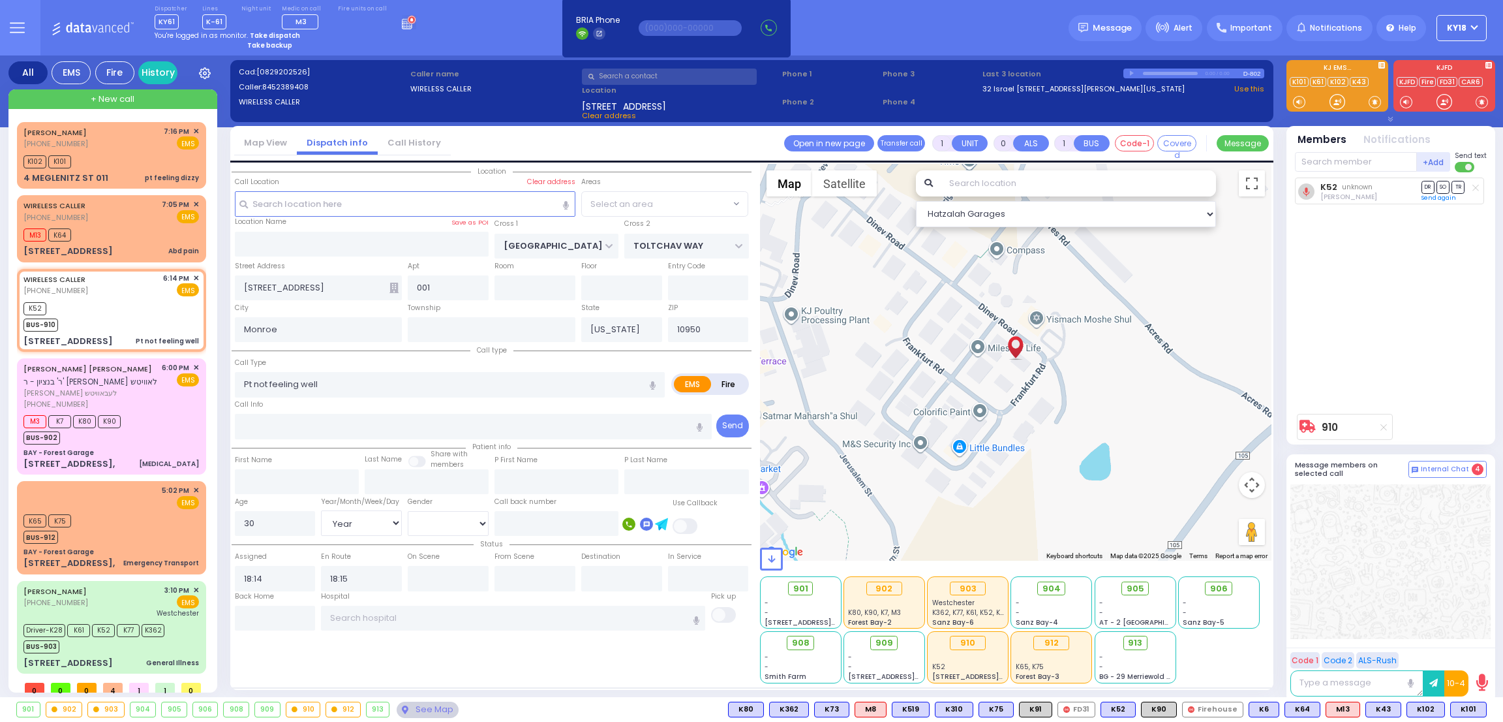
select select "BEIRECH MOSHE"
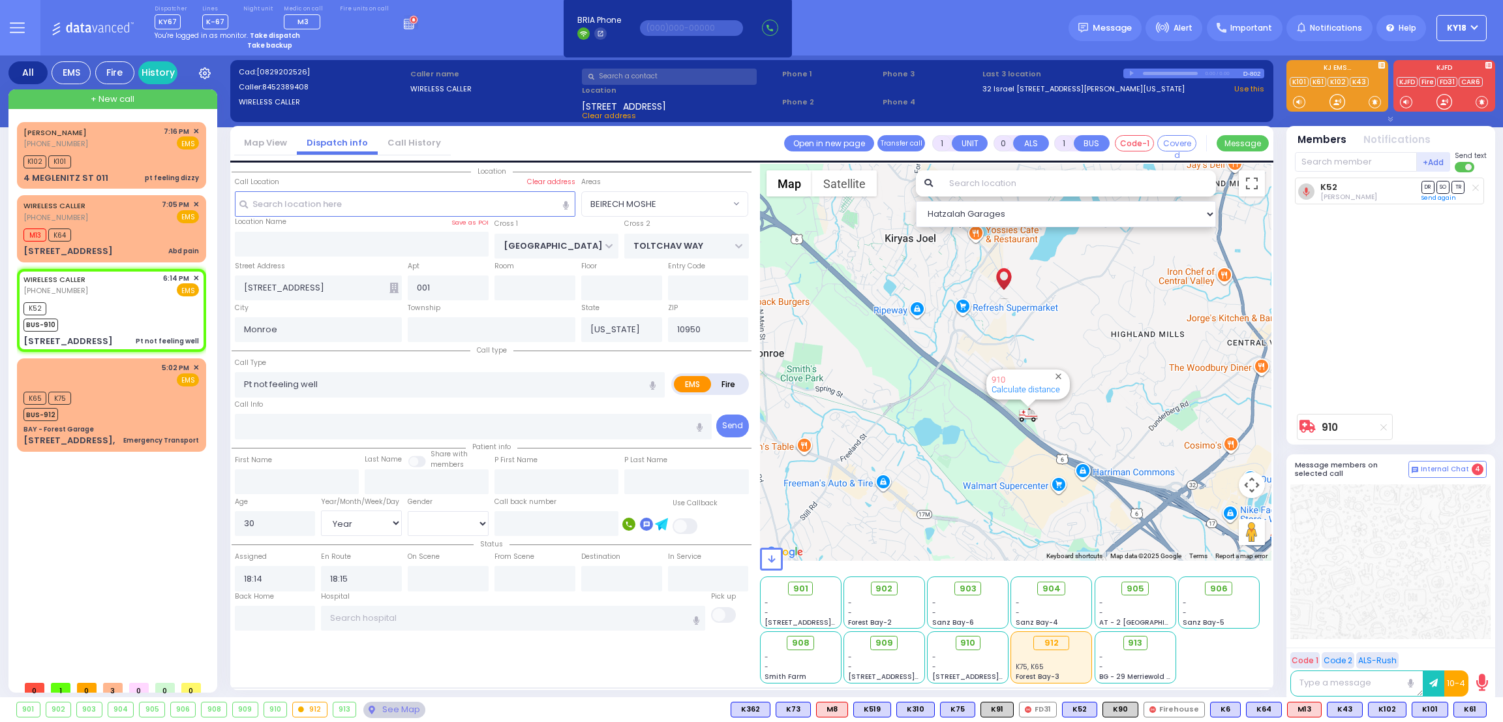
select select
radio input "true"
select select "Year"
select select "[DEMOGRAPHIC_DATA]"
select select "Hatzalah Garages"
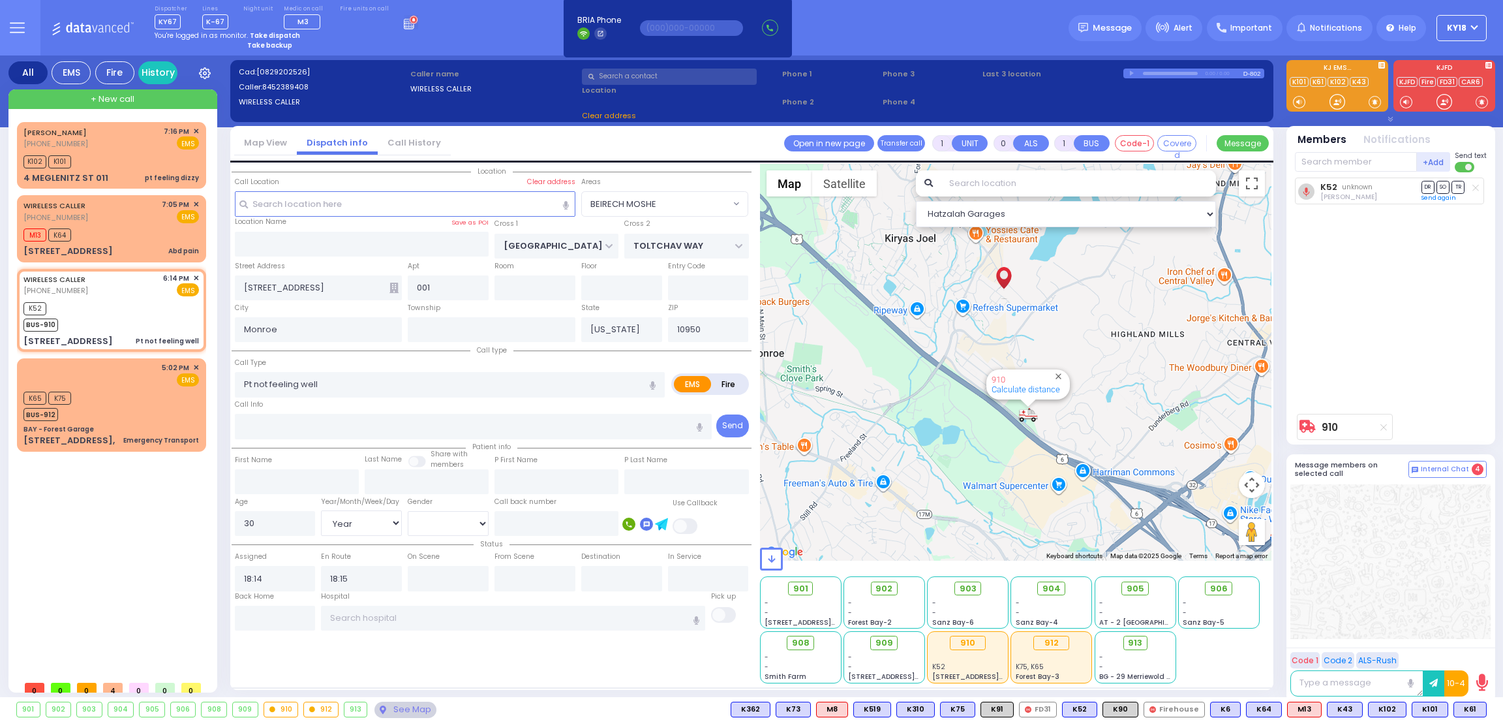
select select
radio input "true"
select select "Year"
select select "[DEMOGRAPHIC_DATA]"
select select "BEIRECH MOSHE"
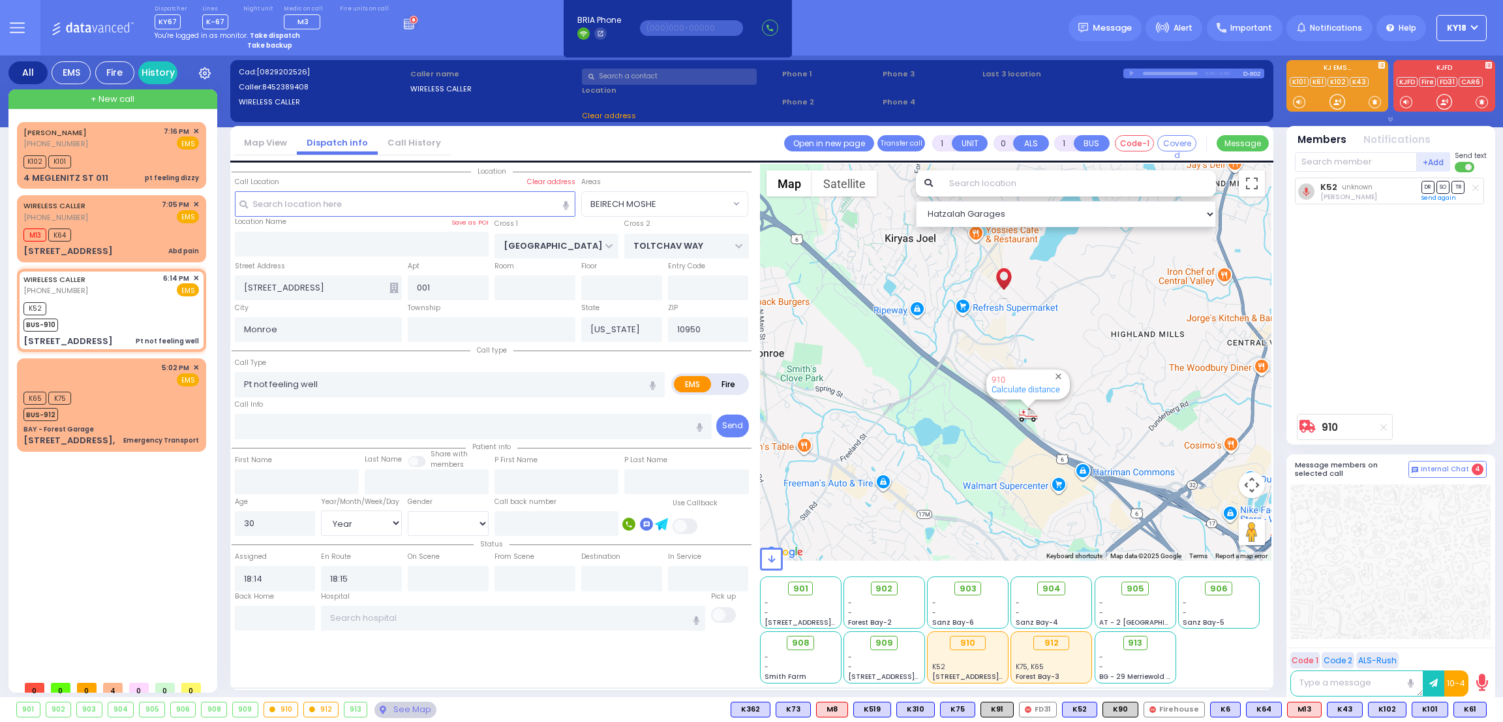
select select "Hatzalah Garages"
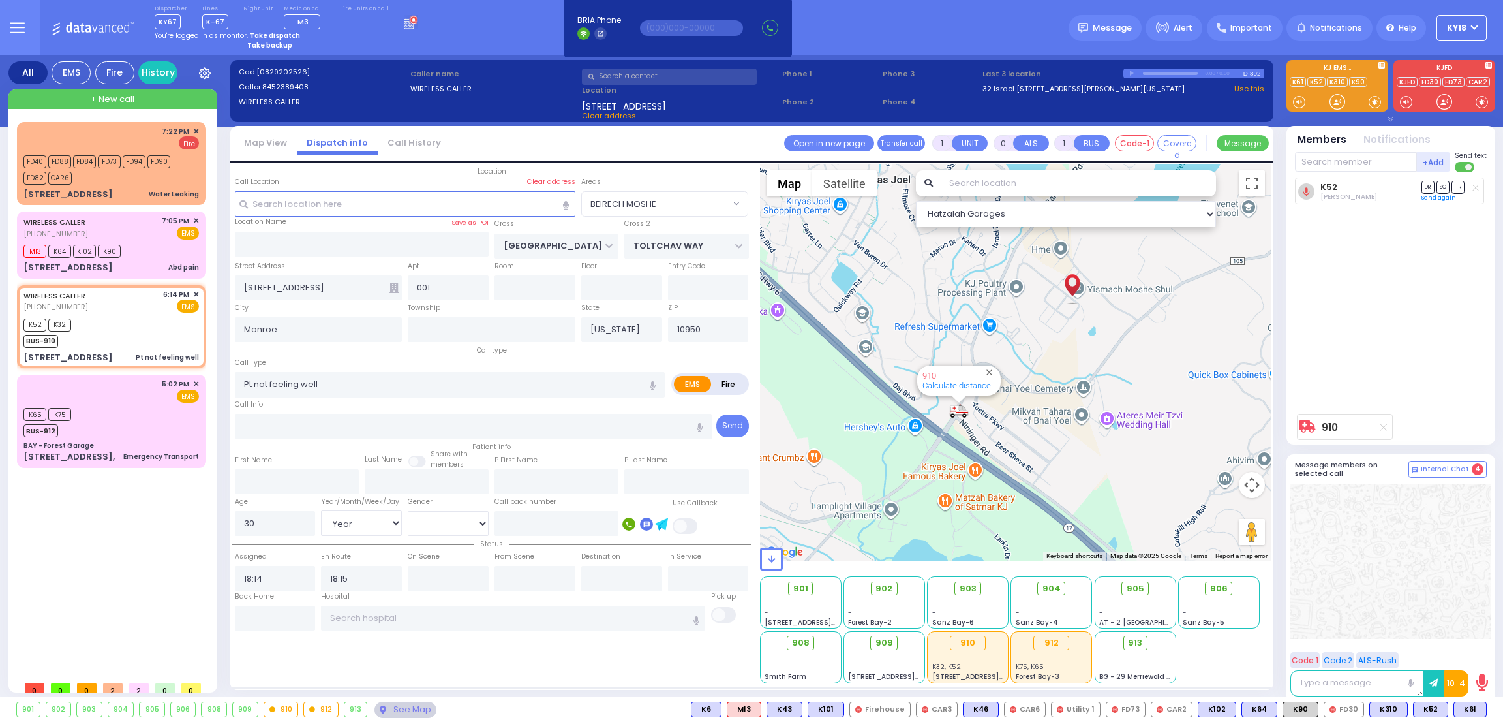
select select
radio input "true"
select select "Year"
select select "[DEMOGRAPHIC_DATA]"
select select "Hatzalah Garages"
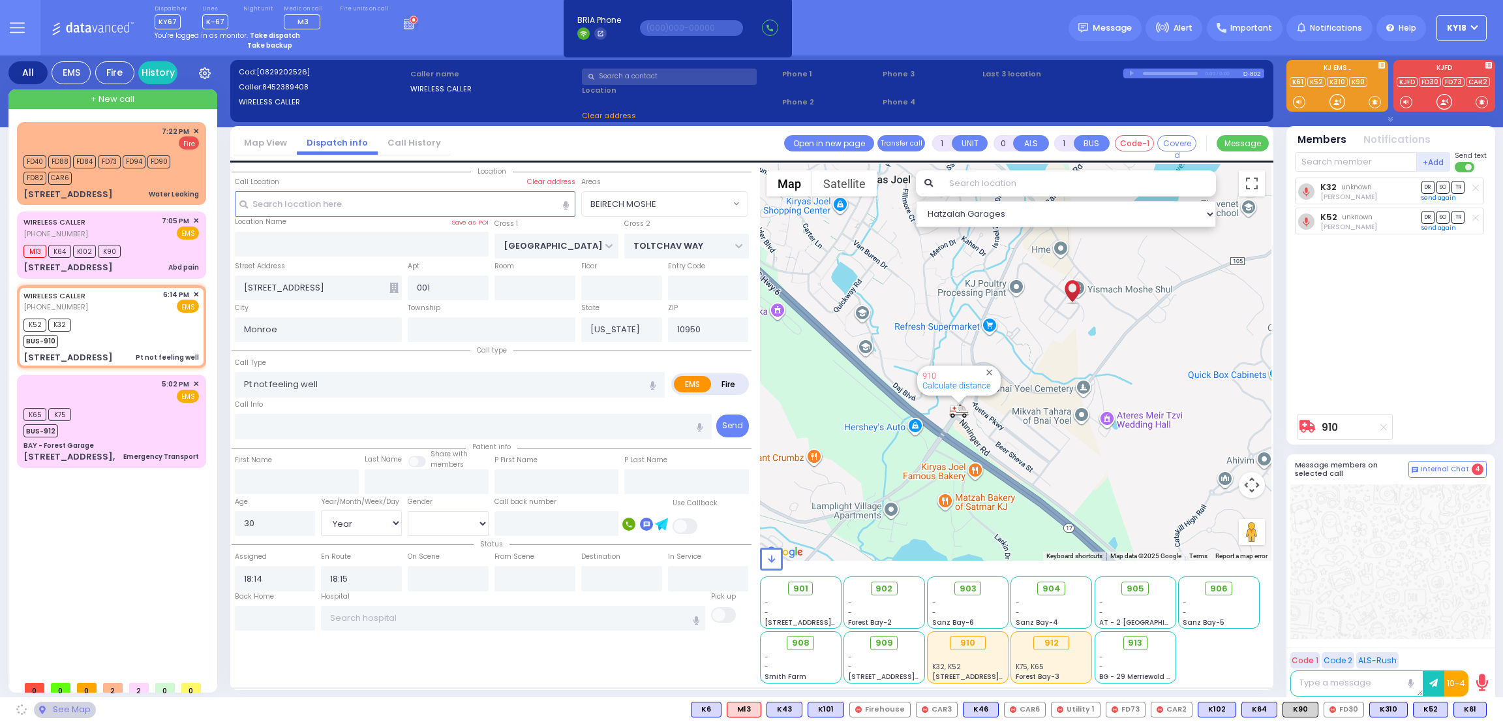
select select "BEIRECH MOSHE"
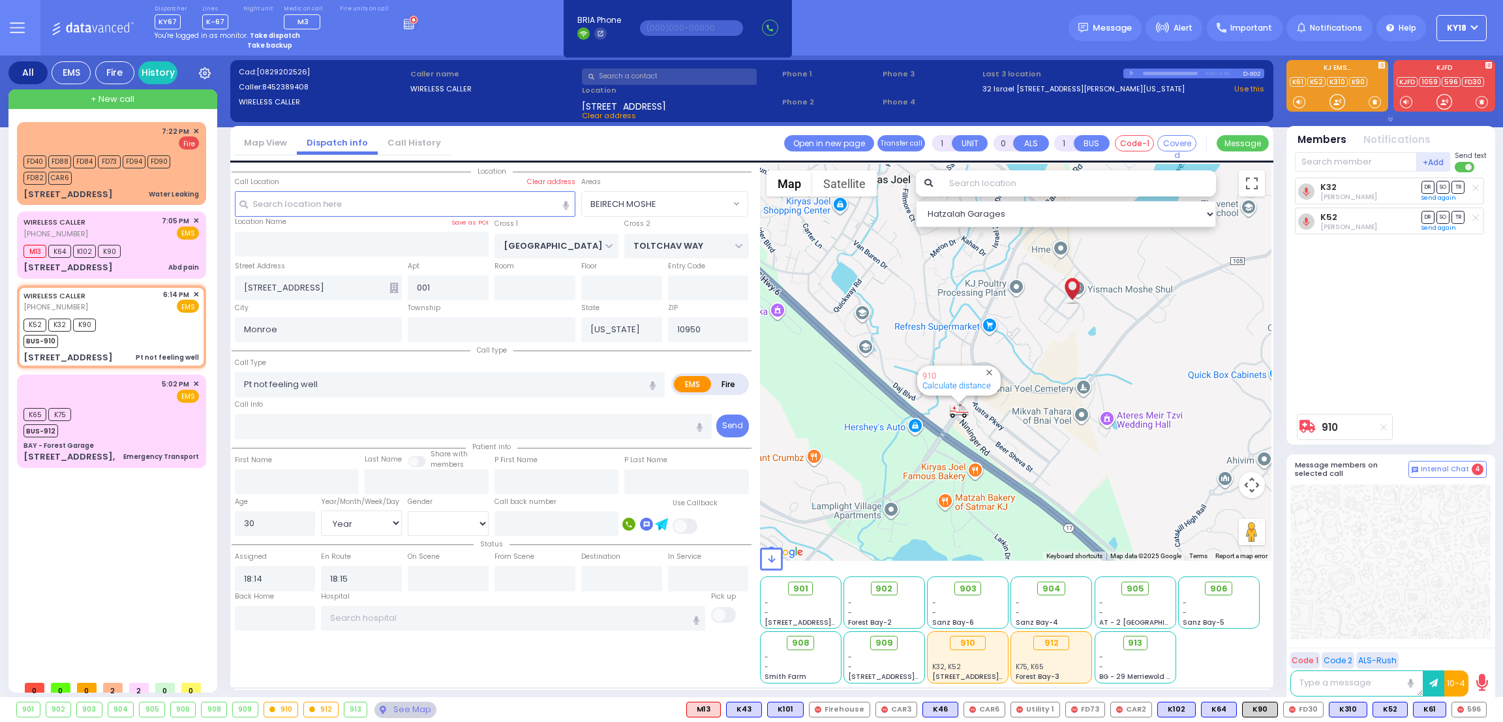
select select
radio input "true"
select select "Year"
select select "[DEMOGRAPHIC_DATA]"
select select "Hatzalah Garages"
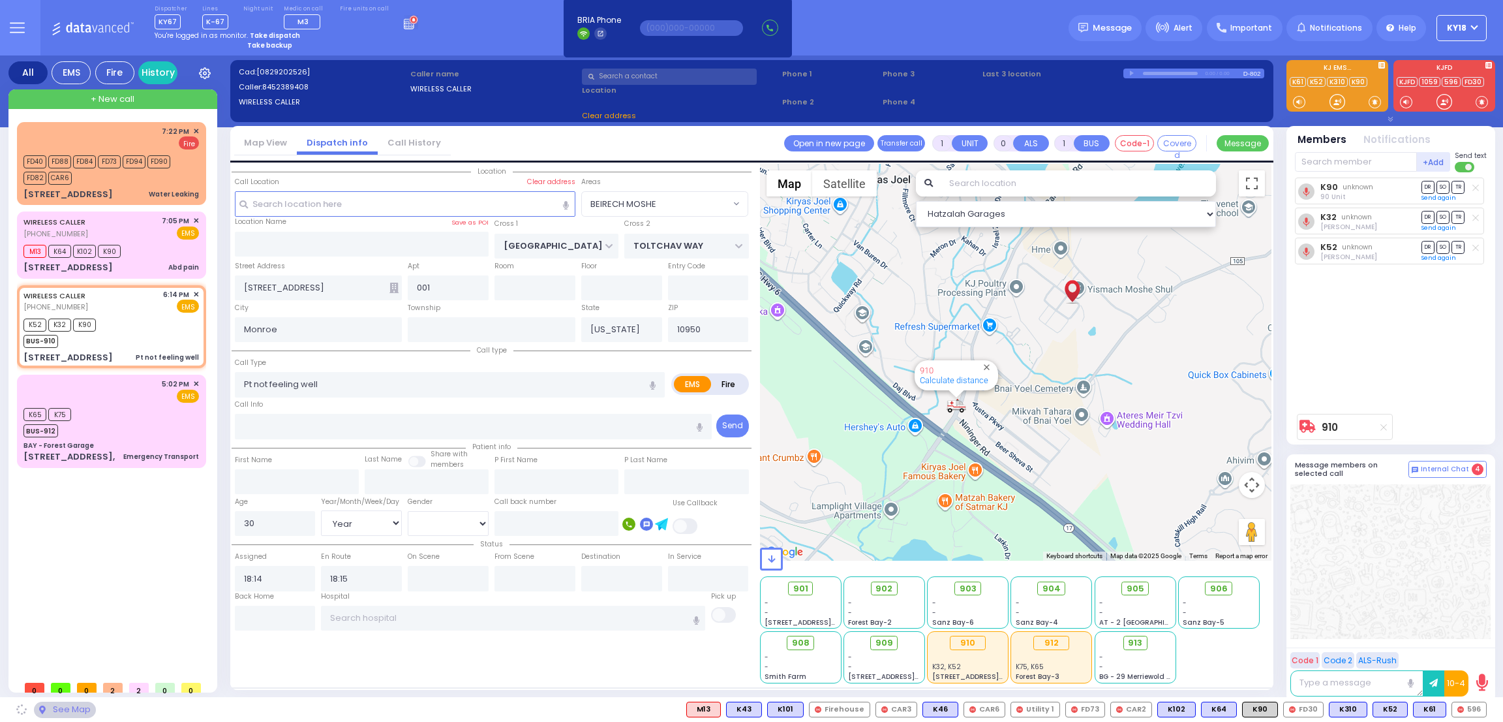
select select "BEIRECH MOSHE"
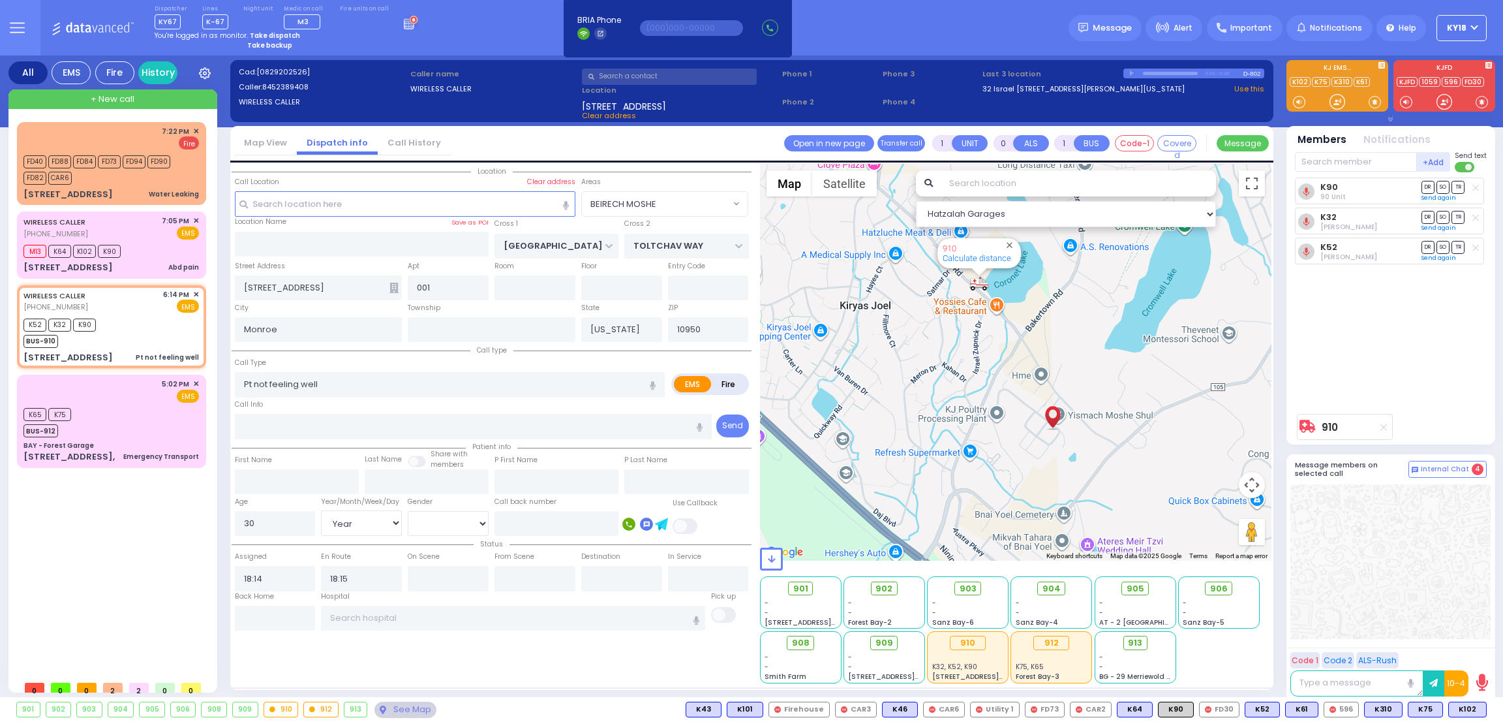
select select "BEIRECH MOSHE"
select select "Year"
select select "[DEMOGRAPHIC_DATA]"
